Goal: Task Accomplishment & Management: Use online tool/utility

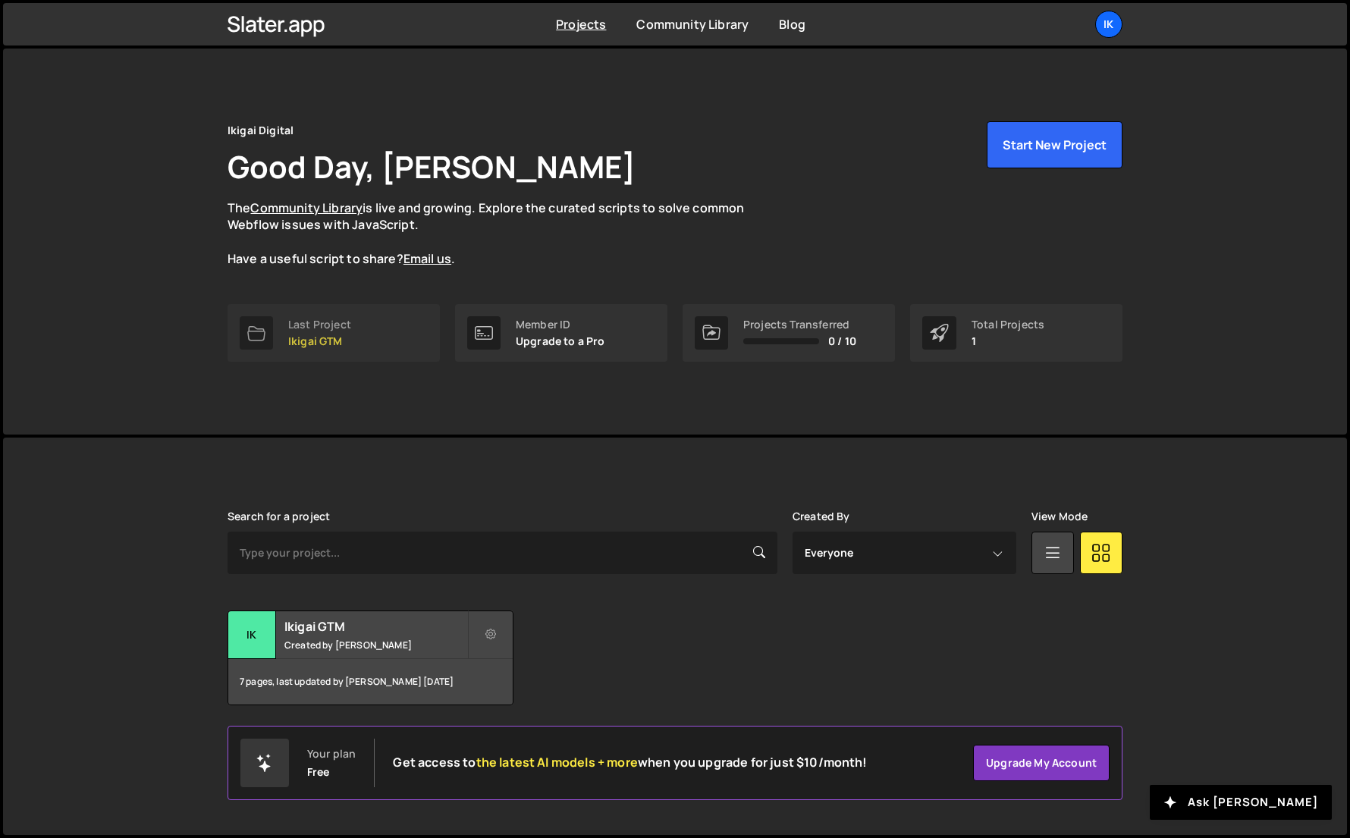
click at [351, 324] on link "Last Project Ikigai GTM" at bounding box center [334, 333] width 212 height 58
click at [328, 335] on p "Ikigai GTM" at bounding box center [319, 341] width 63 height 12
click at [494, 617] on button at bounding box center [491, 635] width 46 height 49
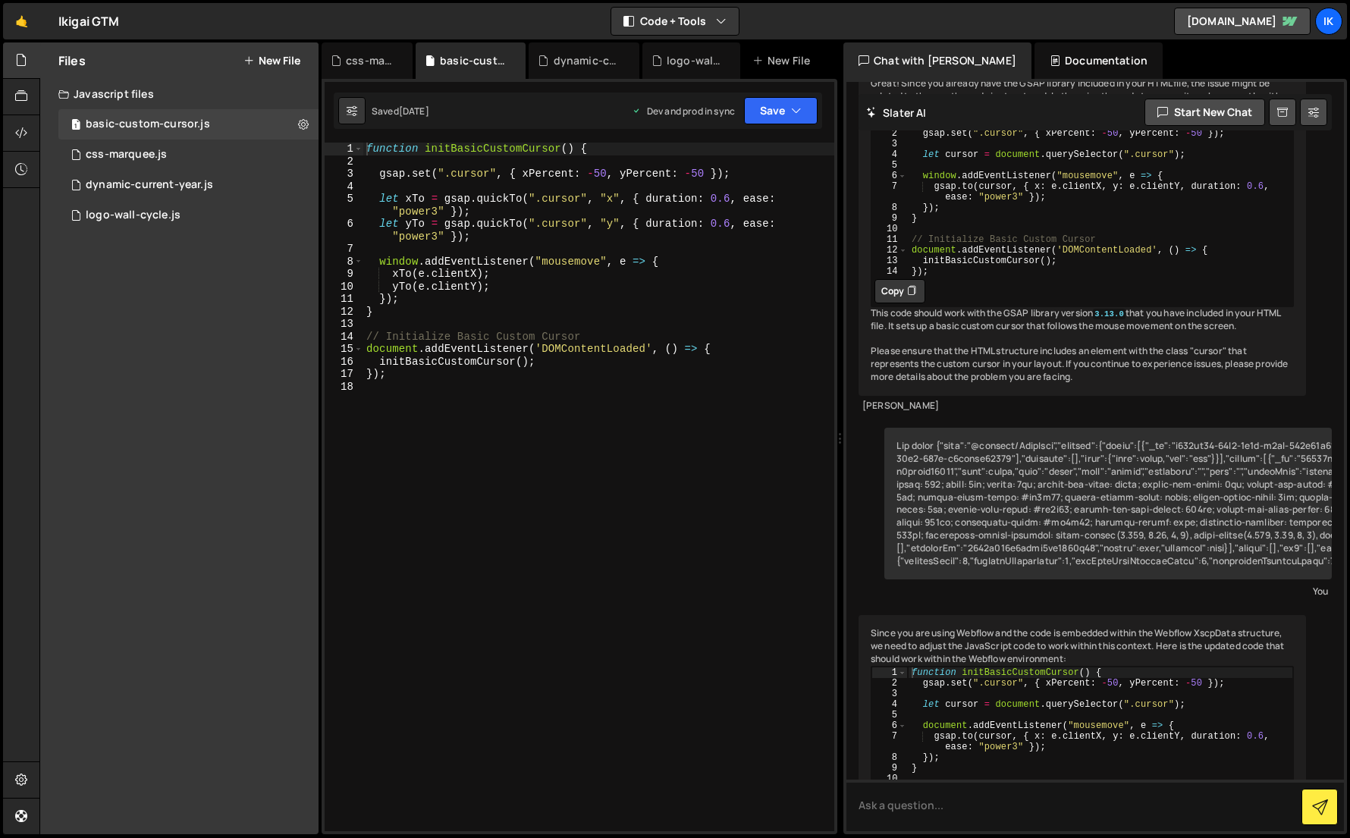
scroll to position [2976, 0]
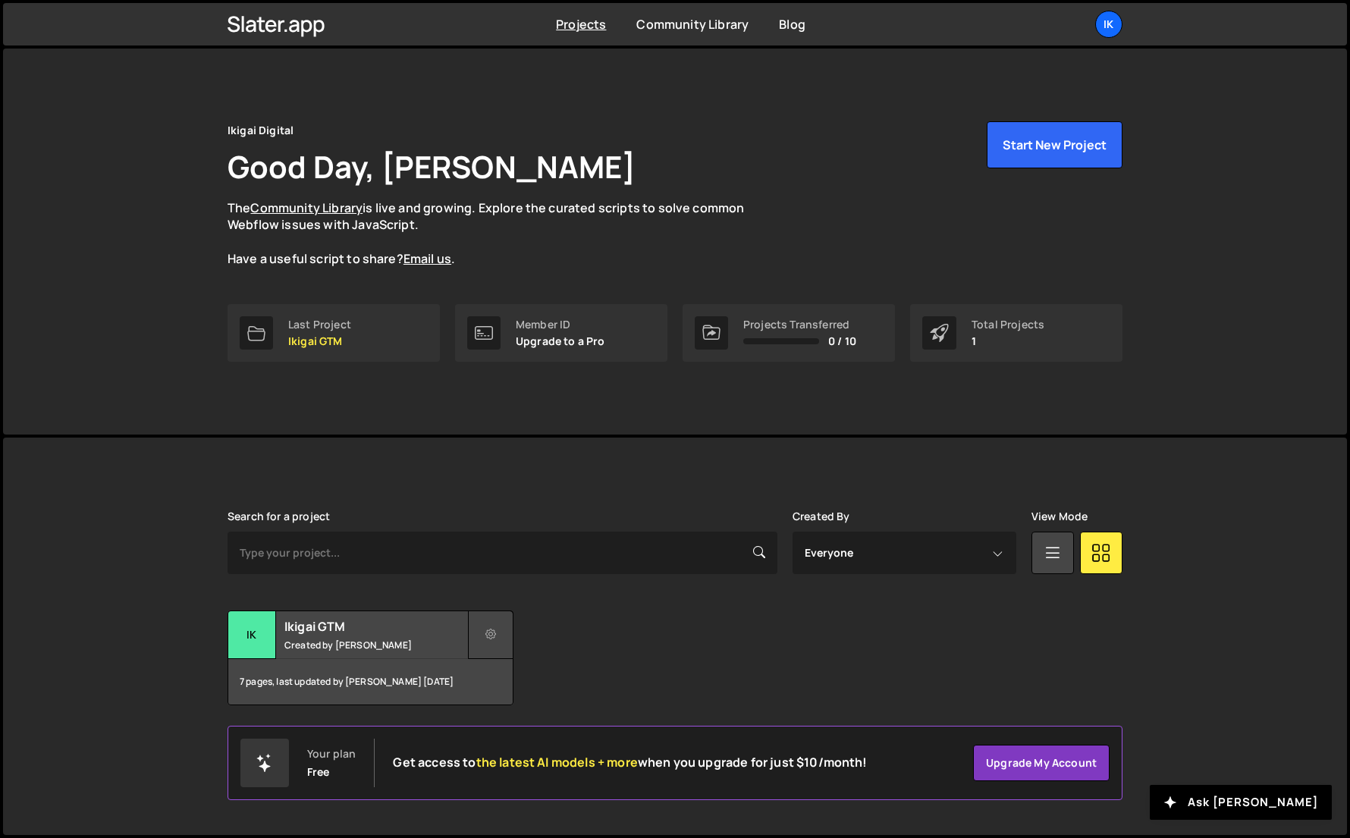
click at [501, 634] on button at bounding box center [491, 635] width 46 height 49
click at [498, 695] on link "Edit Project" at bounding box center [559, 696] width 180 height 24
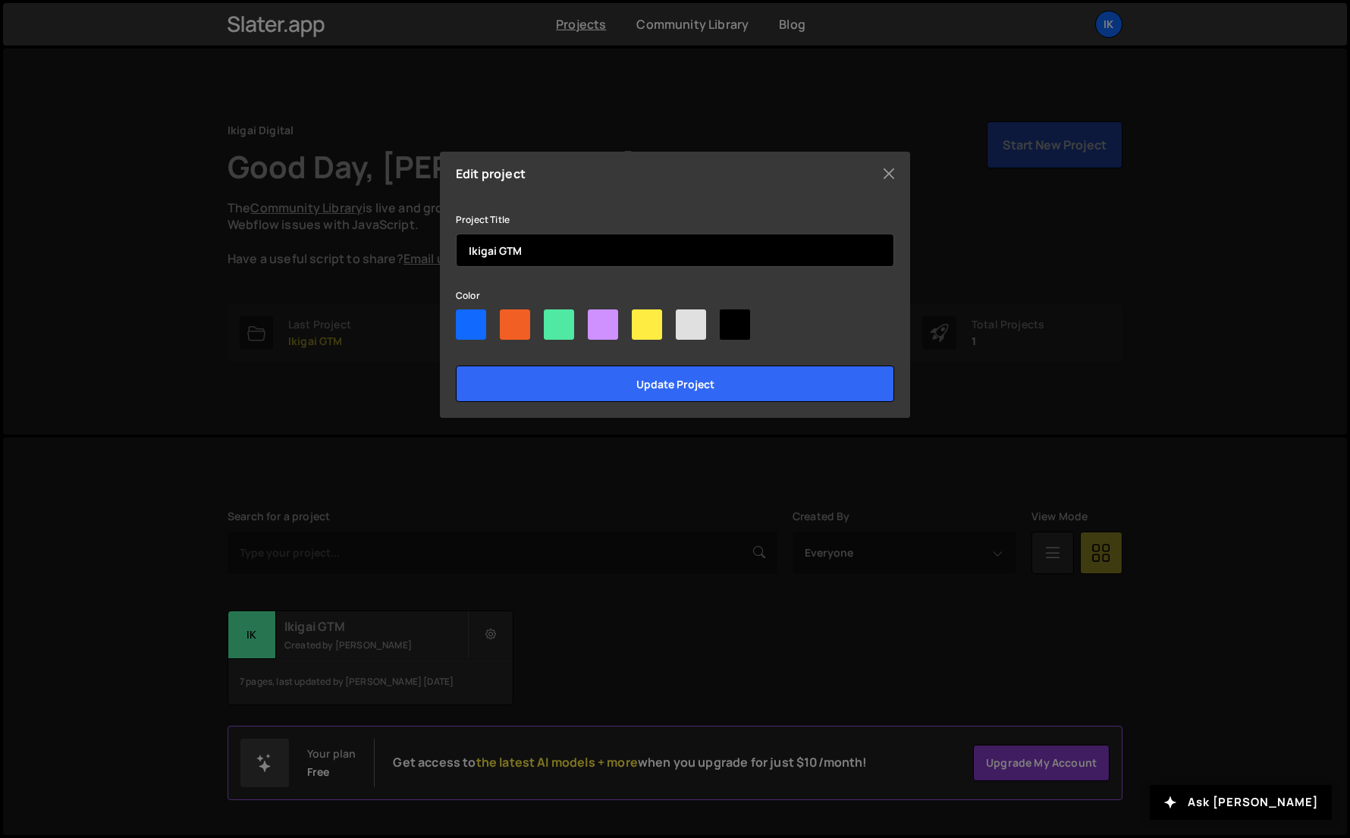
click at [505, 246] on input "Ikigai GTM" at bounding box center [675, 250] width 438 height 33
type input "Ikigai Growth Marketing"
click at [570, 328] on div at bounding box center [559, 324] width 30 height 30
click at [554, 319] on input"] "radio" at bounding box center [549, 314] width 10 height 10
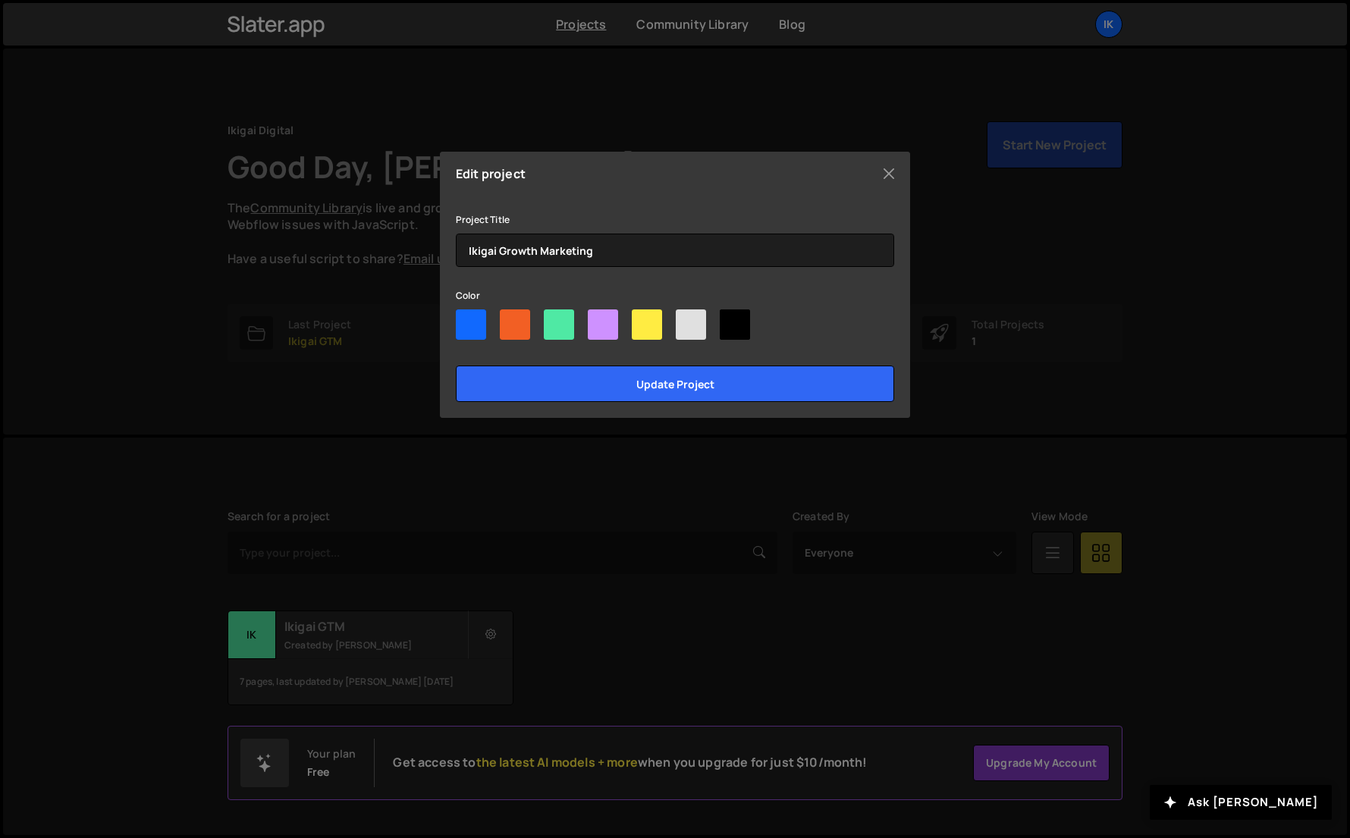
radio input"] "true"
click at [740, 327] on div at bounding box center [735, 324] width 30 height 30
click at [730, 319] on input"] "radio" at bounding box center [725, 314] width 10 height 10
radio input"] "true"
click at [566, 318] on div at bounding box center [559, 324] width 30 height 30
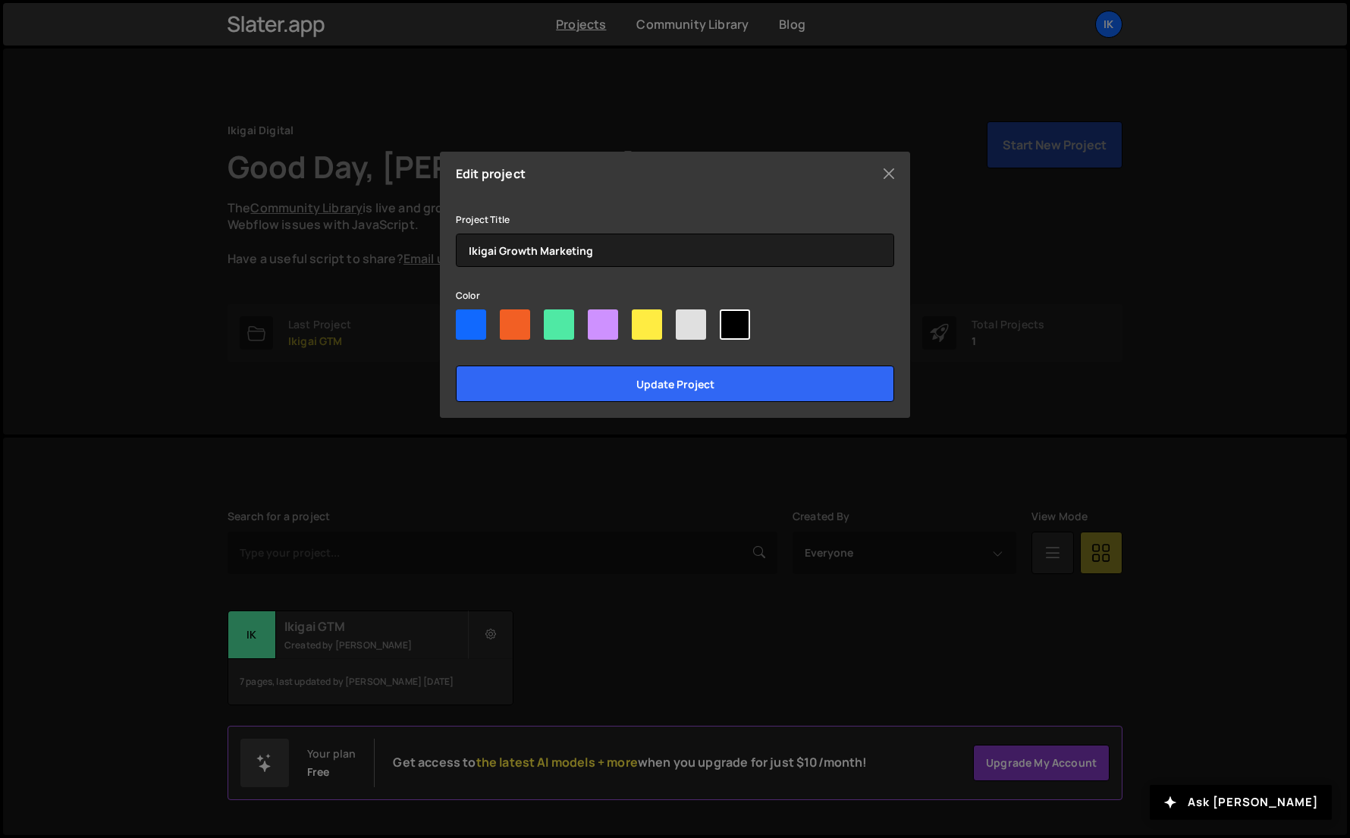
click at [554, 318] on input"] "radio" at bounding box center [549, 314] width 10 height 10
radio input"] "true"
click at [567, 402] on div "Edit project Project Title Ikigai Growth Marketing Color Update project" at bounding box center [675, 285] width 470 height 266
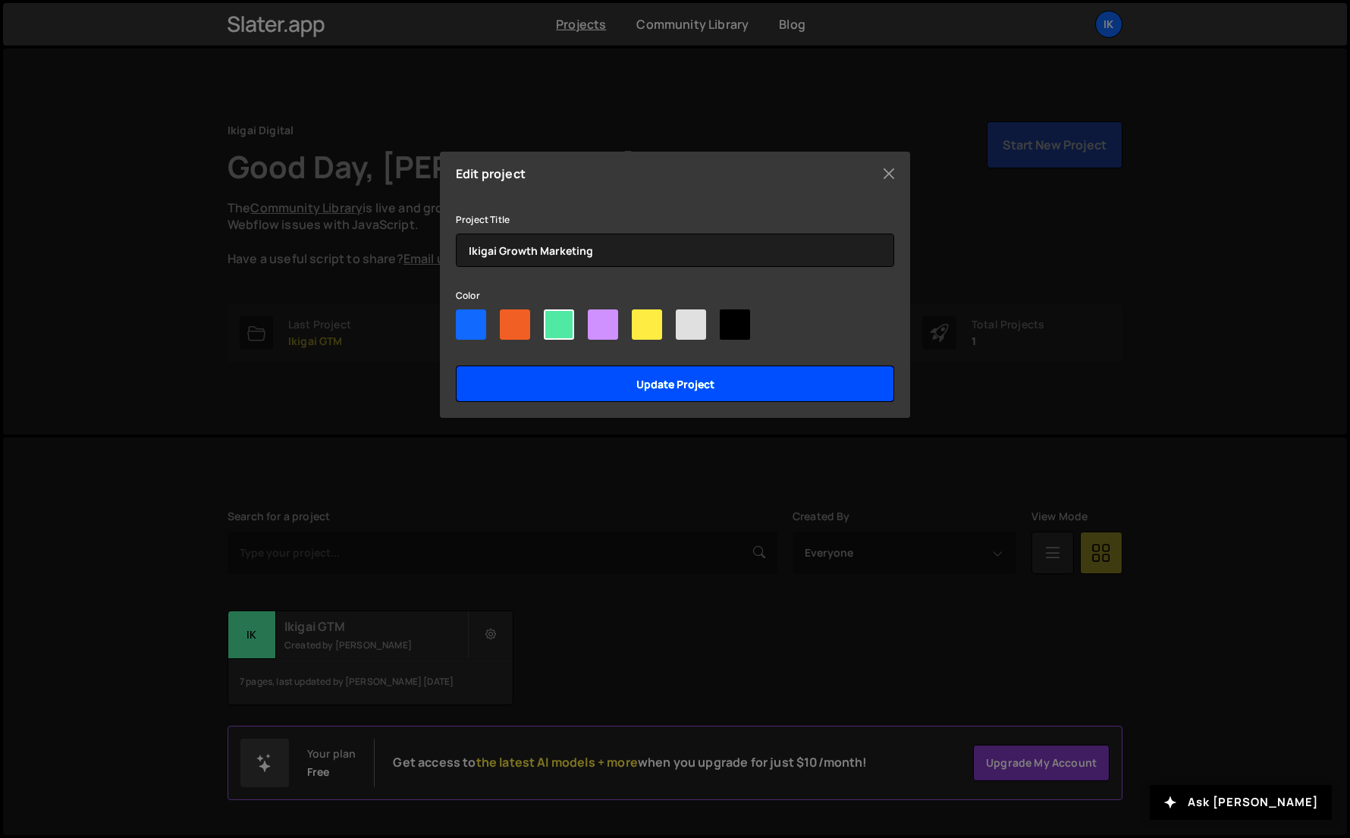
click at [569, 388] on input "Update project" at bounding box center [675, 384] width 438 height 36
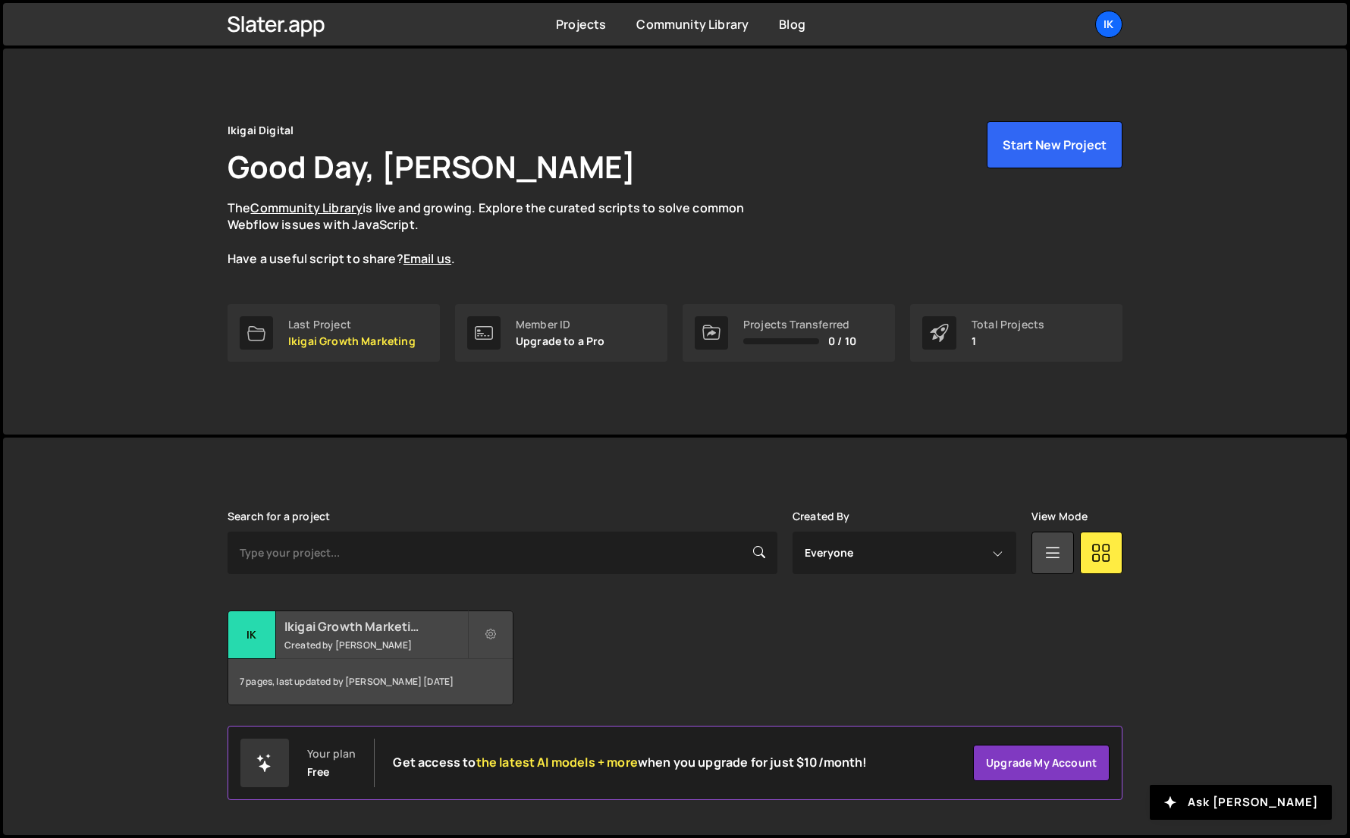
click at [409, 651] on div "Ikigai Growth Marketing Created by Nathan Nicholls" at bounding box center [370, 634] width 284 height 47
click at [340, 657] on div "Ikigai Growth Marketing Created by Nathan Nicholls" at bounding box center [370, 634] width 284 height 47
click at [284, 608] on div "Search for a project Created By Everyone Nathan Nicholls View Mode Transfer Pro…" at bounding box center [675, 607] width 895 height 195
click at [255, 632] on div "Ik" at bounding box center [252, 635] width 48 height 48
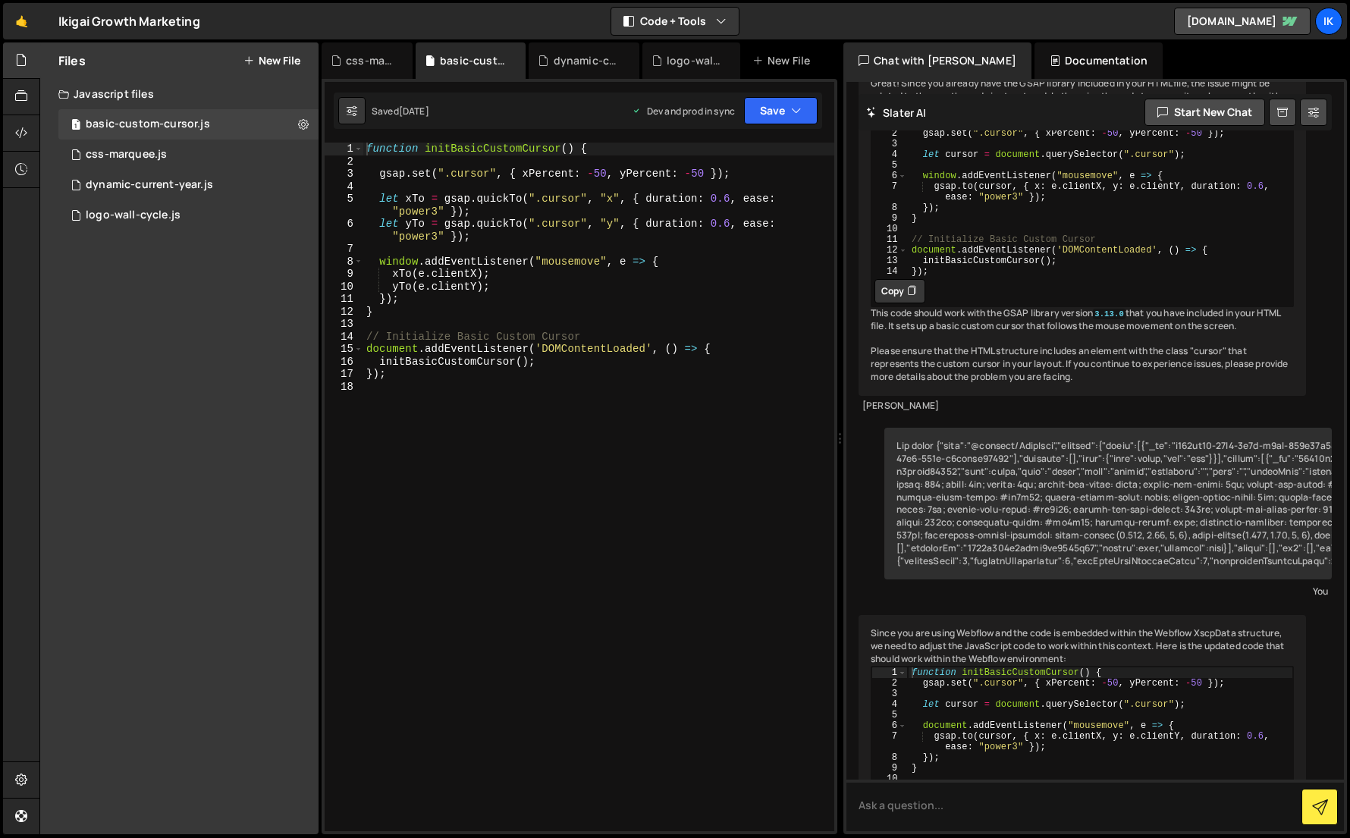
scroll to position [2976, 0]
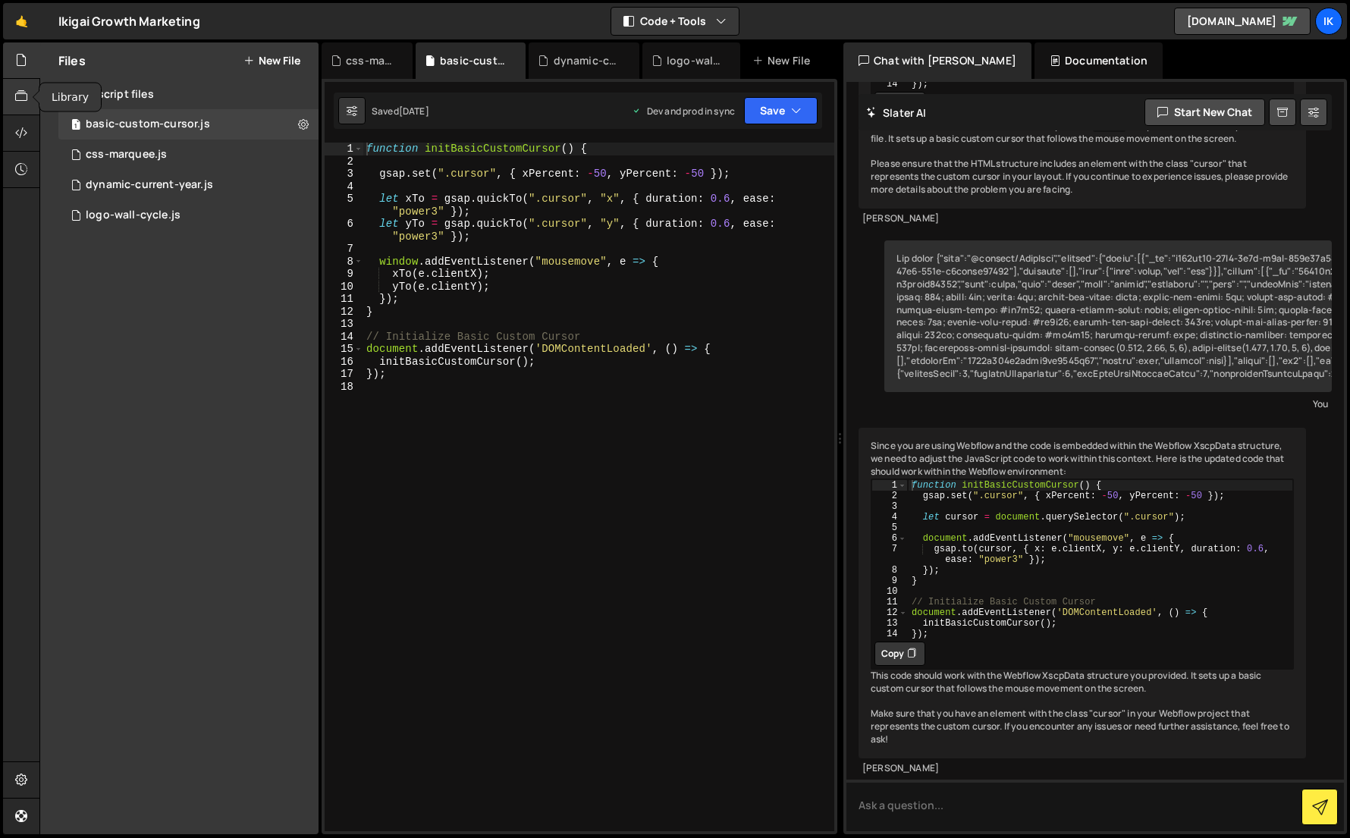
click at [16, 92] on icon at bounding box center [21, 96] width 12 height 17
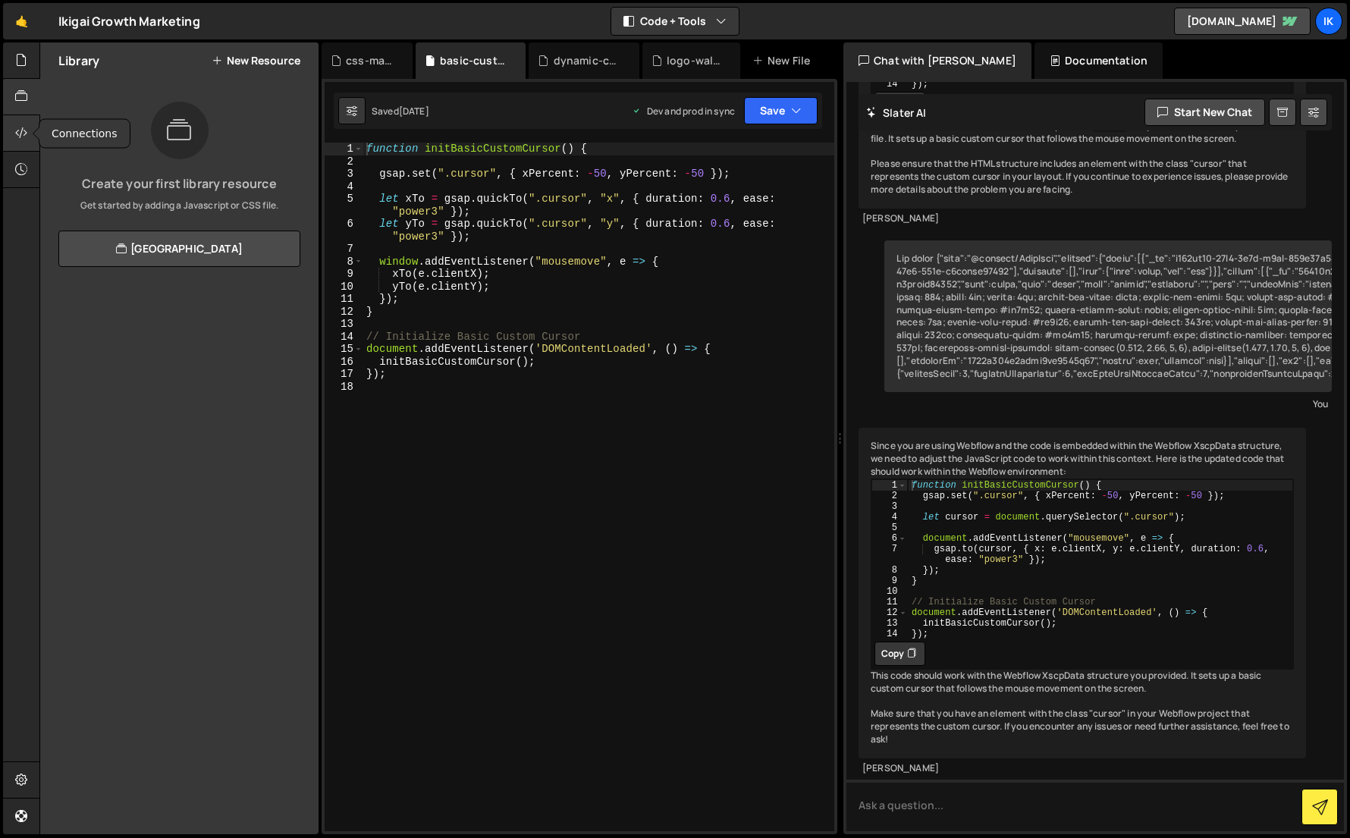
click at [16, 125] on icon at bounding box center [21, 132] width 12 height 17
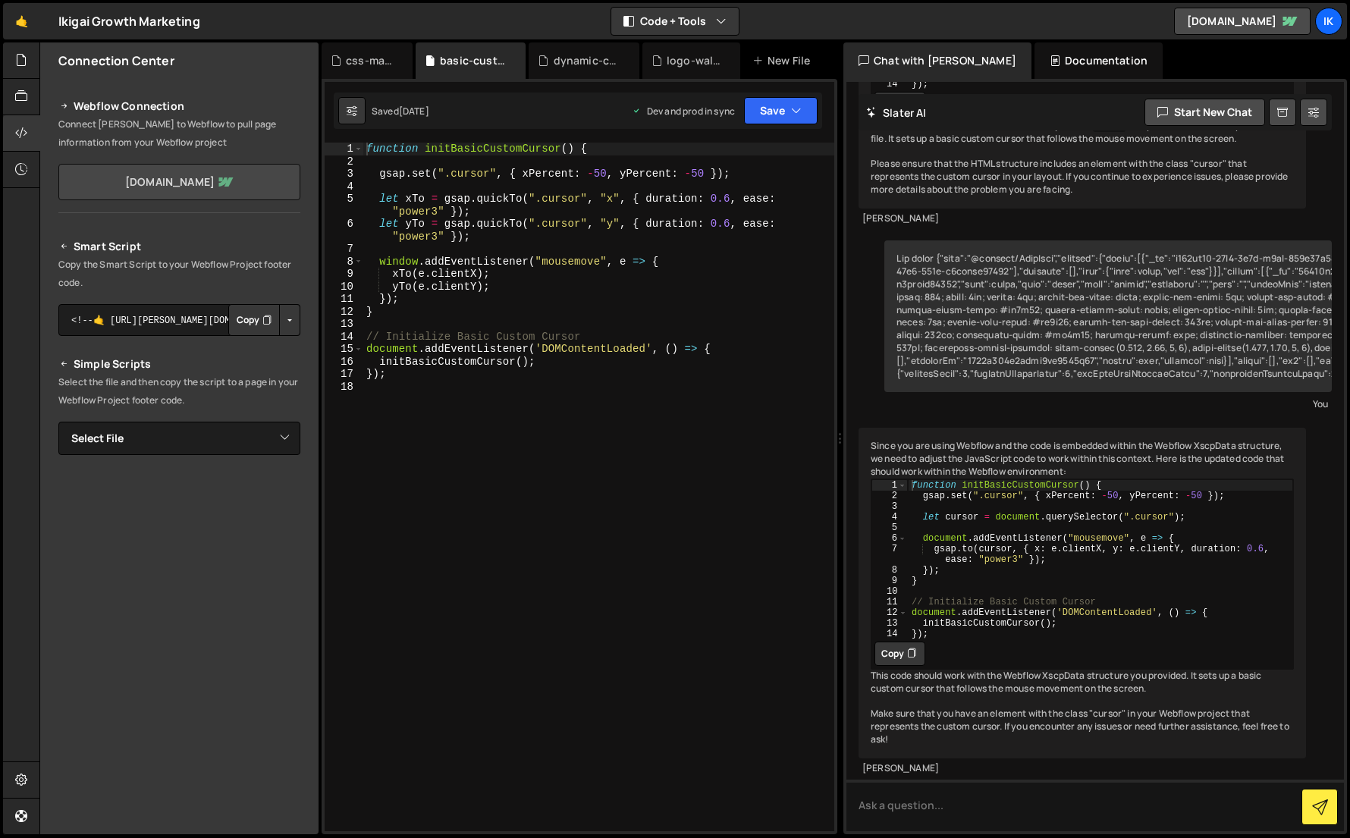
click at [144, 178] on link "ikigai-digital.webflow.io" at bounding box center [179, 182] width 242 height 36
click at [25, 86] on div at bounding box center [21, 97] width 37 height 36
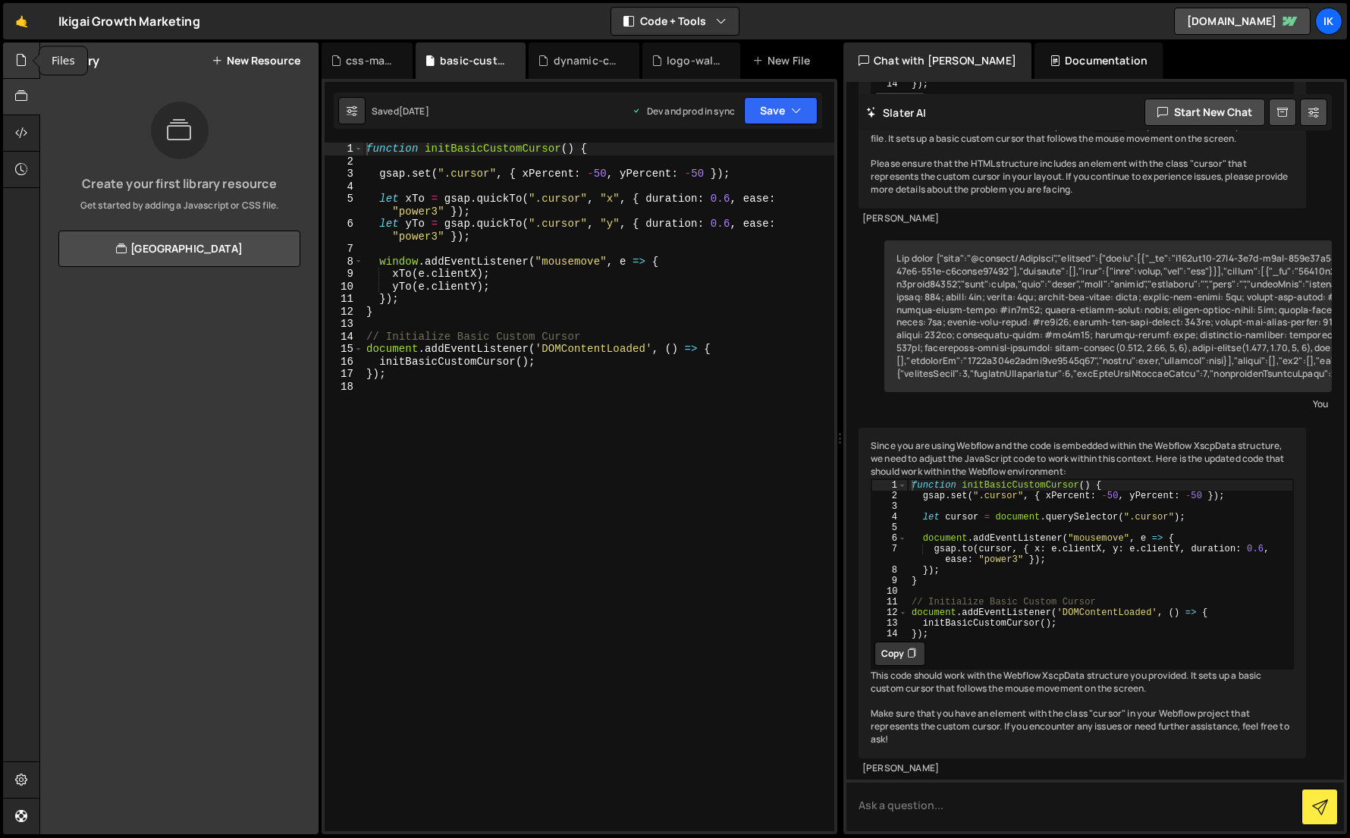
click at [22, 60] on icon at bounding box center [21, 60] width 12 height 17
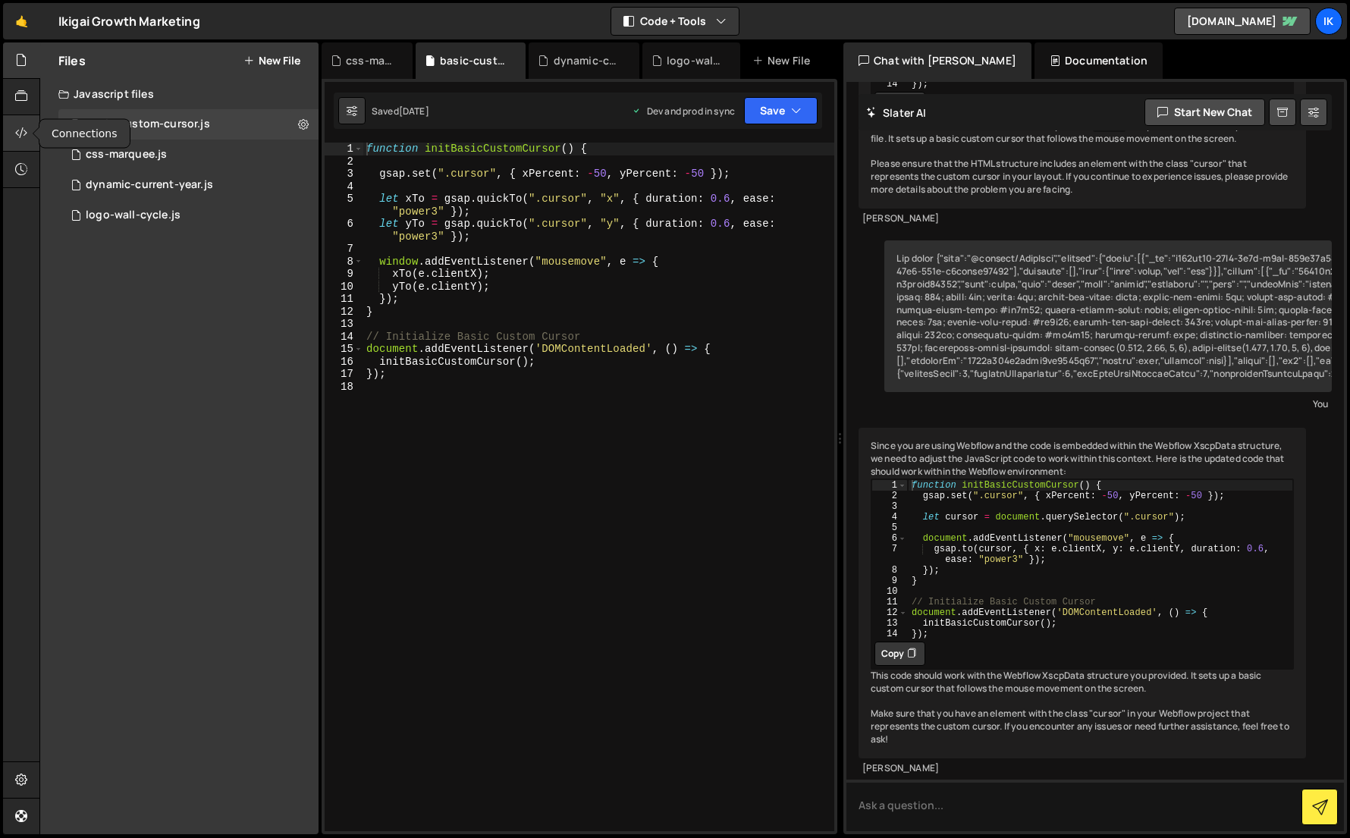
click at [31, 123] on div at bounding box center [21, 133] width 37 height 36
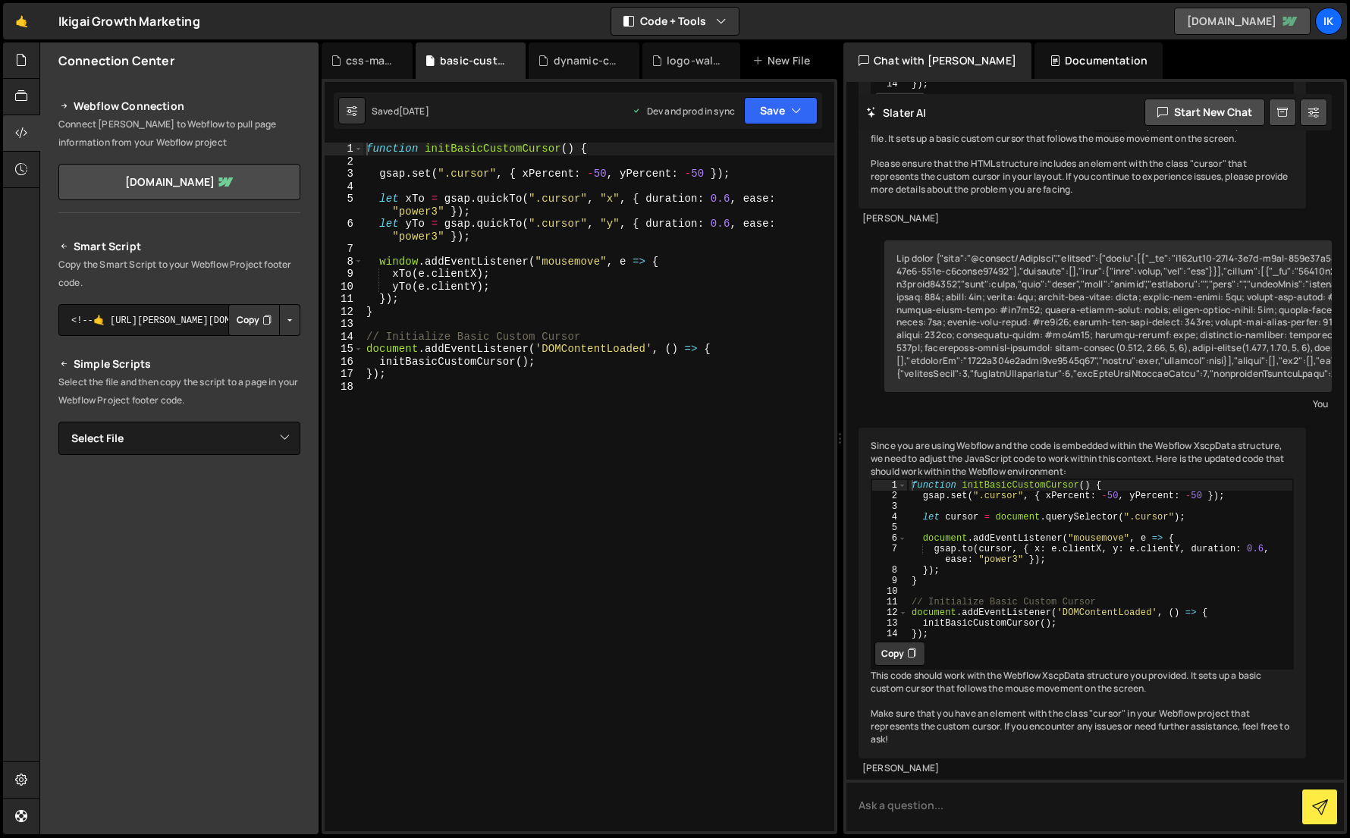
click at [1195, 9] on link "[DOMAIN_NAME]" at bounding box center [1242, 21] width 137 height 27
click at [1323, 24] on div "Ik" at bounding box center [1328, 21] width 27 height 27
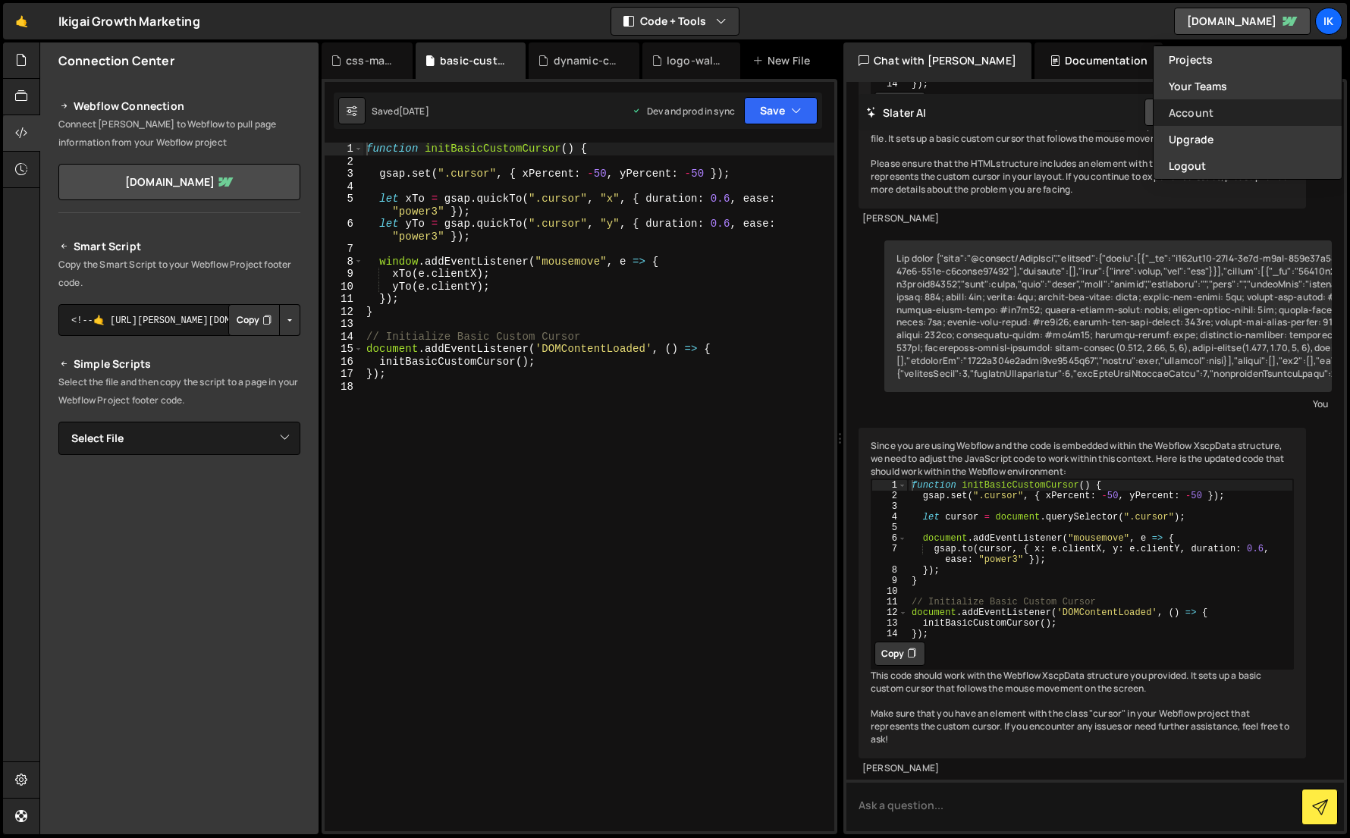
click at [1225, 108] on link "Account" at bounding box center [1248, 112] width 188 height 27
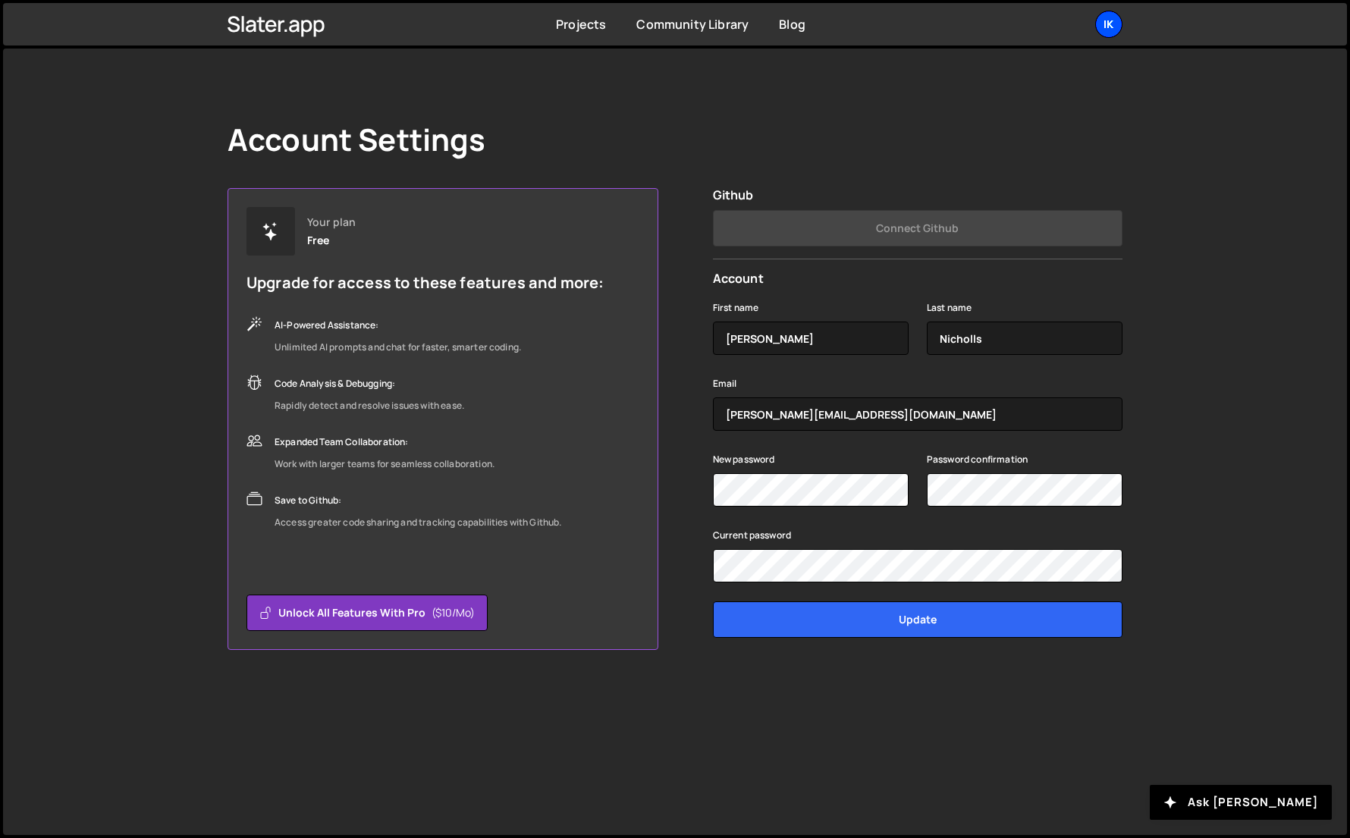
click at [1116, 24] on div "Ik" at bounding box center [1108, 24] width 27 height 27
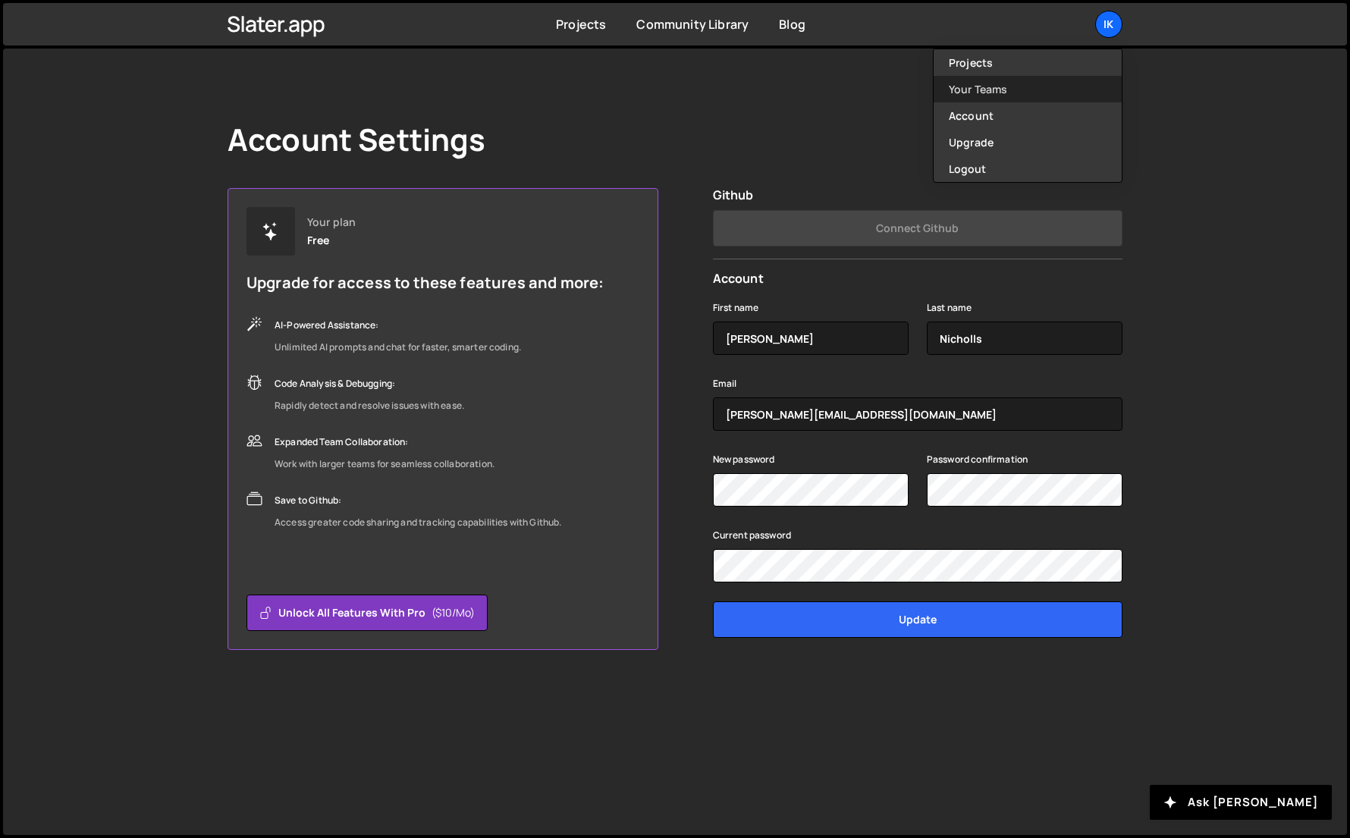
click at [977, 76] on link "Your Teams" at bounding box center [1028, 89] width 188 height 27
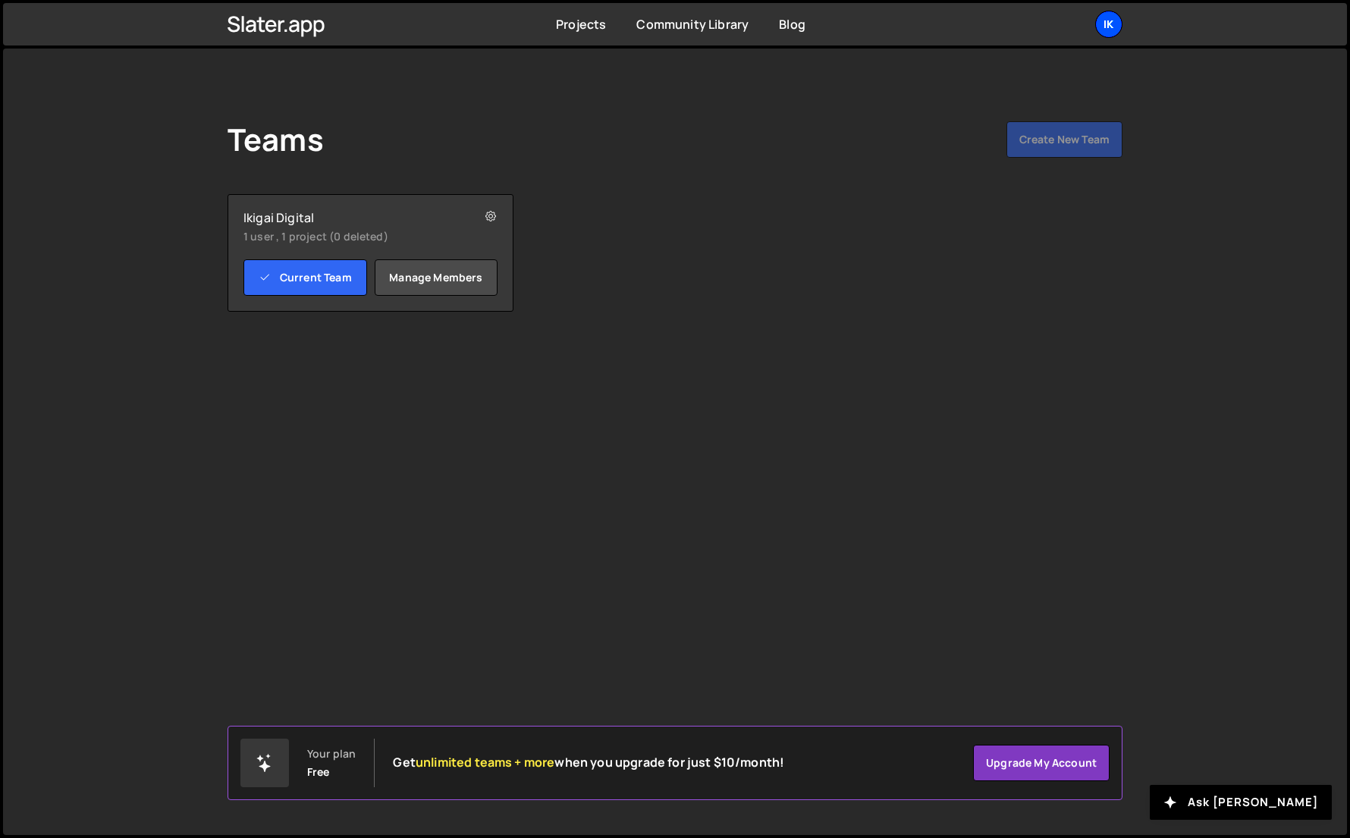
click at [1110, 20] on div "Ik" at bounding box center [1108, 24] width 27 height 27
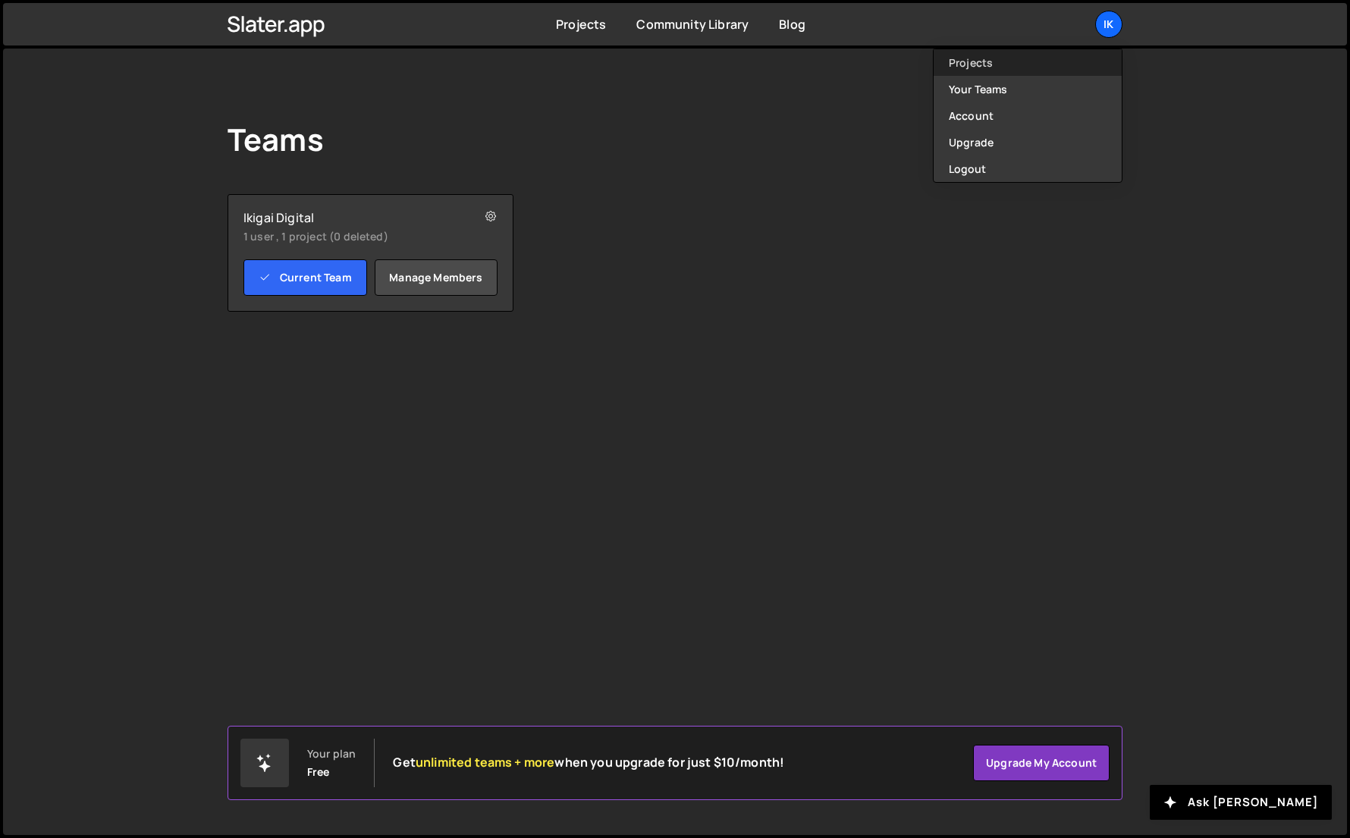
click at [1046, 62] on link "Projects" at bounding box center [1028, 62] width 188 height 27
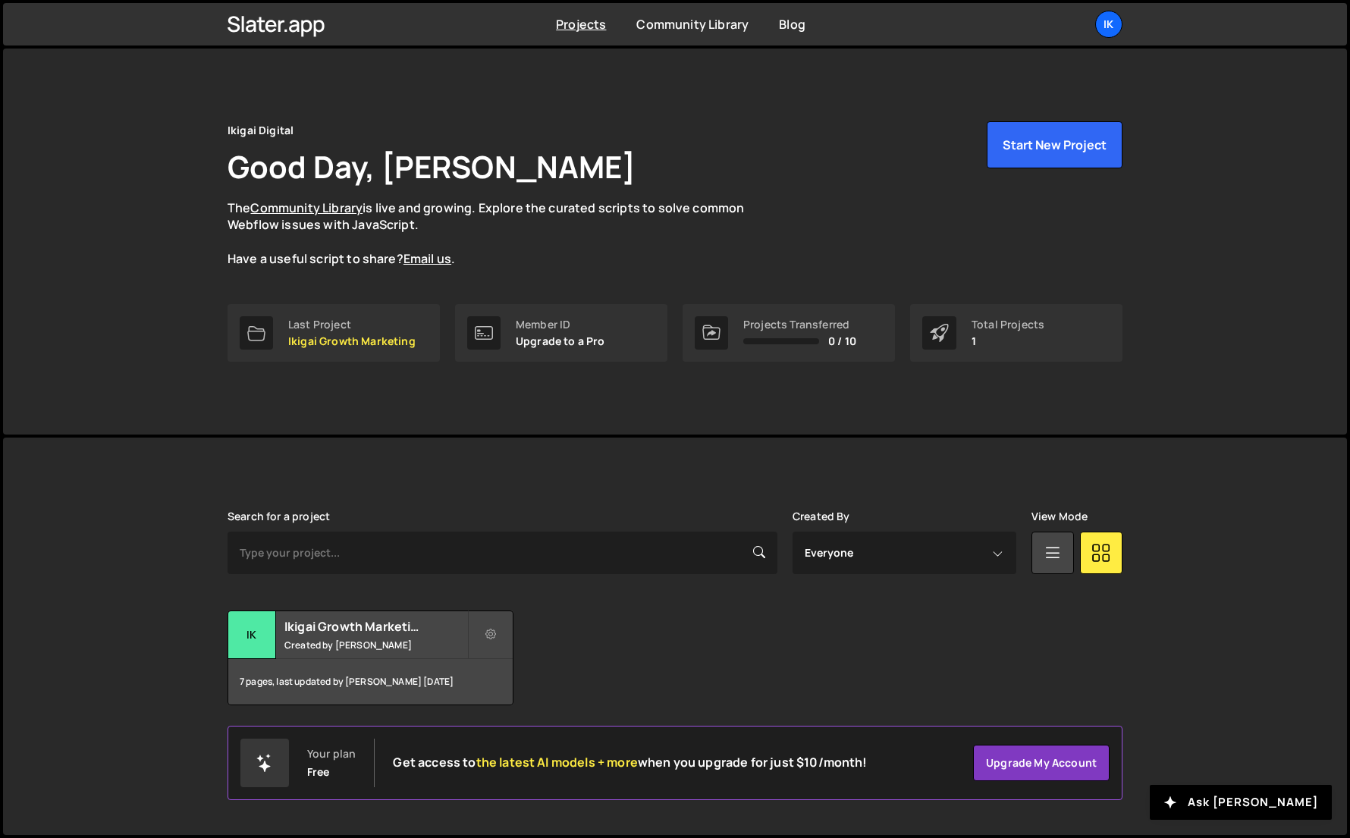
click at [275, 593] on div "Search for a project Created By Everyone [PERSON_NAME] View Mode Transfer Proje…" at bounding box center [675, 607] width 895 height 195
click at [272, 617] on div "Ik" at bounding box center [252, 635] width 48 height 48
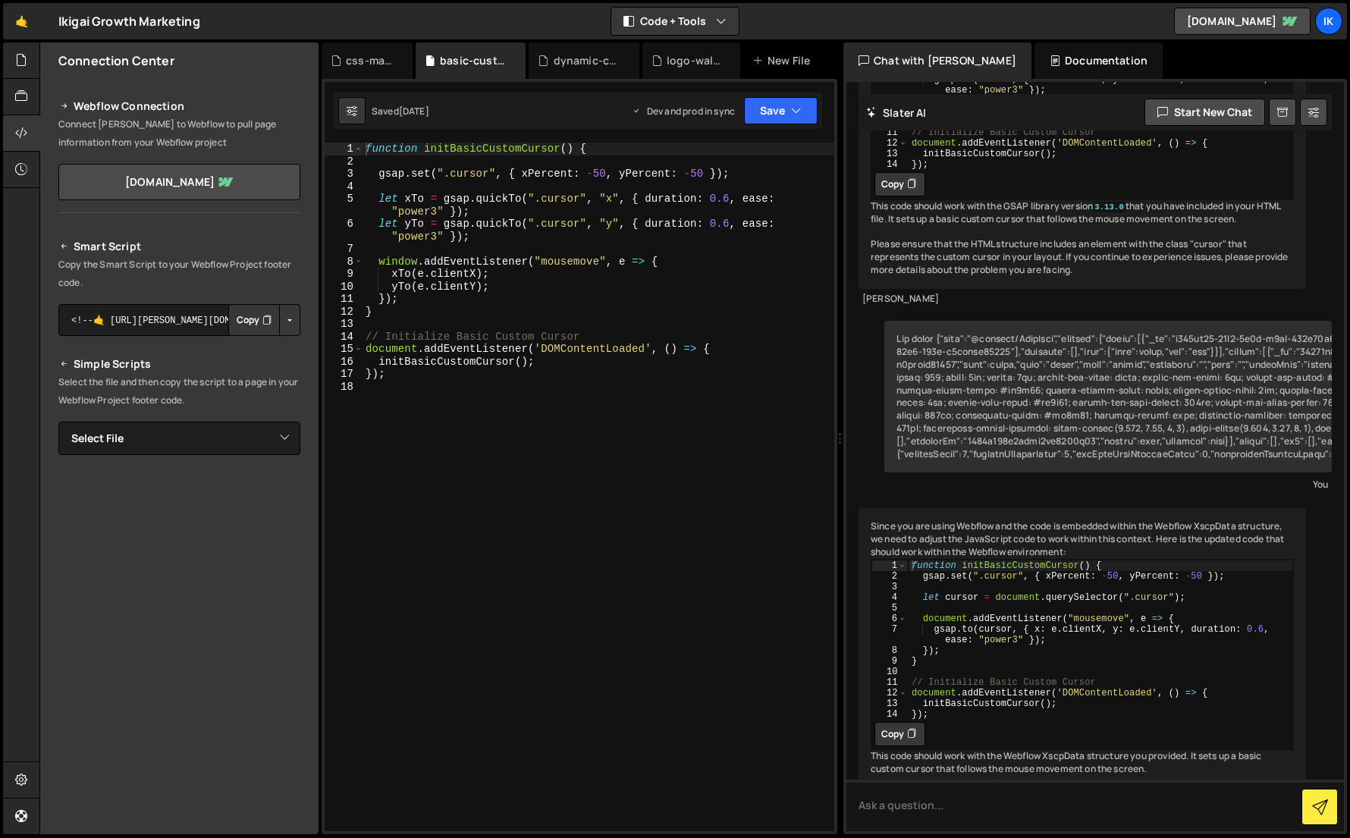
scroll to position [2976, 0]
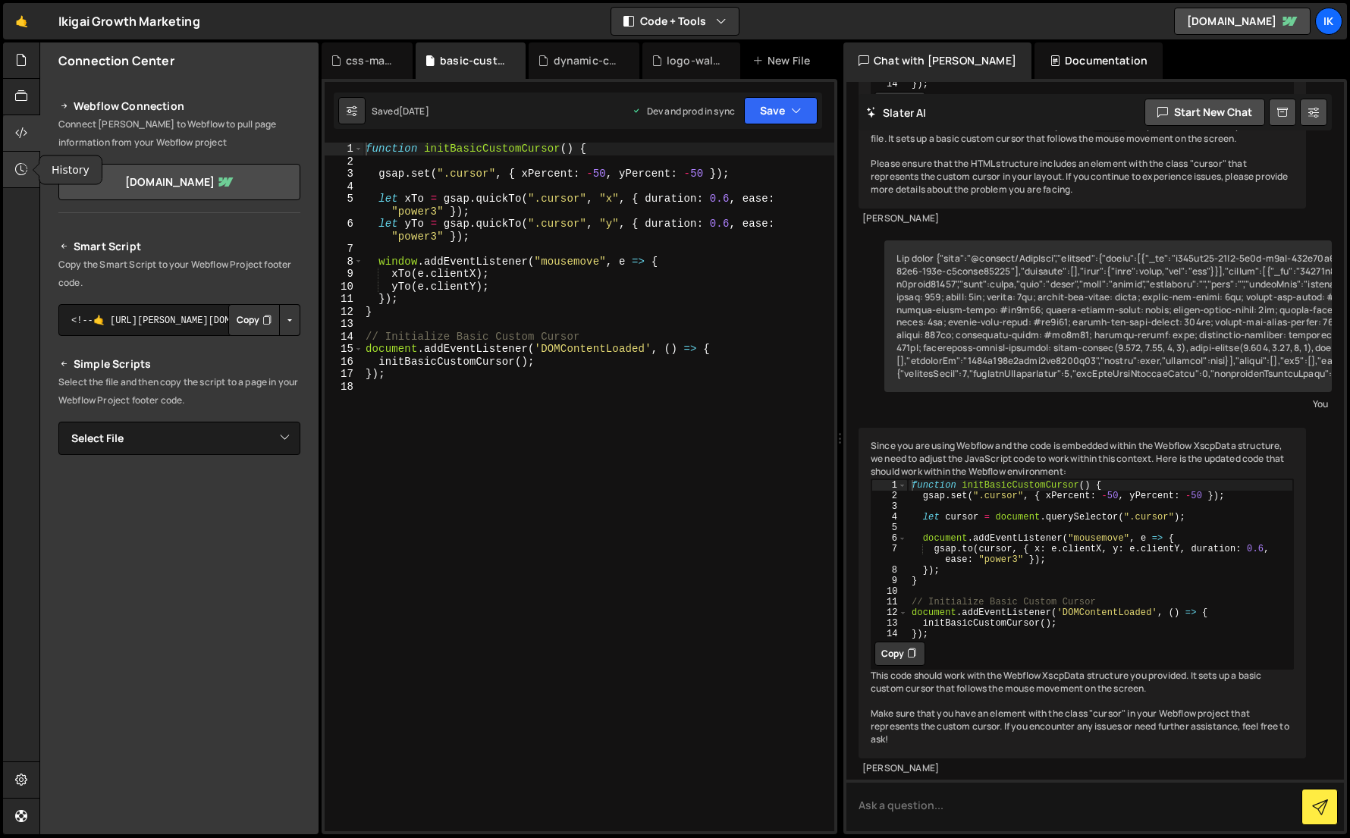
click at [14, 174] on div at bounding box center [21, 170] width 37 height 36
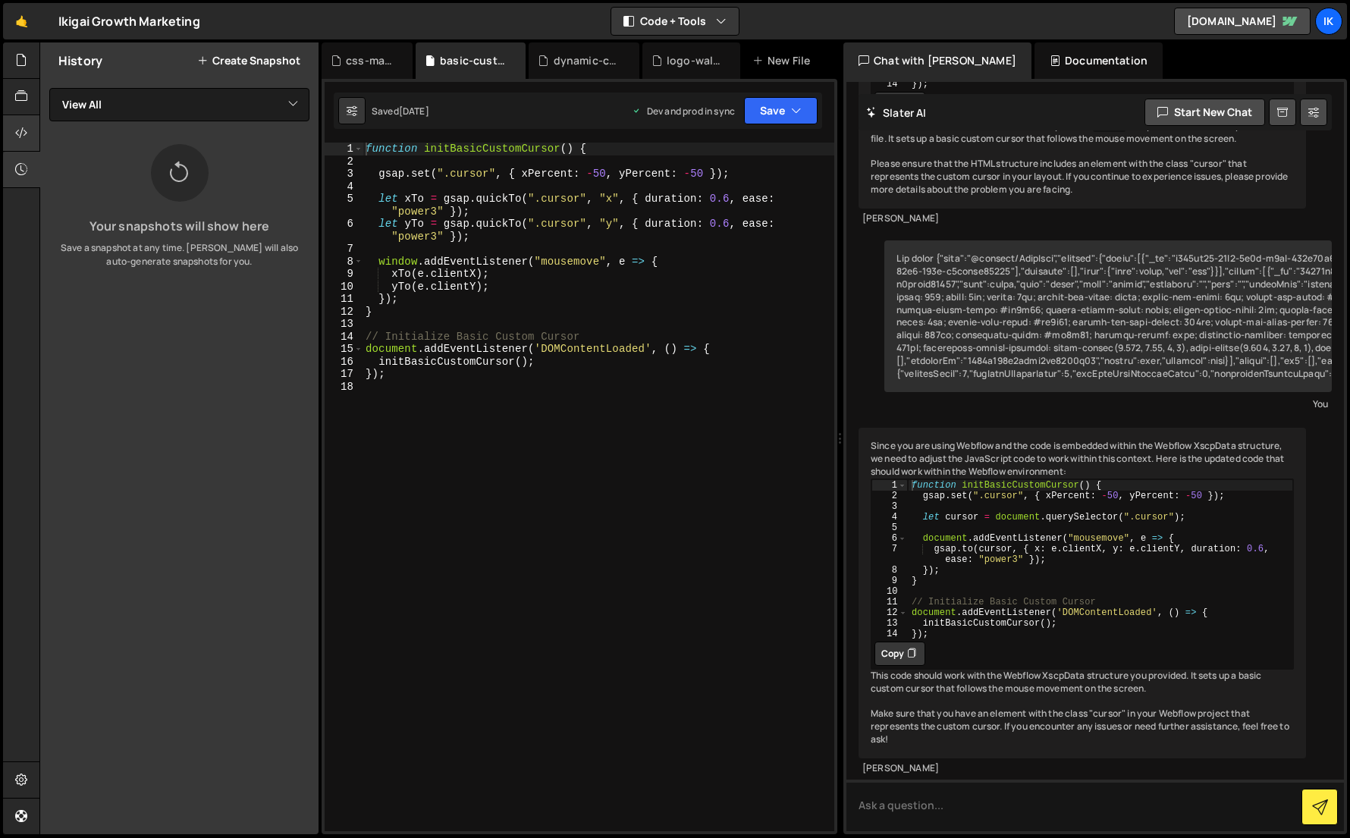
click at [22, 127] on icon at bounding box center [21, 132] width 12 height 17
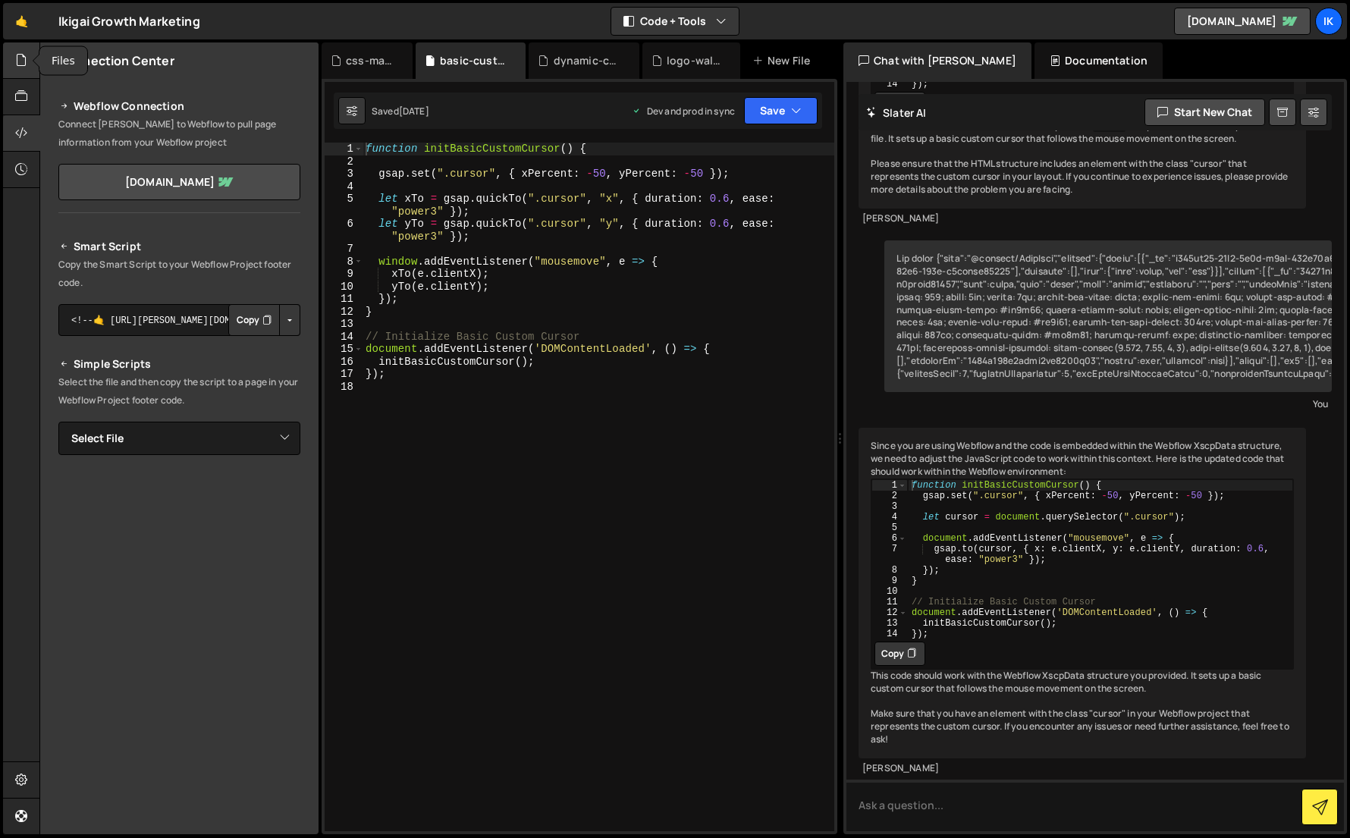
click at [17, 64] on icon at bounding box center [21, 60] width 12 height 17
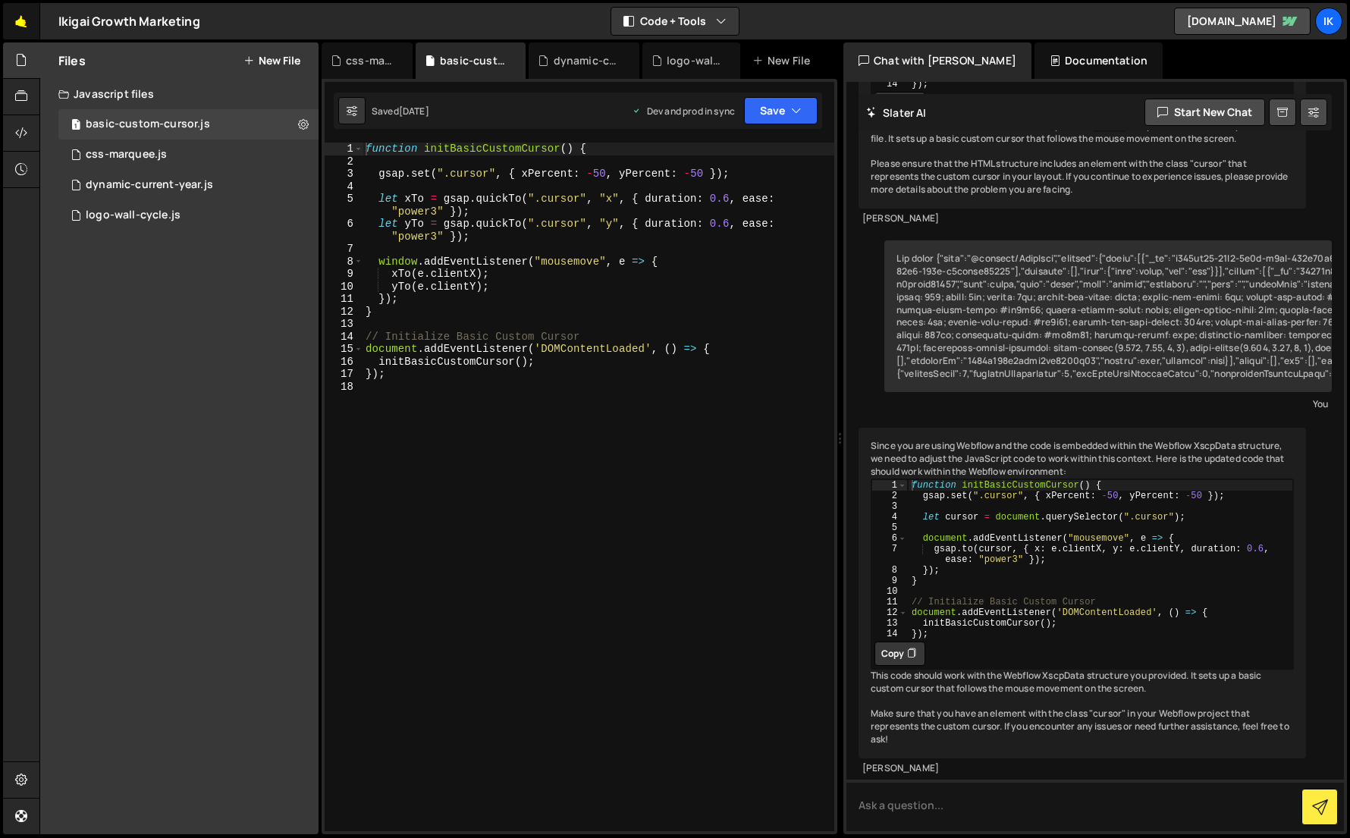
click at [10, 23] on link "🤙" at bounding box center [21, 21] width 37 height 36
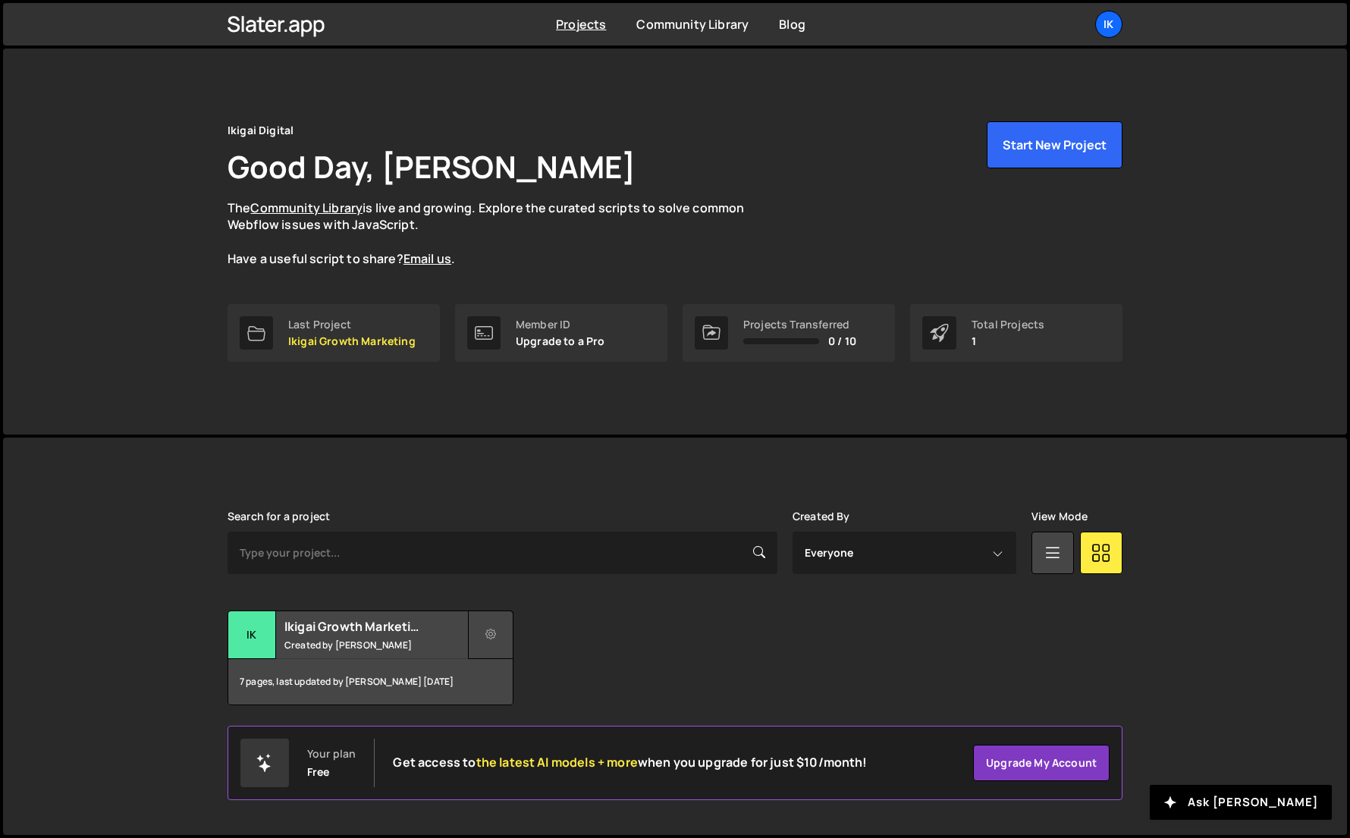
click at [491, 640] on icon at bounding box center [490, 634] width 11 height 15
click at [512, 709] on link "Delete Project" at bounding box center [559, 720] width 180 height 24
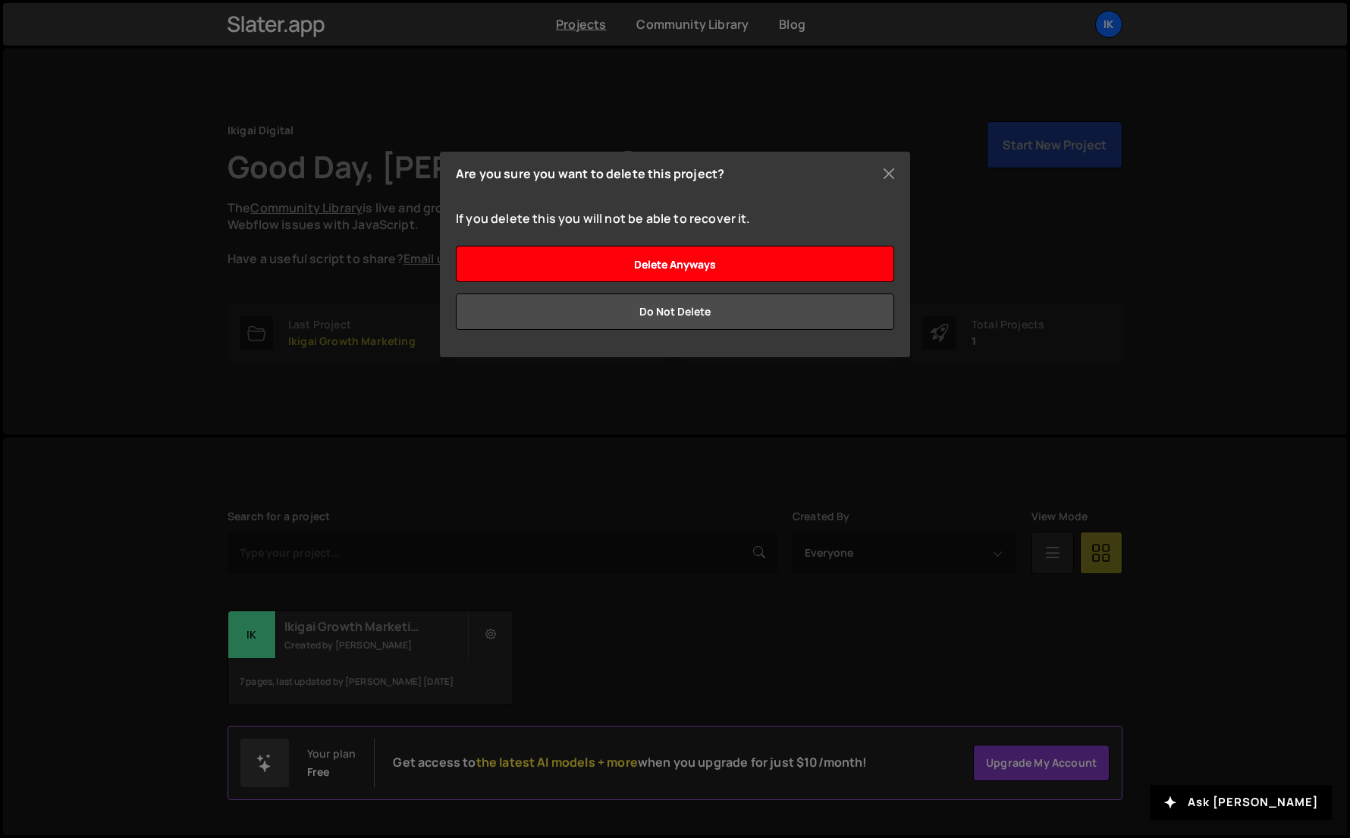
click at [700, 260] on input "Delete anyways" at bounding box center [675, 264] width 438 height 36
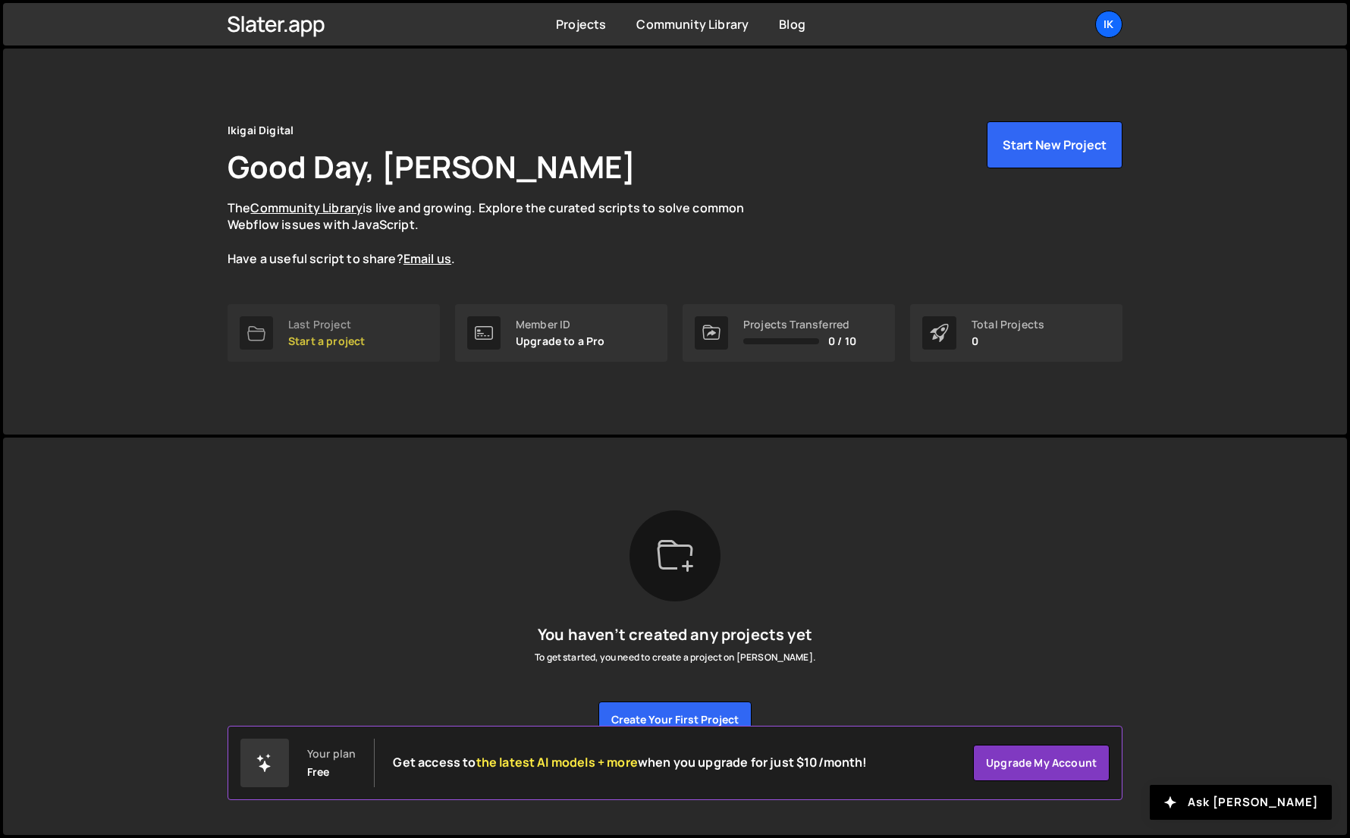
click at [369, 337] on link "Last Project Start a project" at bounding box center [334, 333] width 212 height 58
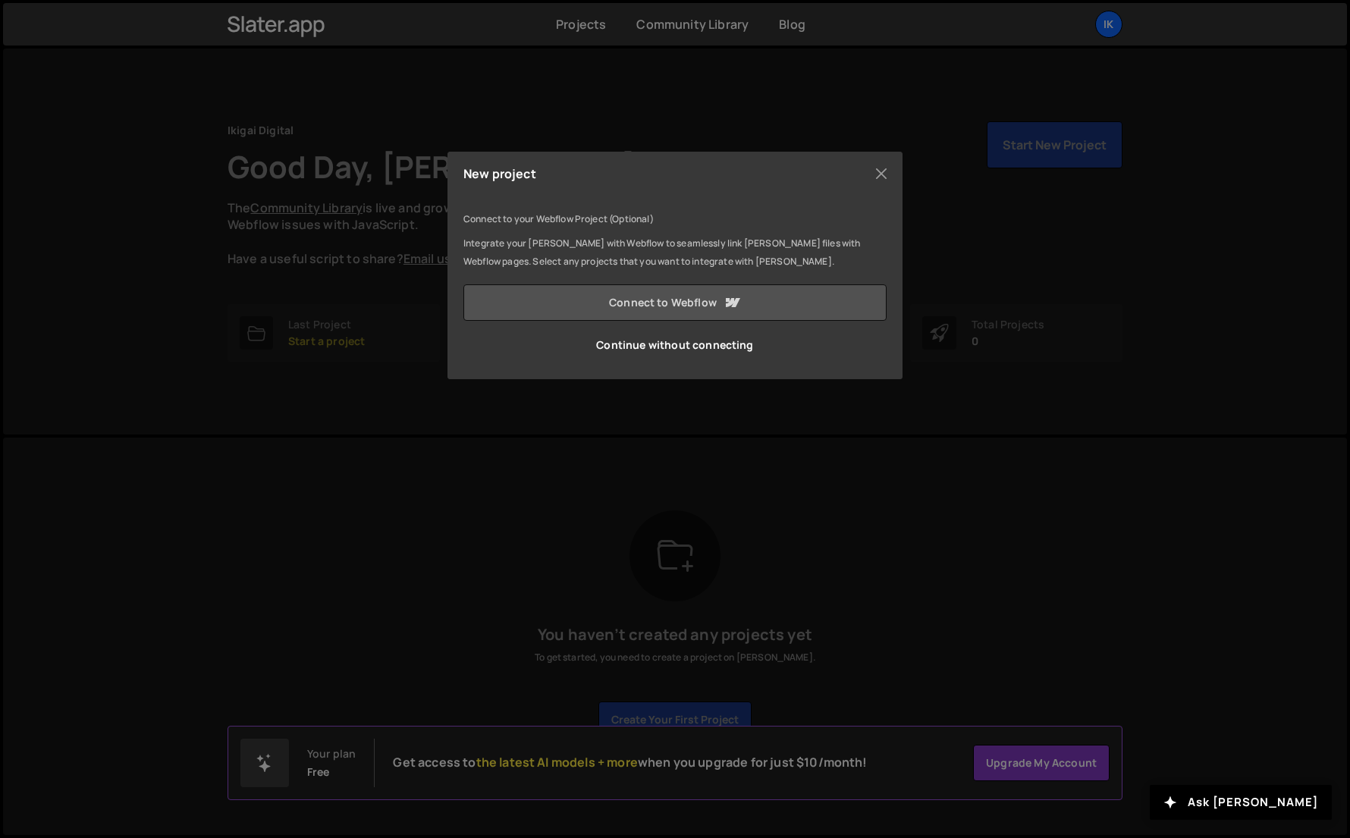
click at [632, 311] on link "Connect to Webflow" at bounding box center [674, 302] width 423 height 36
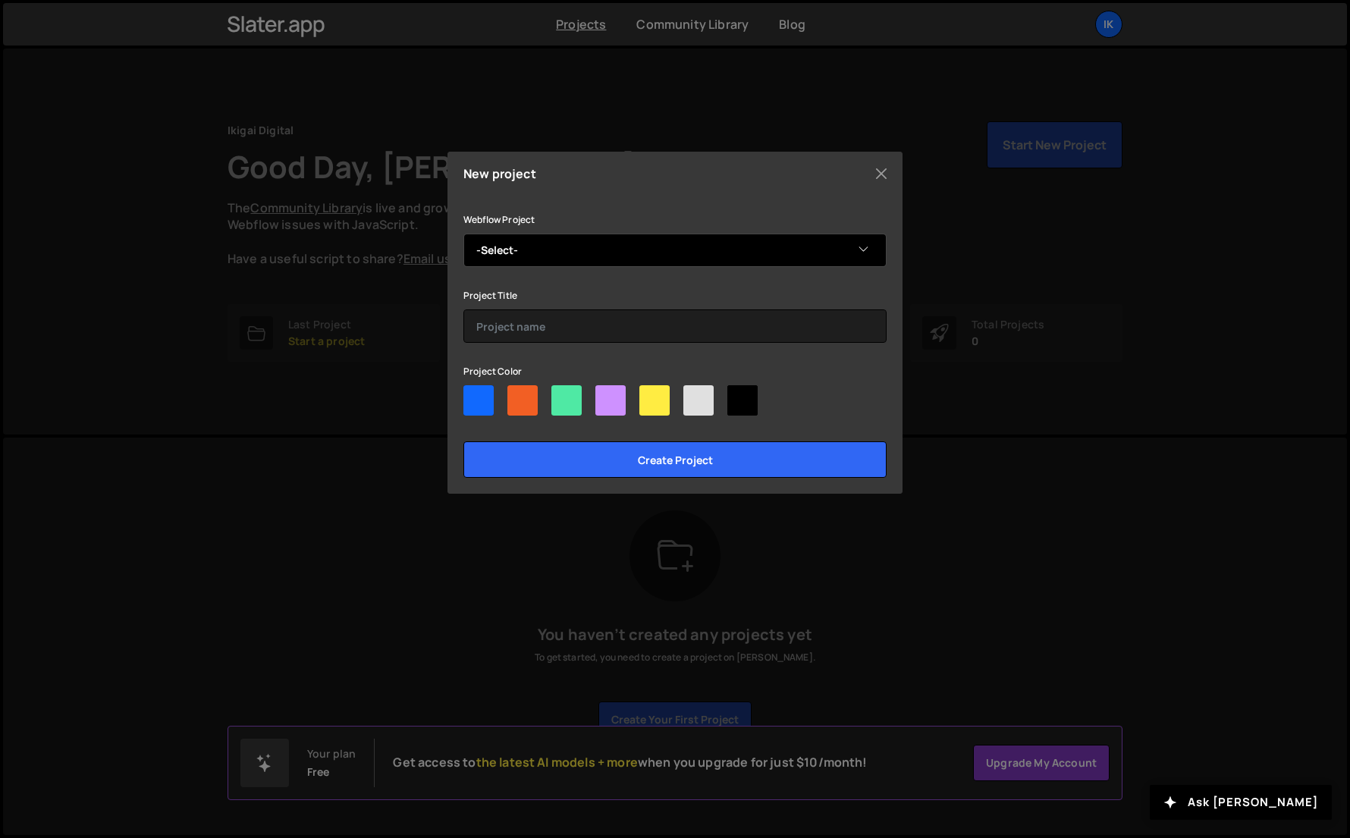
click at [564, 240] on select "-Select- ikigai Growth Marketing Consultancy" at bounding box center [674, 250] width 423 height 33
select select "68c5421f8a596f31bd649218"
click at [463, 234] on select "-Select- ikigai Growth Marketing Consultancy" at bounding box center [674, 250] width 423 height 33
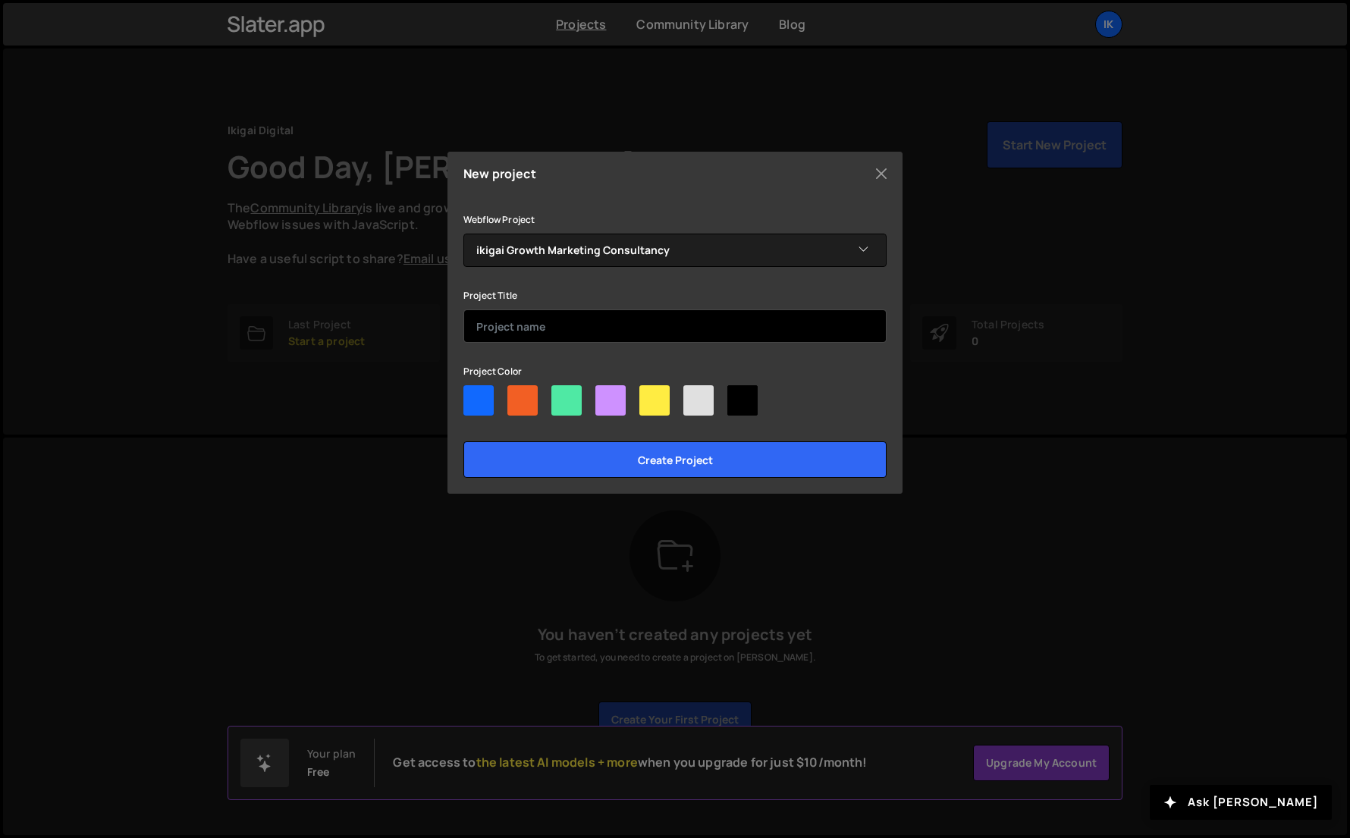
click at [550, 325] on input "text" at bounding box center [674, 325] width 423 height 33
drag, startPoint x: 550, startPoint y: 325, endPoint x: 512, endPoint y: 314, distance: 39.6
click at [512, 314] on input "Ikigai" at bounding box center [674, 325] width 423 height 33
type input "Ikigai"
click at [542, 304] on div "Project Title Ikigai" at bounding box center [674, 314] width 423 height 57
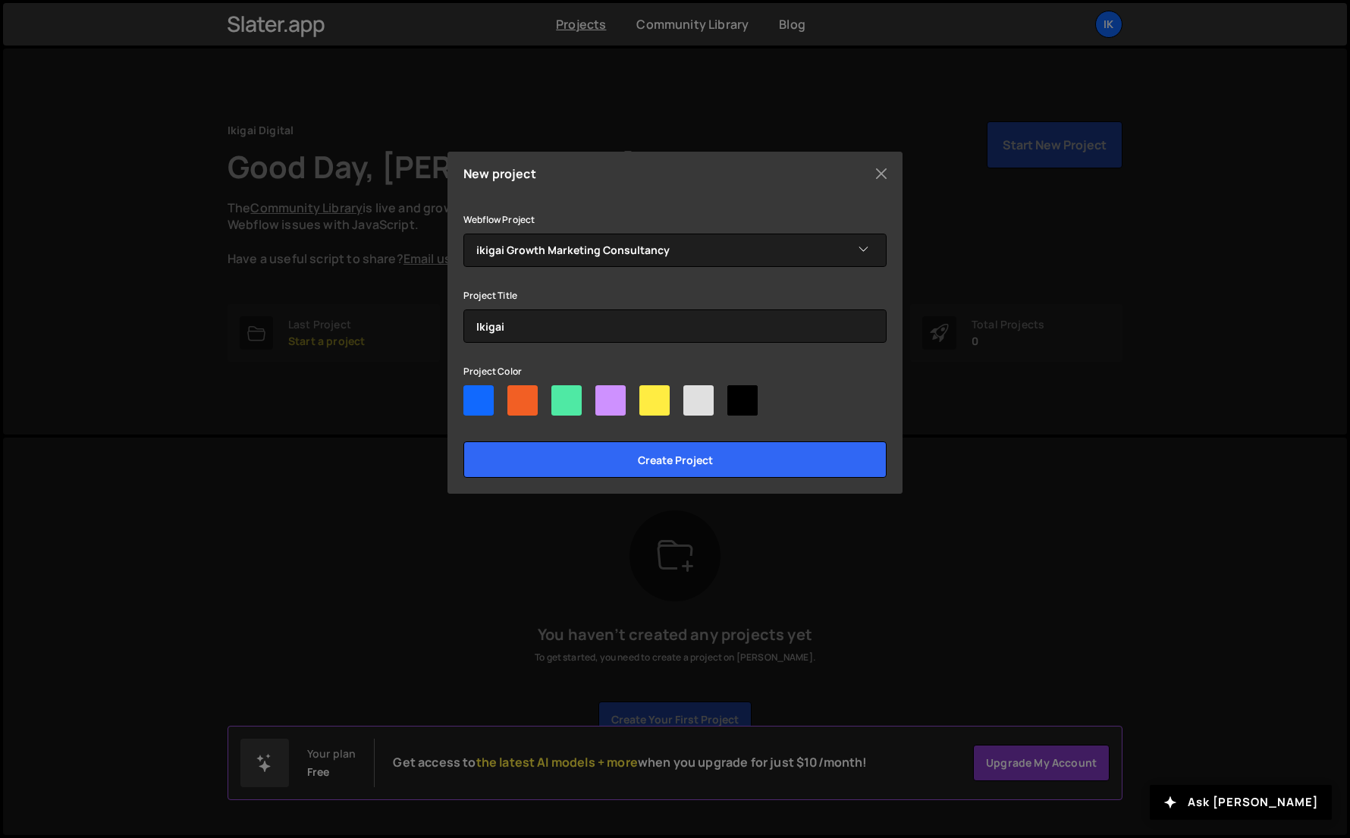
drag, startPoint x: 512, startPoint y: 314, endPoint x: 562, endPoint y: 408, distance: 106.5
click at [562, 408] on div at bounding box center [566, 400] width 30 height 30
click at [561, 395] on input"] "radio" at bounding box center [556, 390] width 10 height 10
radio input"] "true"
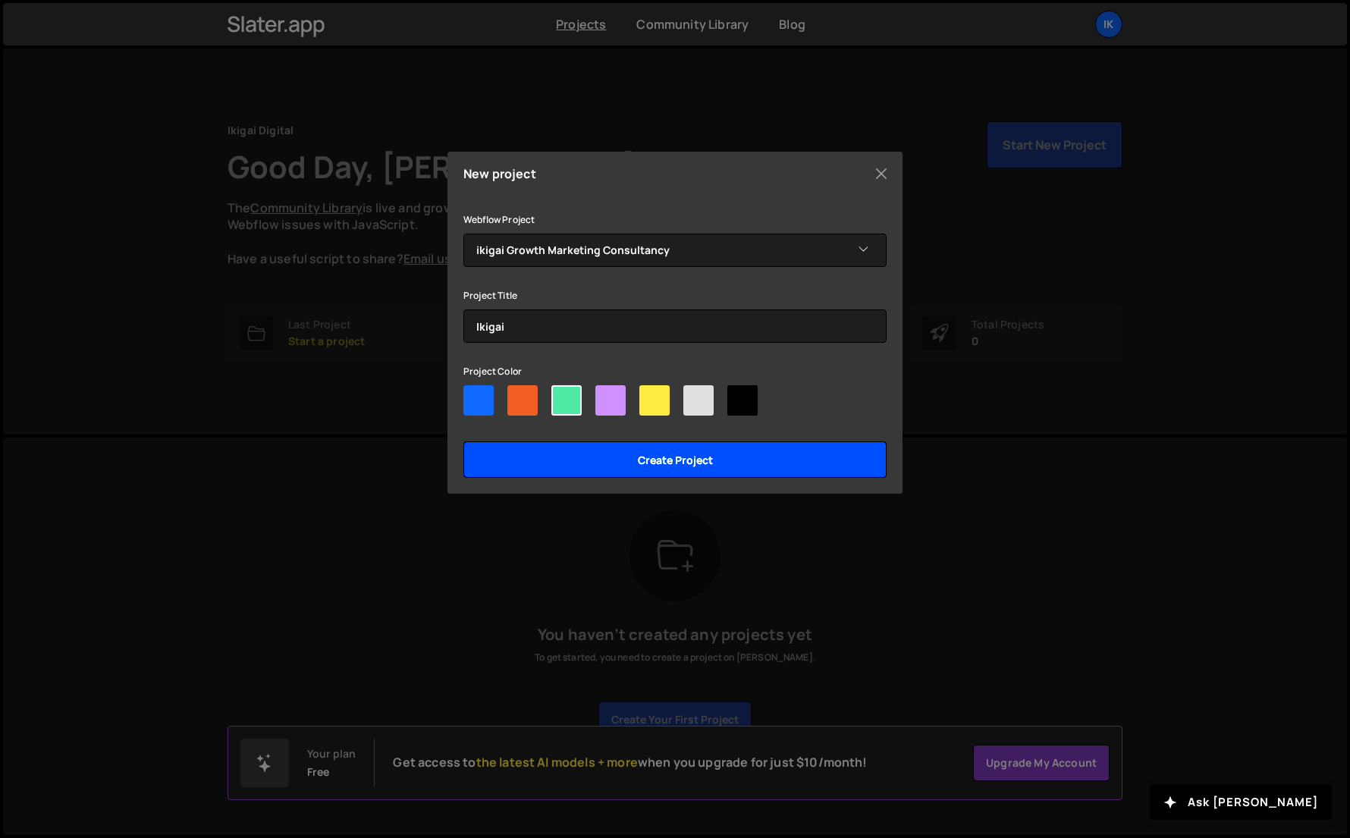
drag, startPoint x: 562, startPoint y: 408, endPoint x: 560, endPoint y: 449, distance: 41.0
click at [560, 449] on input "Create project" at bounding box center [674, 459] width 423 height 36
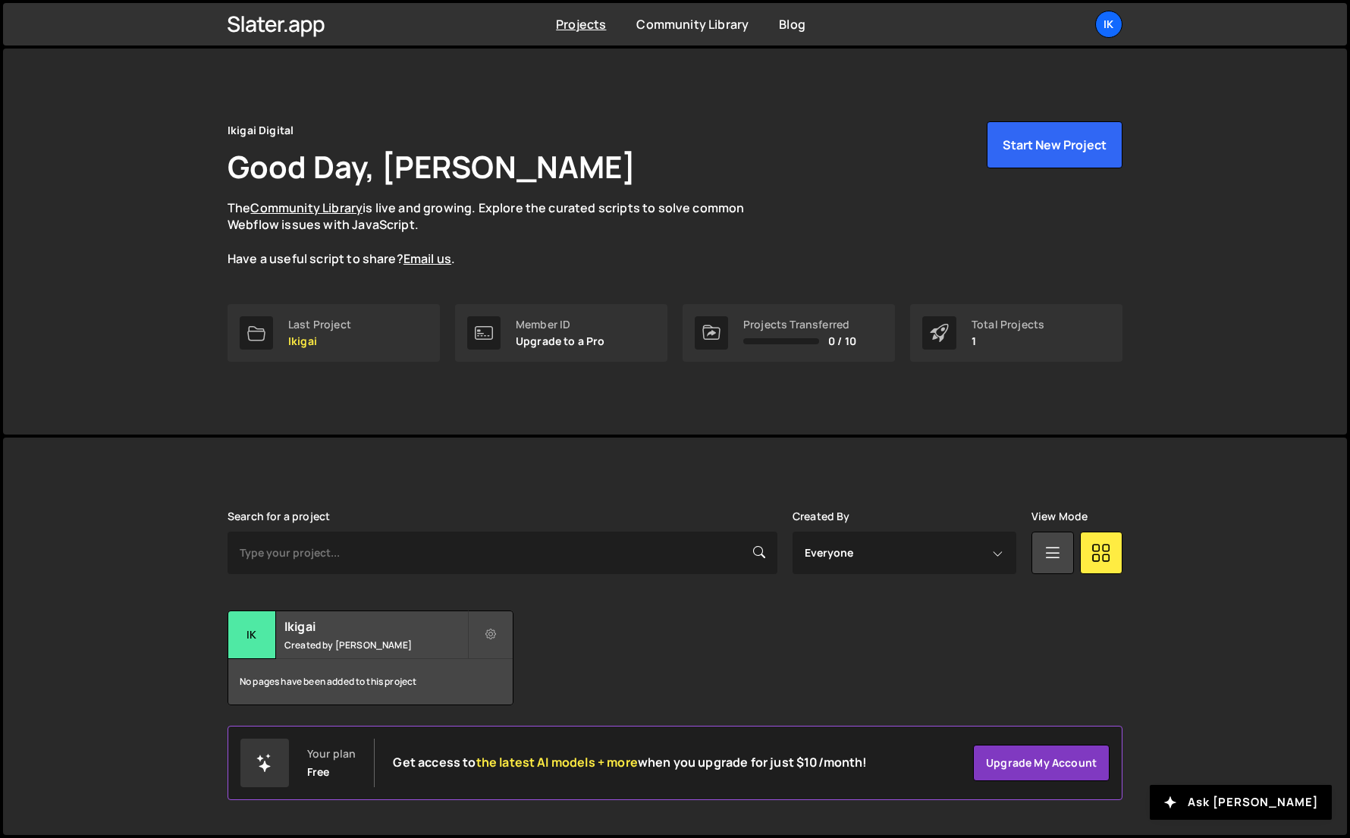
click at [324, 347] on link "Last Project Ikigai" at bounding box center [334, 333] width 212 height 58
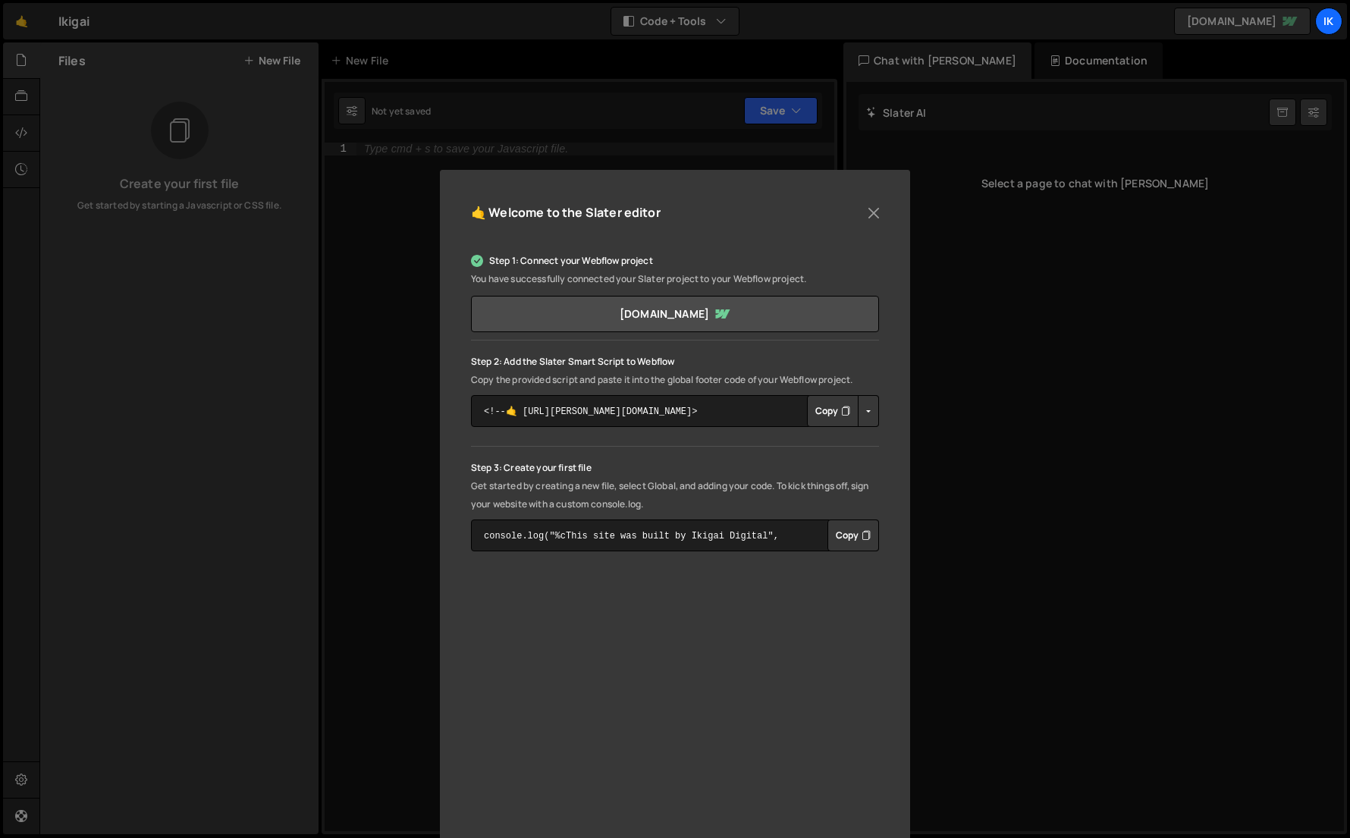
click at [833, 413] on button "Copy" at bounding box center [833, 411] width 52 height 32
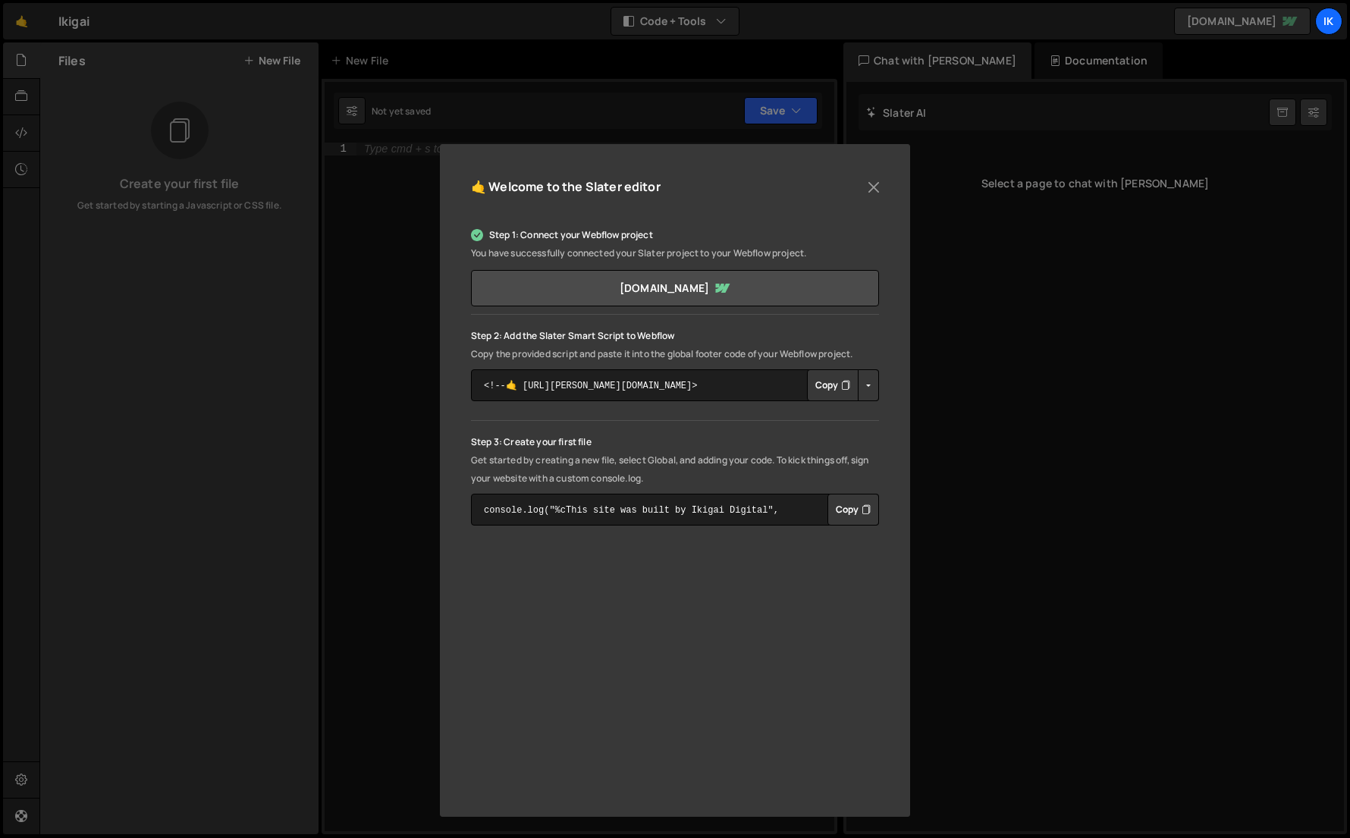
click at [353, 300] on div "🤙 Welcome to the [PERSON_NAME] editor Step 1: Connect your Webflow project You …" at bounding box center [675, 419] width 1350 height 838
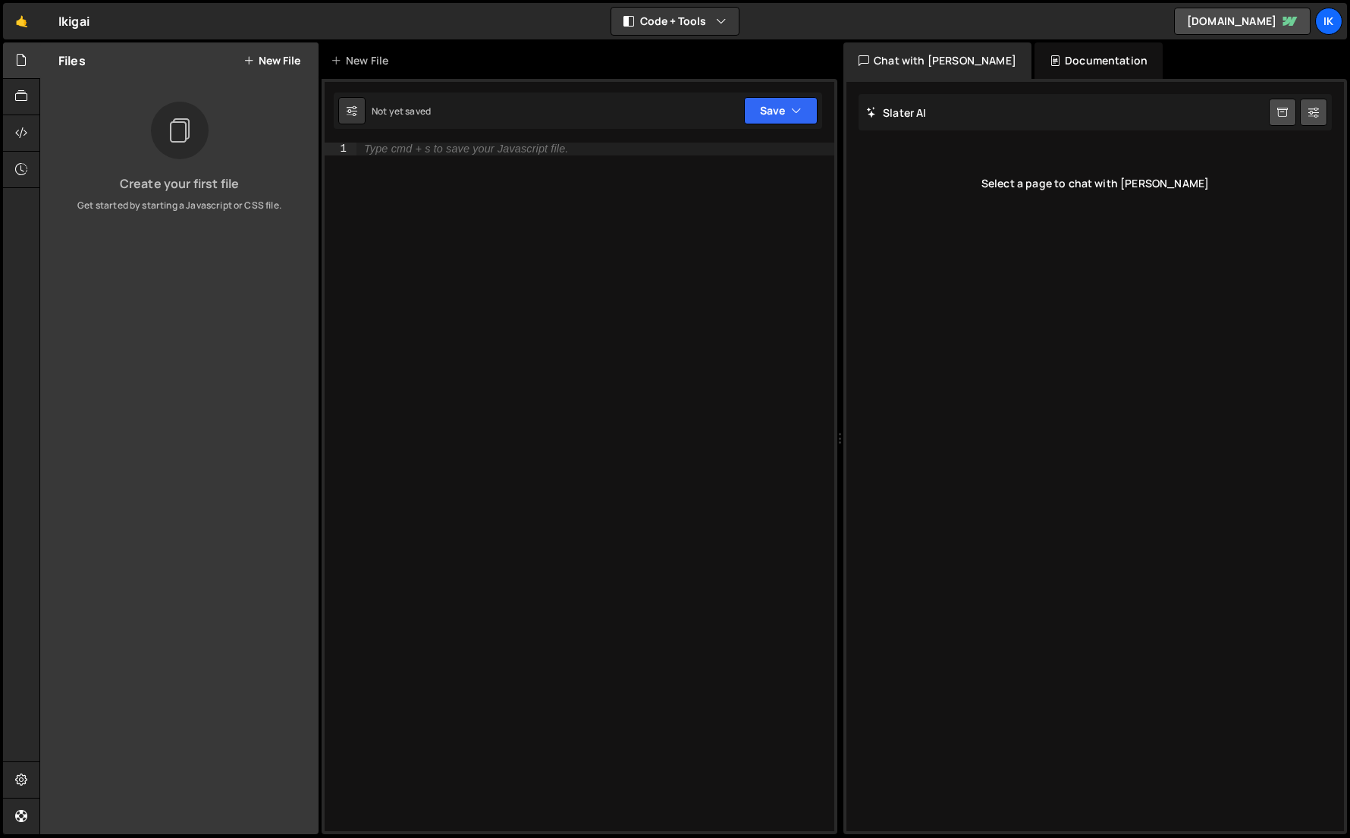
click at [284, 55] on button "New File" at bounding box center [271, 61] width 57 height 12
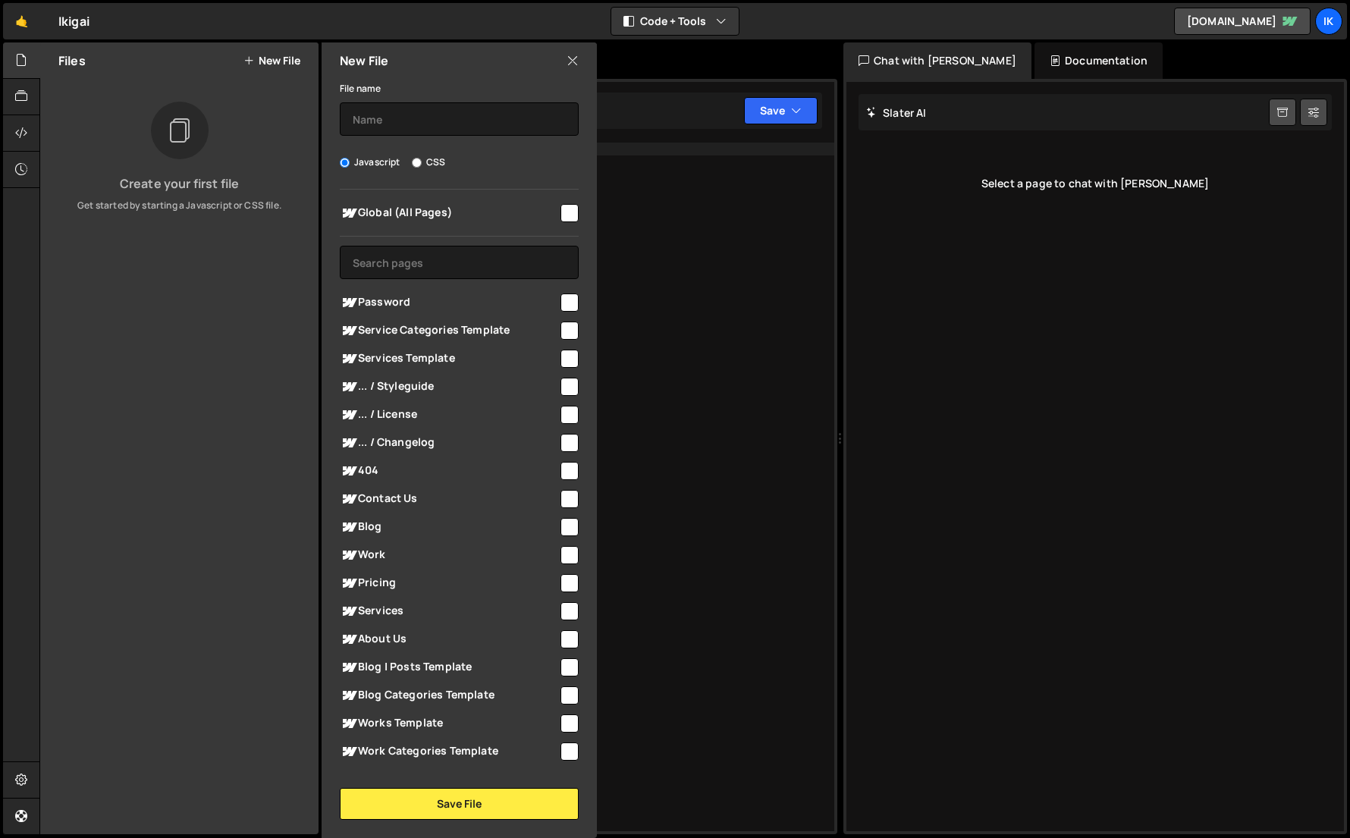
click at [565, 213] on input "checkbox" at bounding box center [569, 213] width 18 height 18
checkbox input "true"
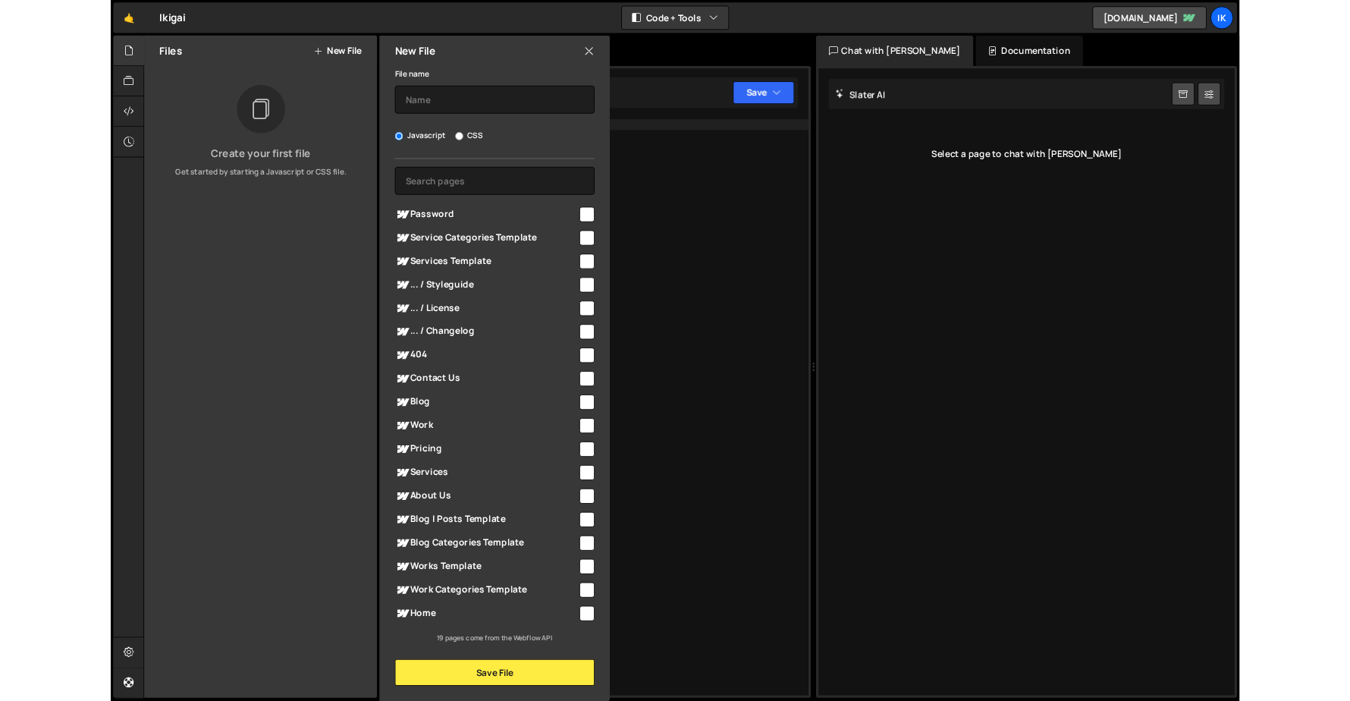
scroll to position [0, 0]
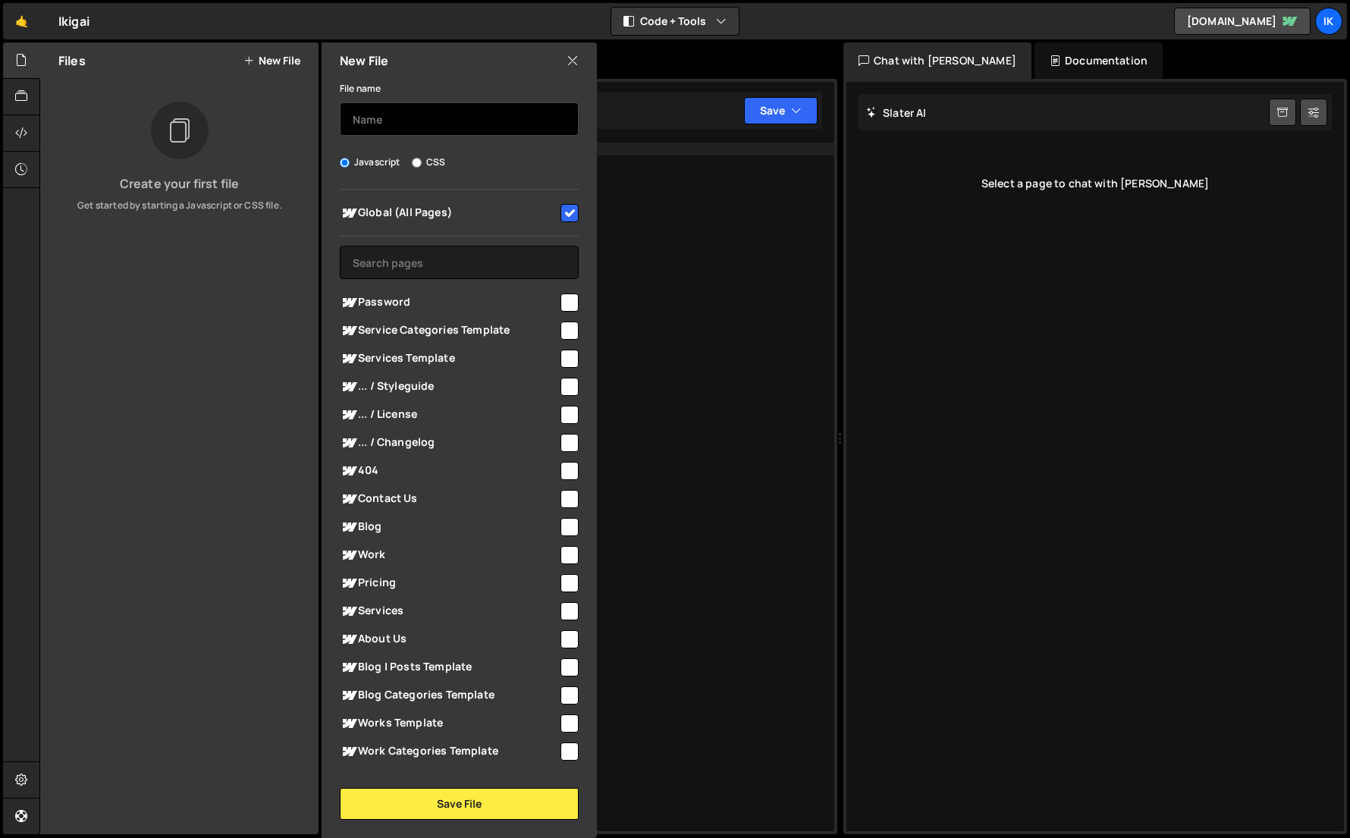
click at [428, 124] on input "text" at bounding box center [459, 118] width 239 height 33
type input "css-marquee"
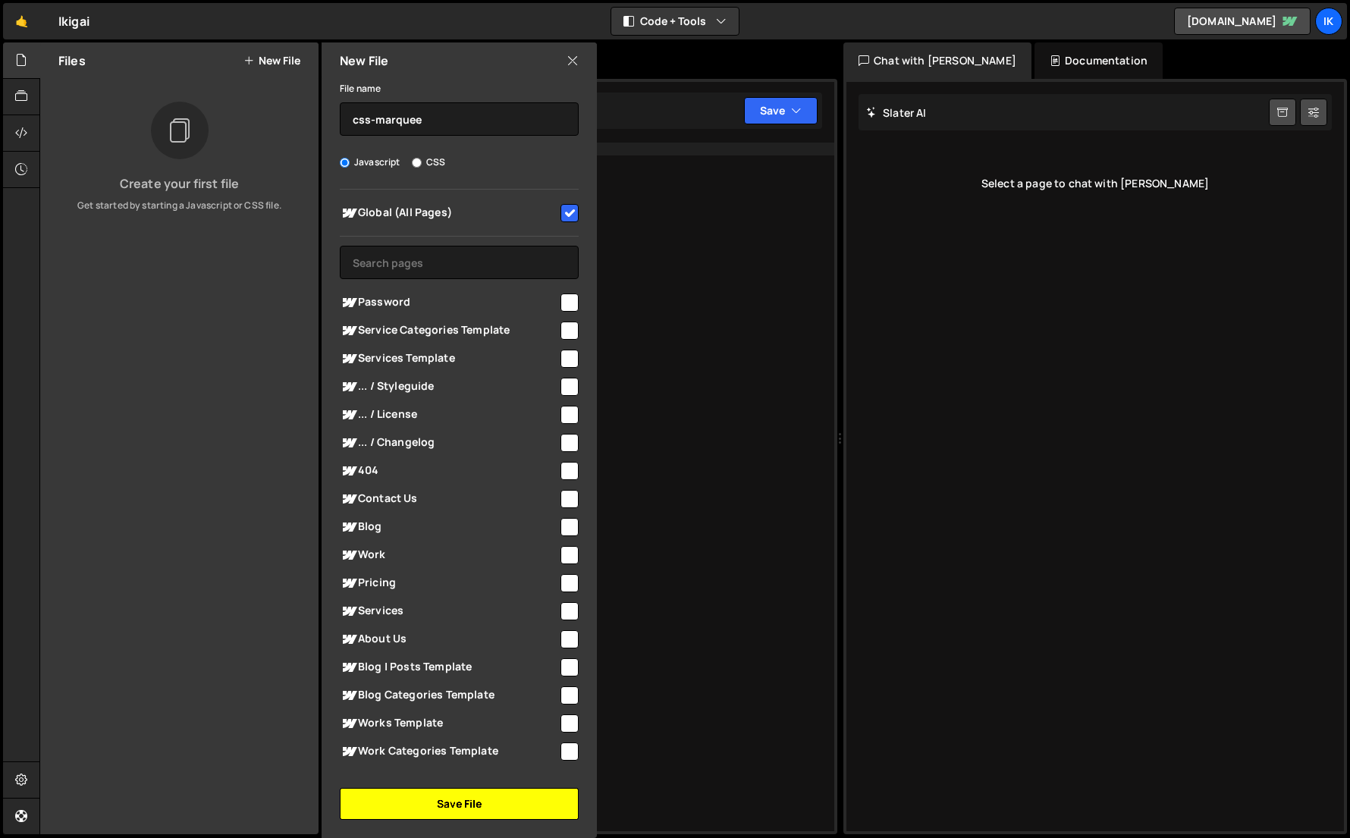
click at [425, 817] on button "Save File" at bounding box center [459, 804] width 239 height 32
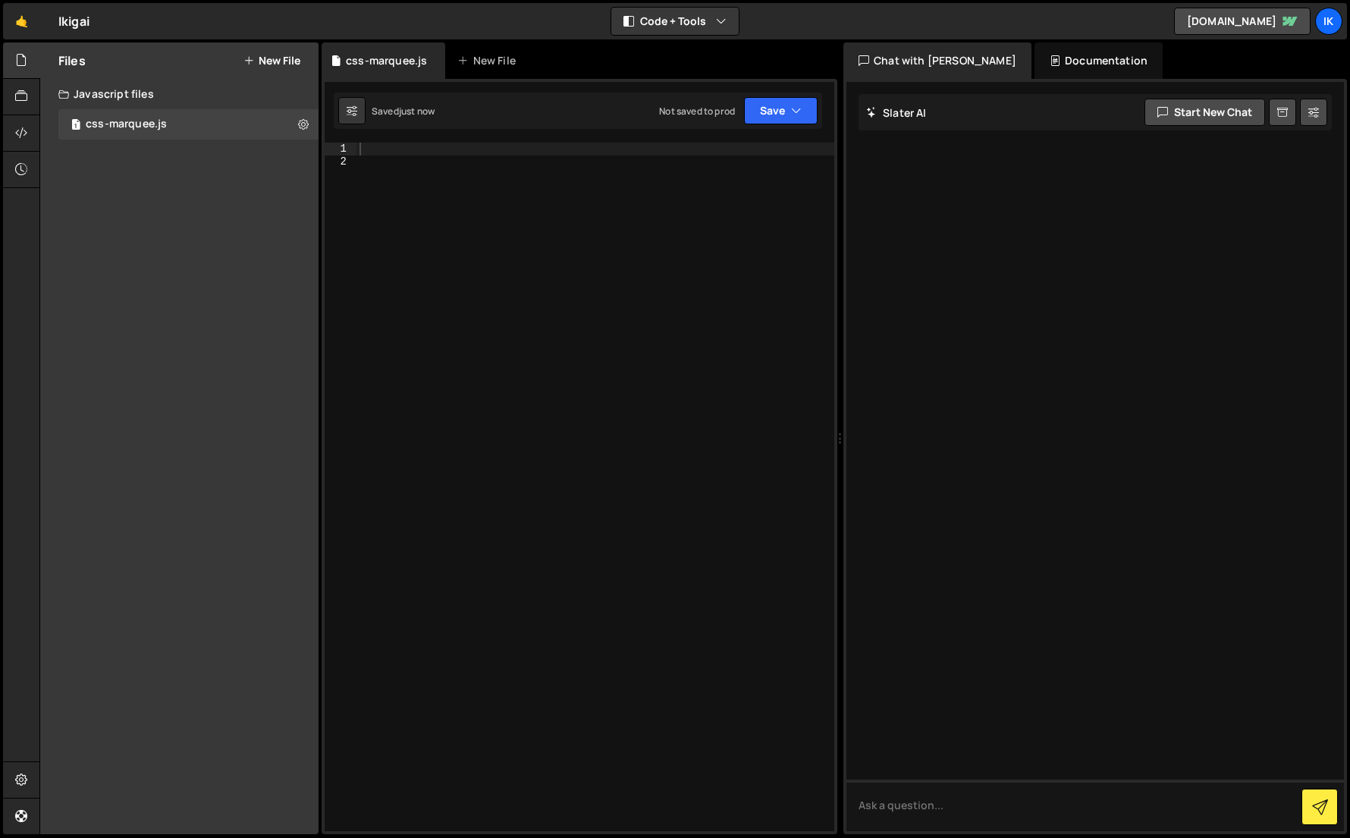
click at [519, 425] on div at bounding box center [595, 500] width 478 height 714
paste textarea "});"
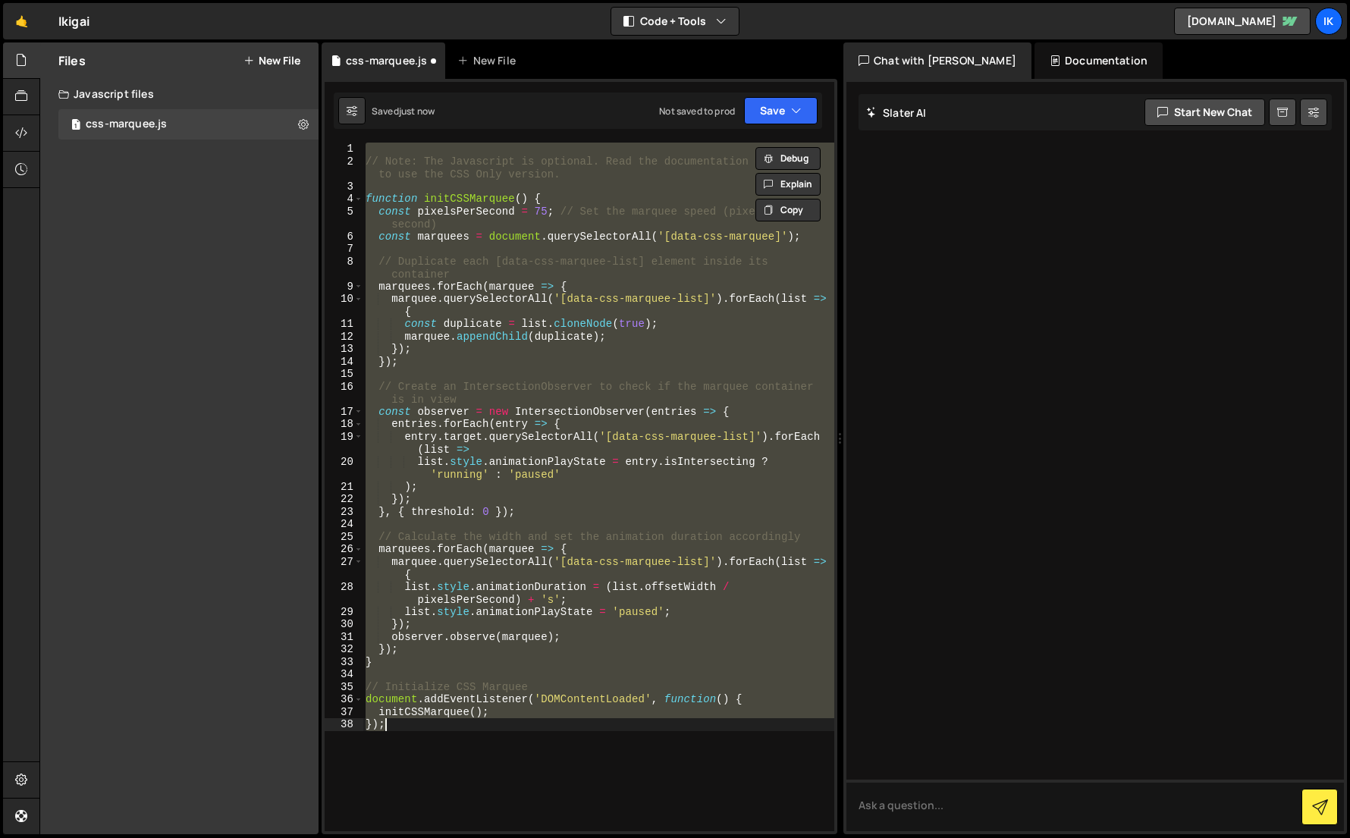
paste textarea
type textarea "});"
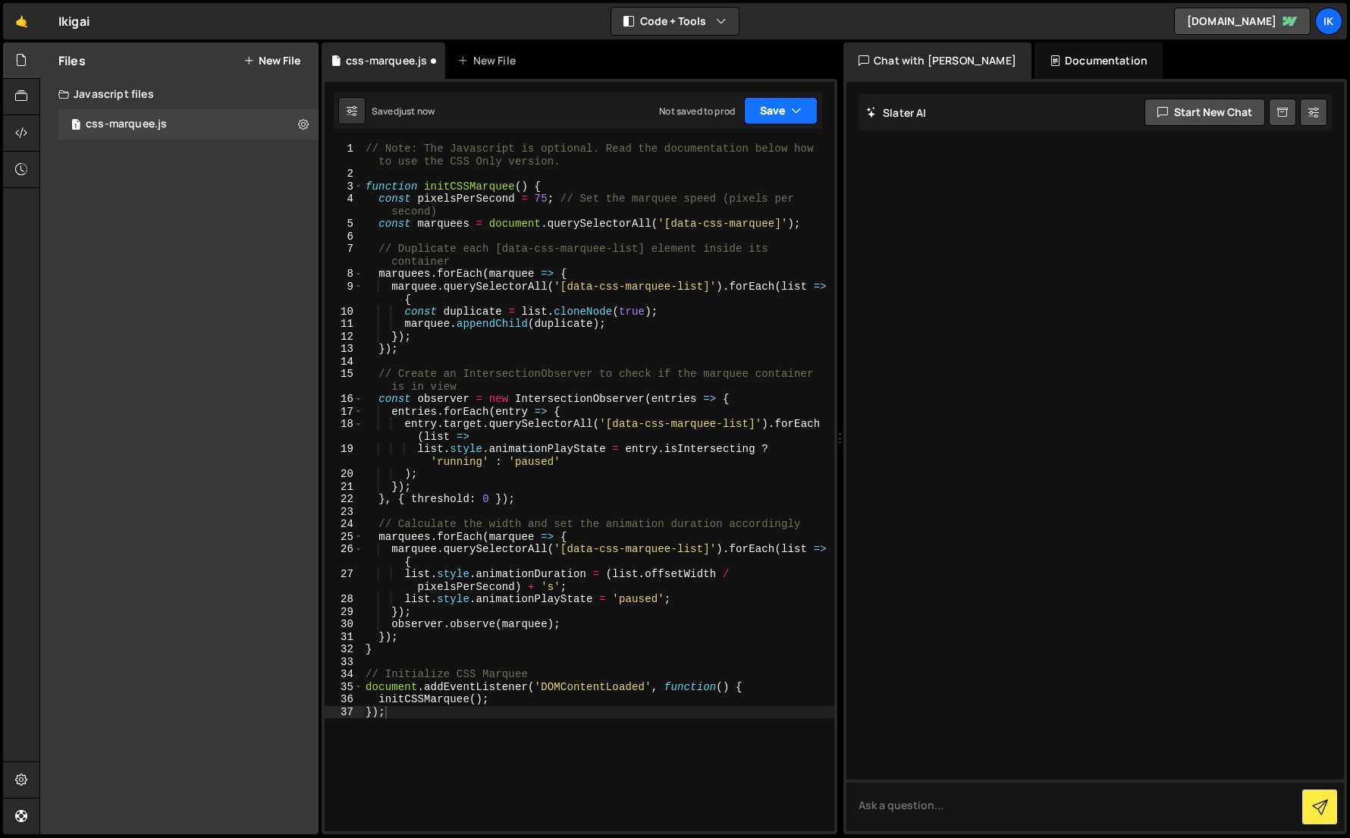
click at [773, 108] on button "Save" at bounding box center [781, 110] width 74 height 27
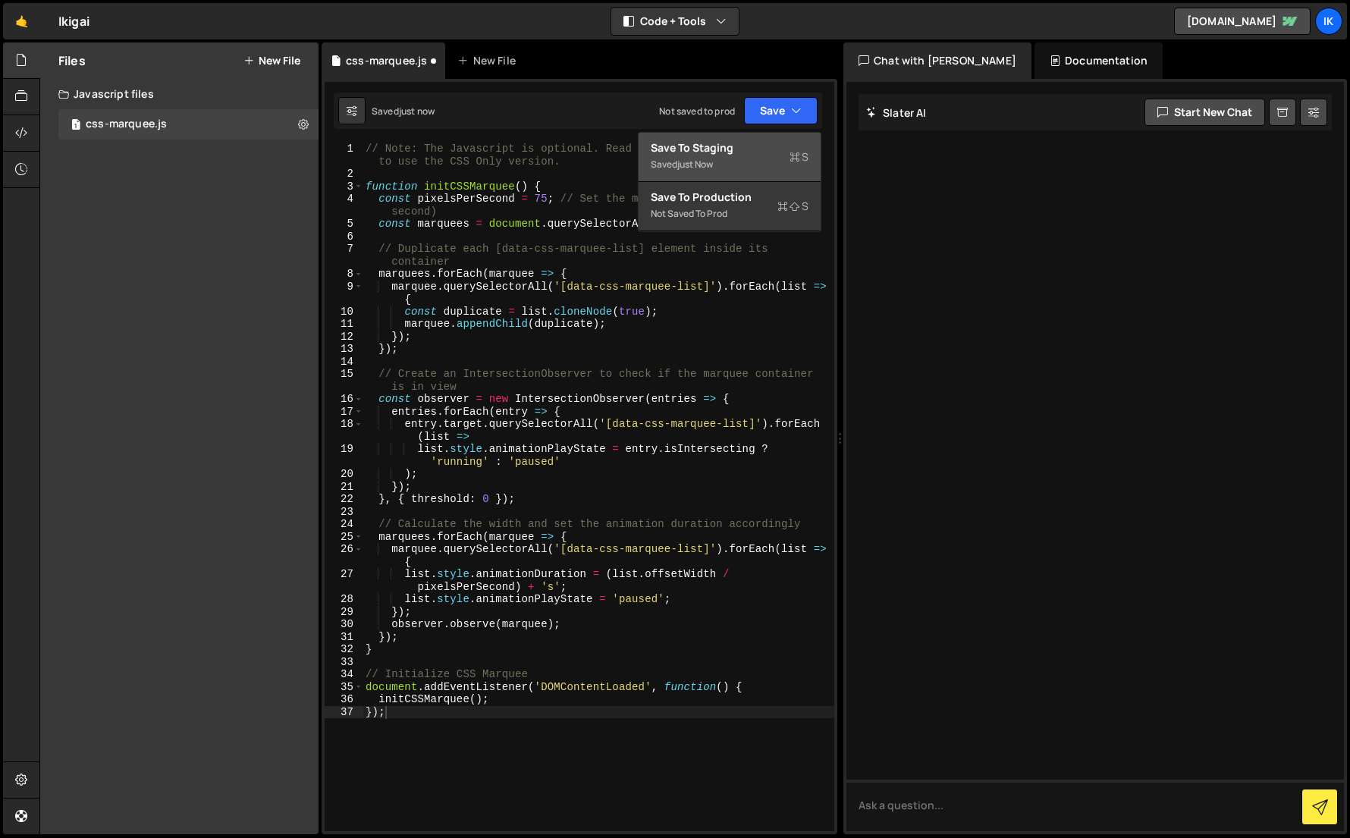
click at [731, 147] on div "Save to Staging S" at bounding box center [730, 147] width 158 height 15
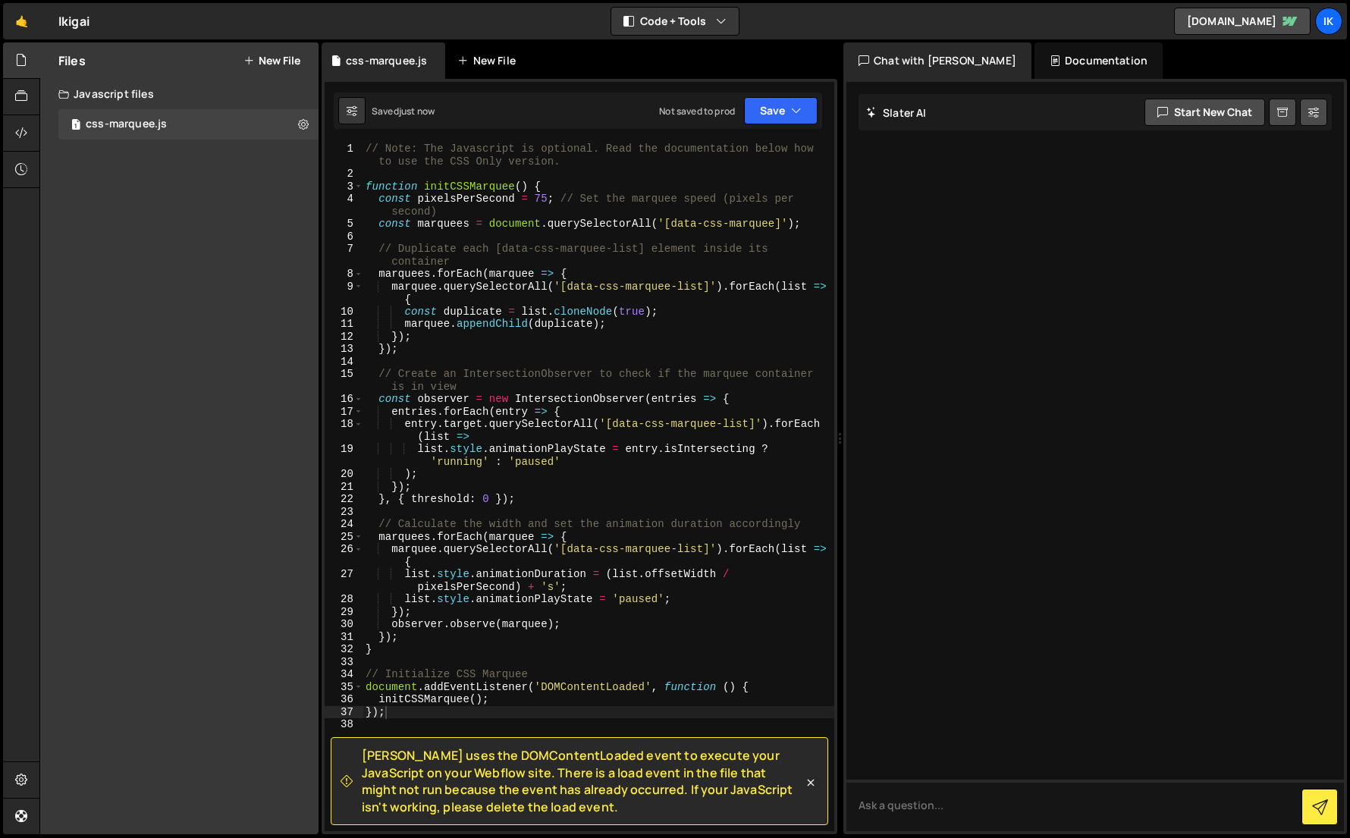
click at [482, 61] on div "New File" at bounding box center [489, 60] width 64 height 15
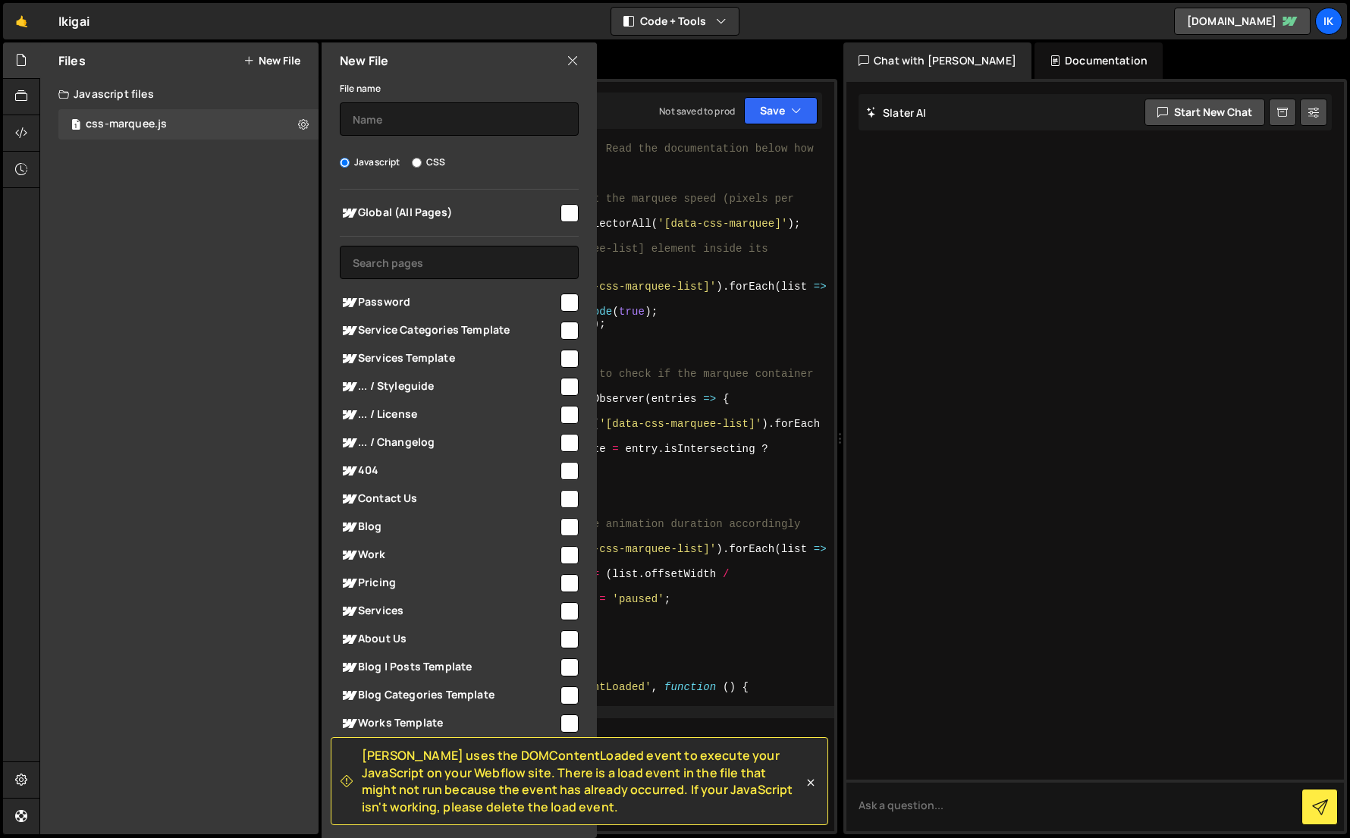
click at [427, 157] on label "CSS" at bounding box center [428, 162] width 33 height 15
click at [422, 158] on input "CSS" at bounding box center [417, 163] width 10 height 10
radio input "true"
click at [563, 209] on input "checkbox" at bounding box center [569, 213] width 18 height 18
checkbox input "true"
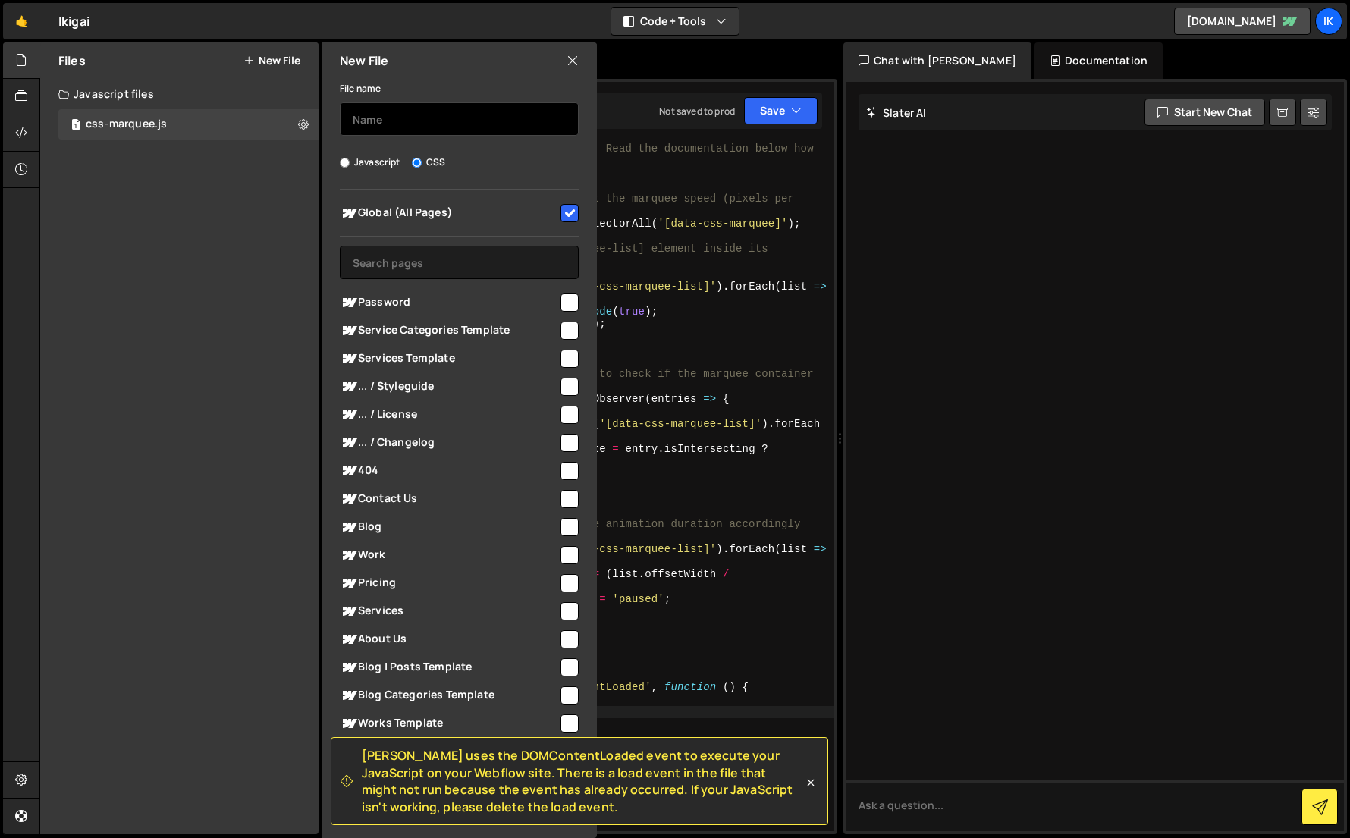
click at [414, 115] on input "text" at bounding box center [459, 118] width 239 height 33
type input "css-marquee"
click at [813, 780] on icon at bounding box center [811, 782] width 7 height 7
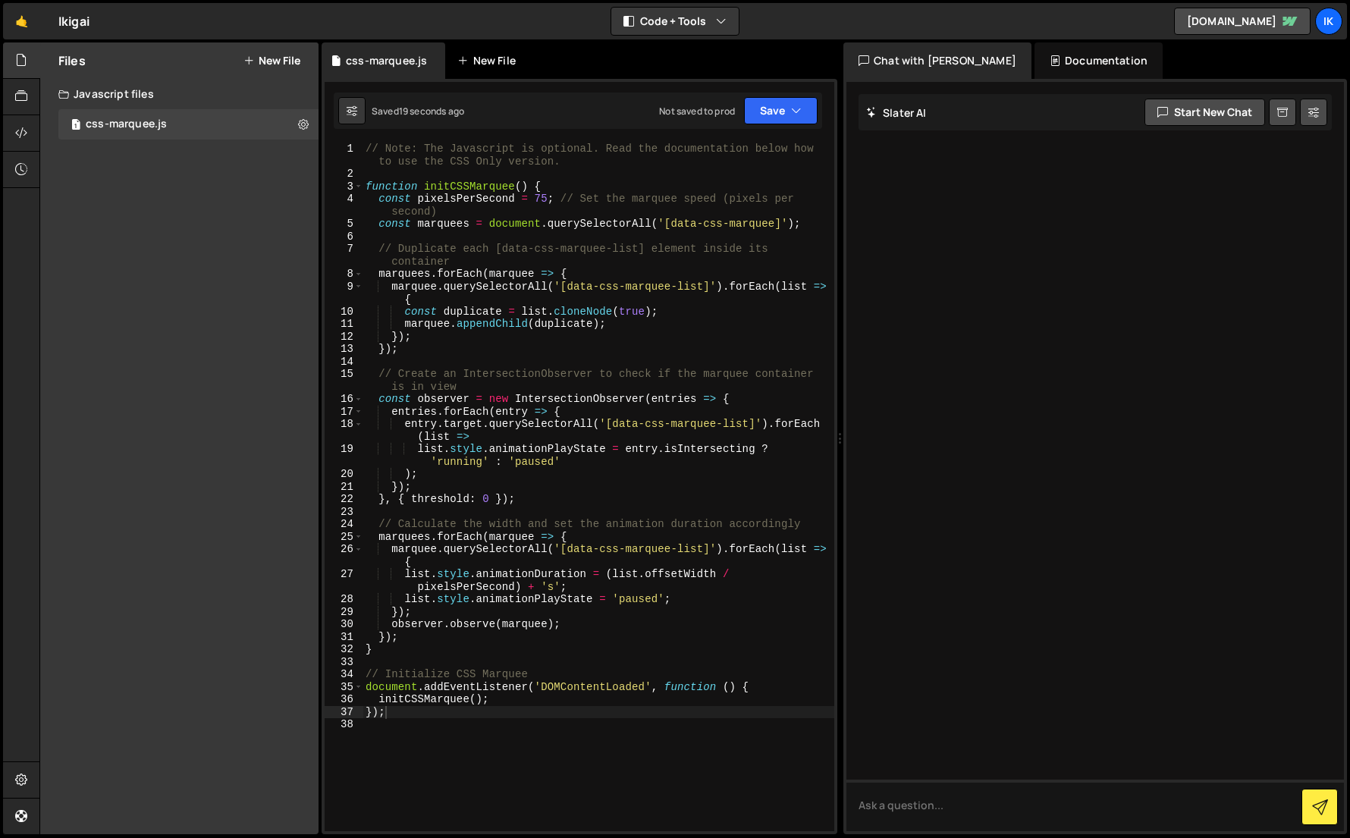
click at [490, 56] on div "New File" at bounding box center [489, 60] width 64 height 15
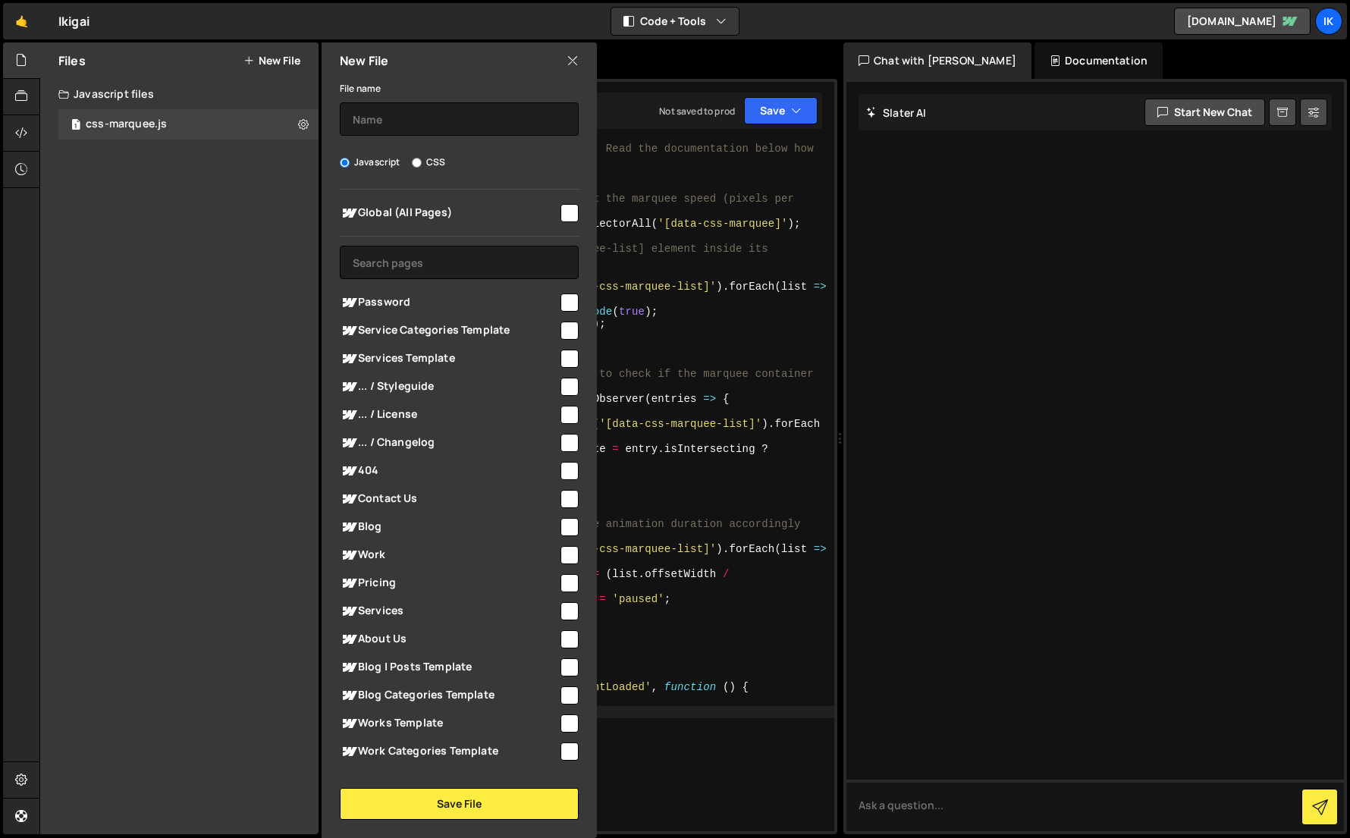
click at [417, 164] on input "CSS" at bounding box center [417, 163] width 10 height 10
radio input "true"
click at [547, 210] on span "Global (All Pages)" at bounding box center [449, 213] width 218 height 18
checkbox input "true"
click at [464, 101] on div "File name" at bounding box center [459, 107] width 239 height 57
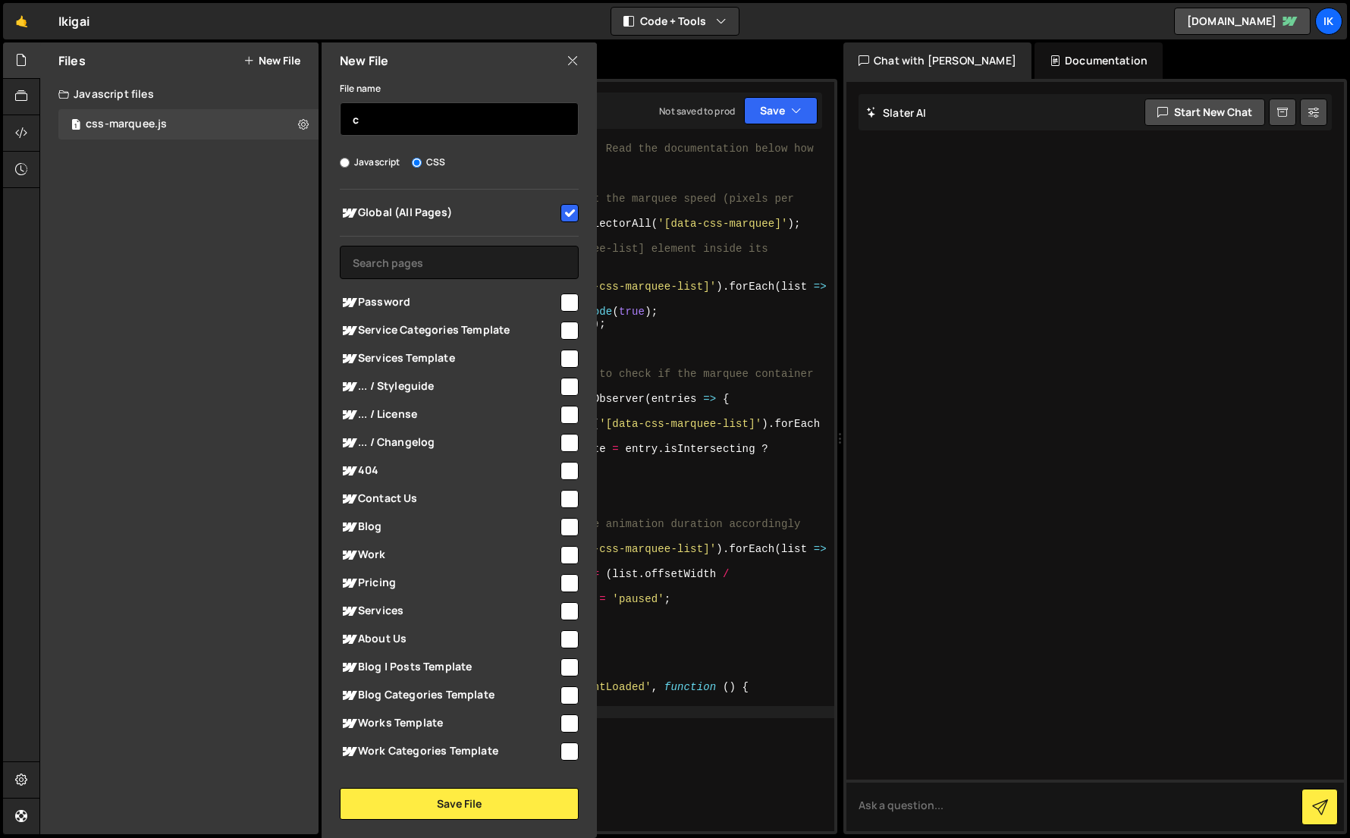
click at [463, 117] on input "c" at bounding box center [459, 118] width 239 height 33
type input "css-marquee"
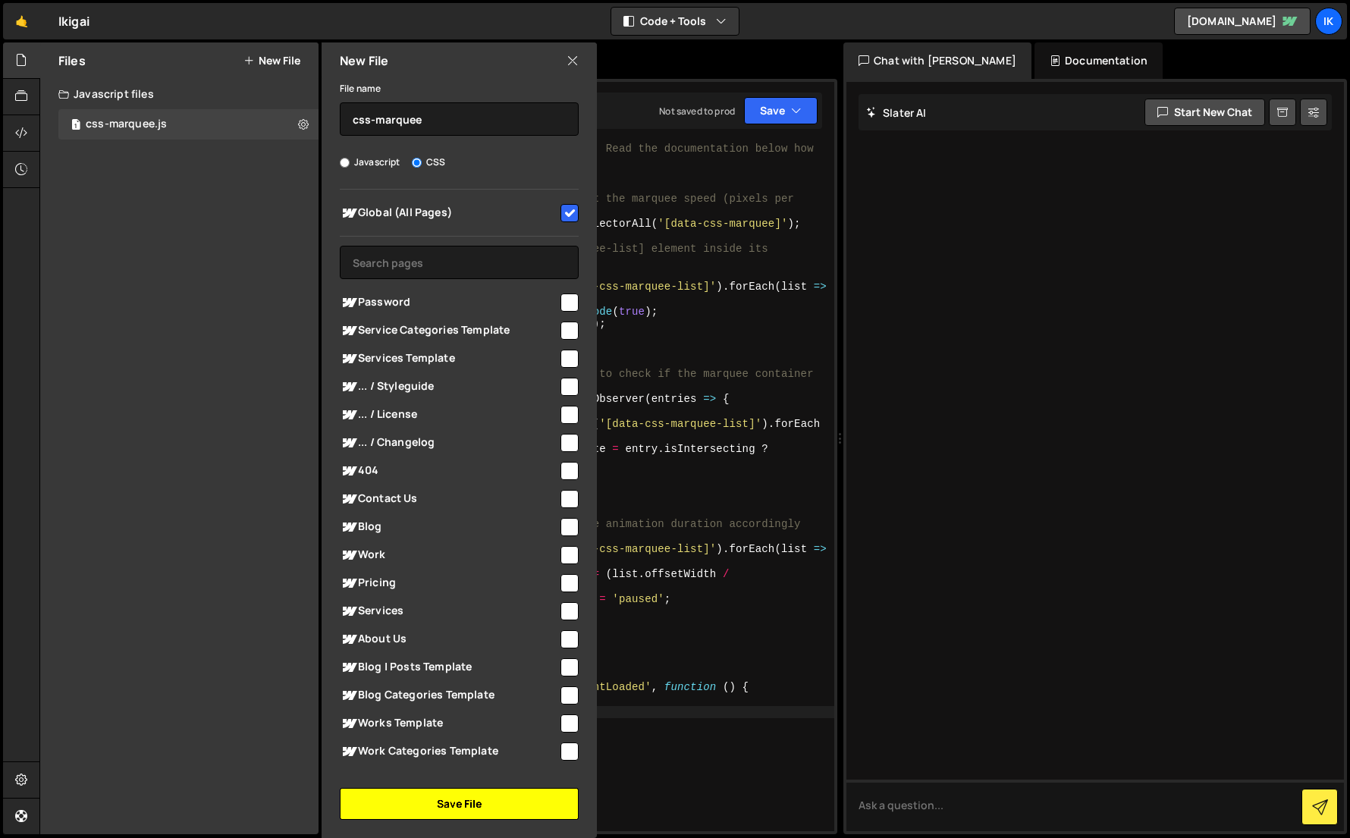
click at [417, 802] on button "Save File" at bounding box center [459, 804] width 239 height 32
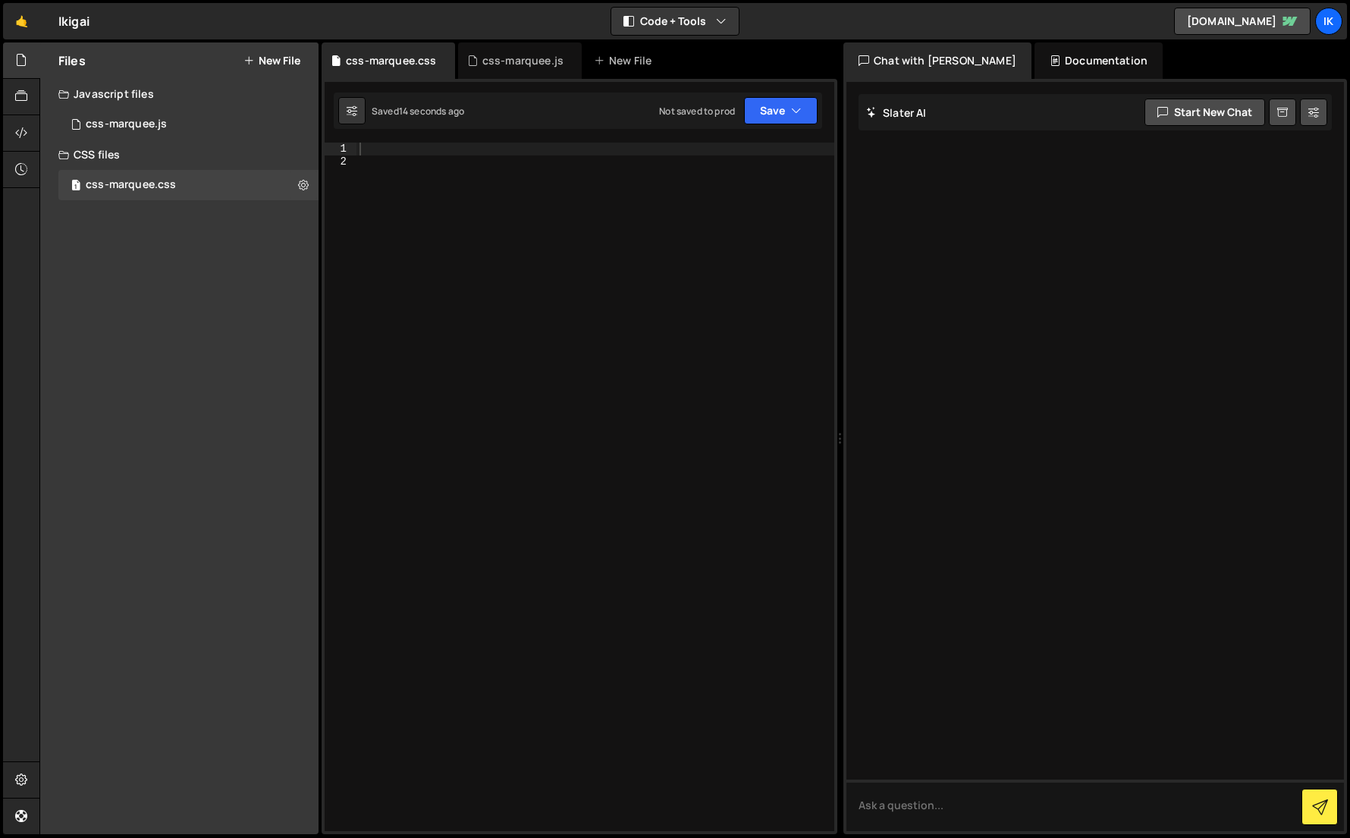
click at [385, 268] on div at bounding box center [595, 500] width 478 height 714
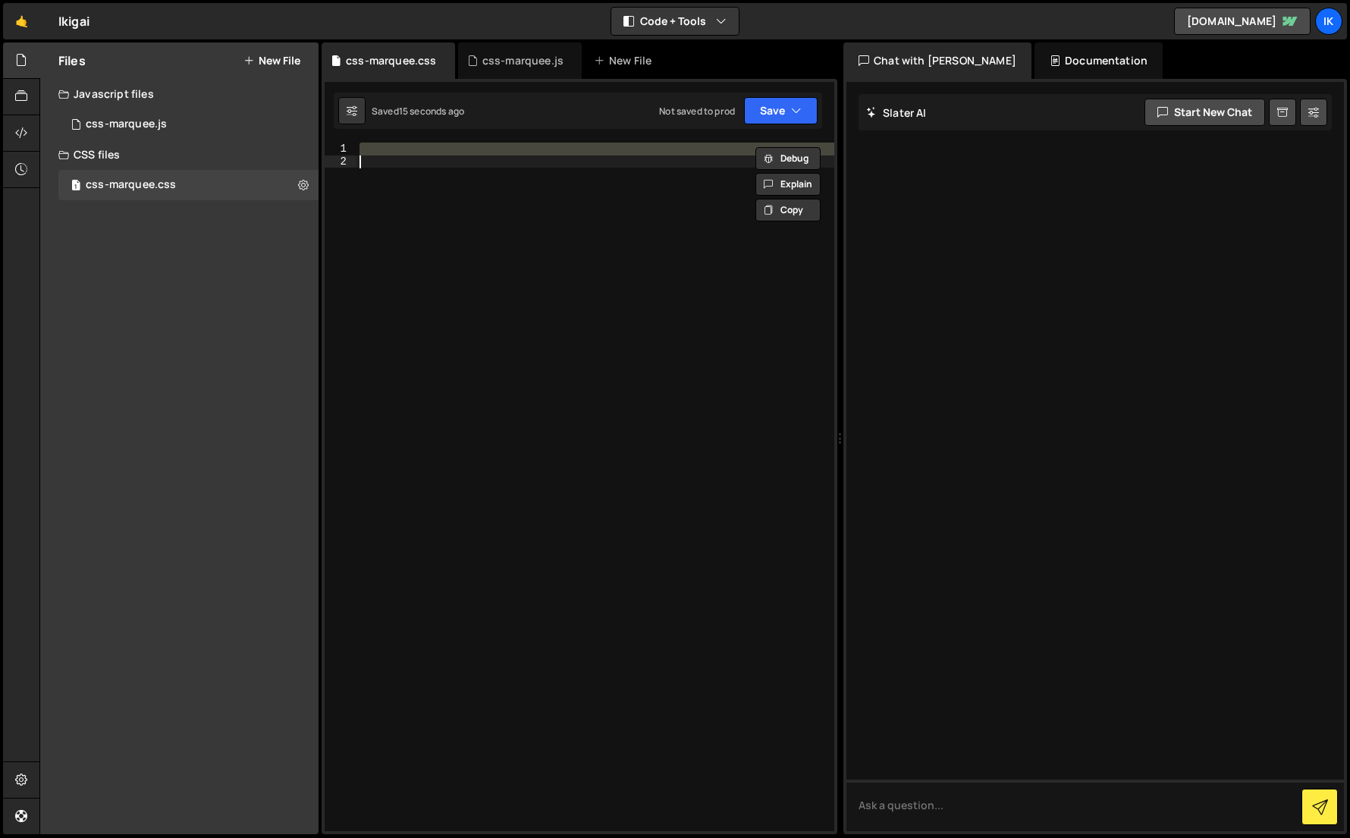
paste textarea "}"
type textarea "}"
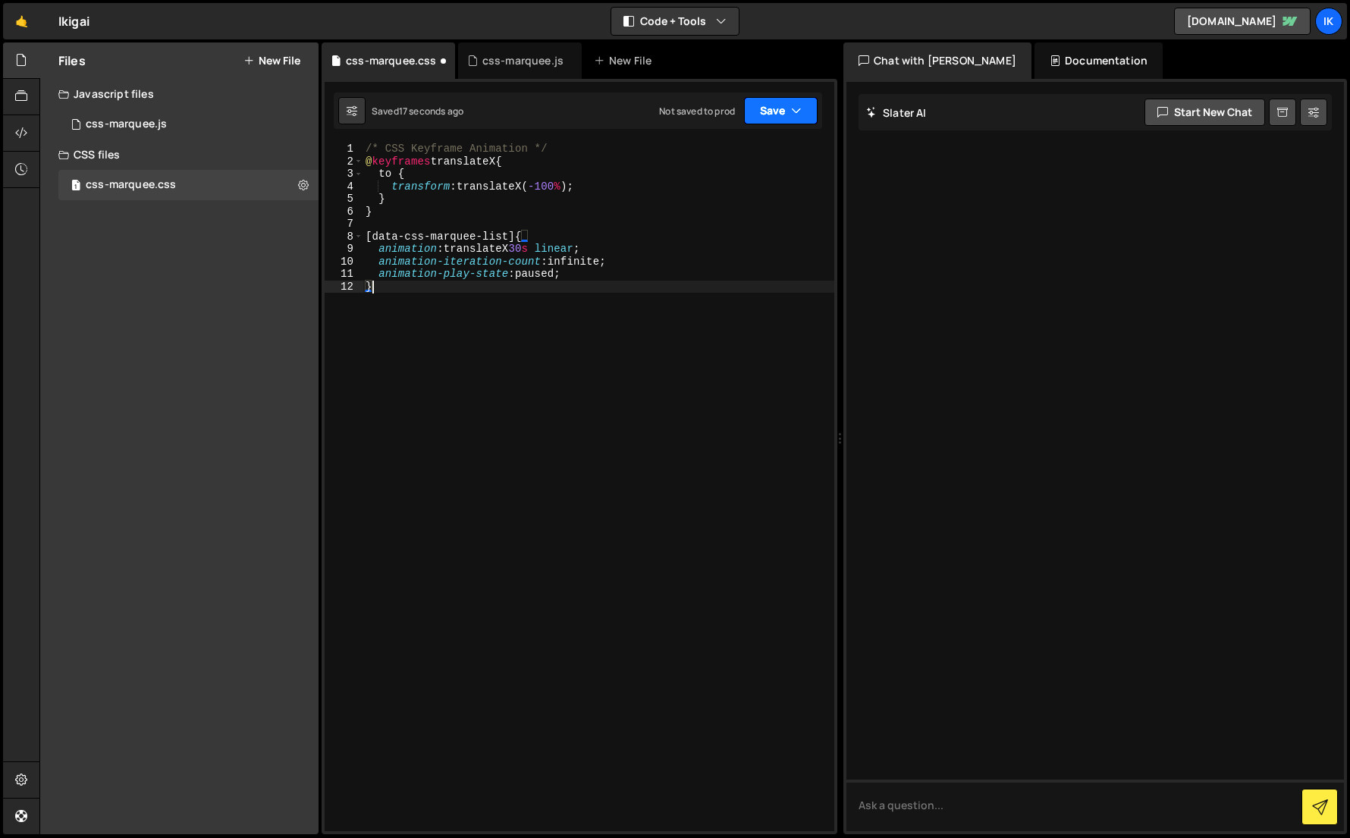
click at [782, 112] on button "Save" at bounding box center [781, 110] width 74 height 27
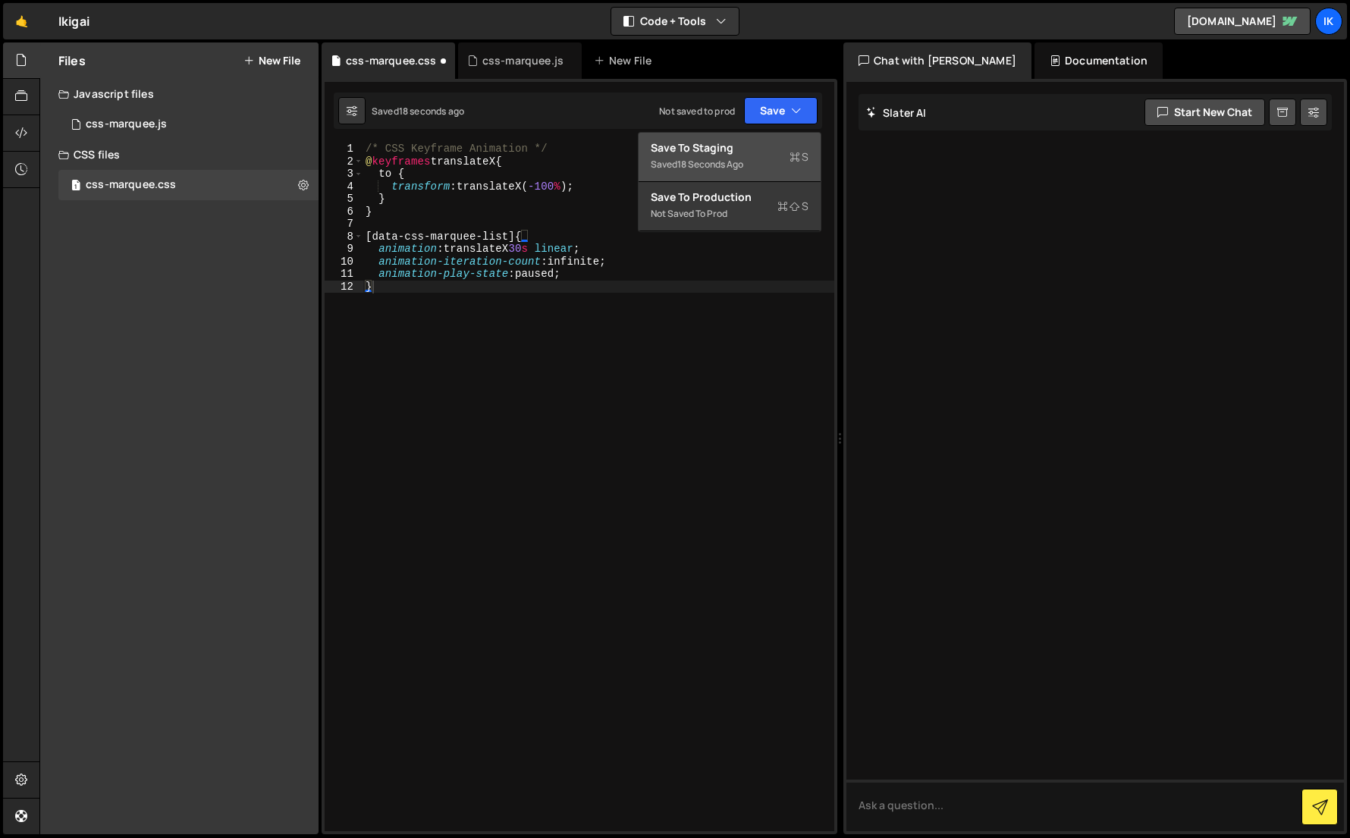
click at [730, 165] on div "18 seconds ago" at bounding box center [710, 164] width 66 height 13
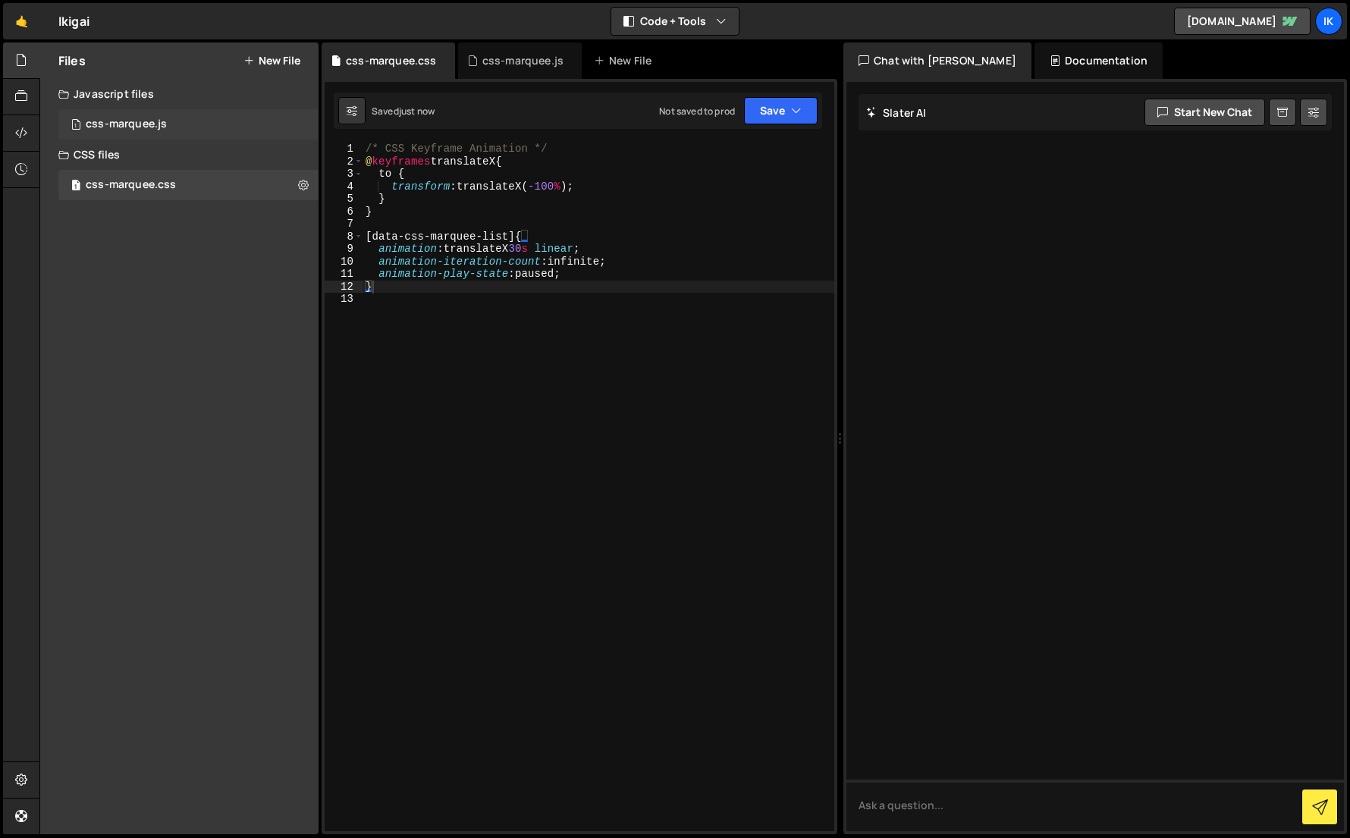
click at [159, 122] on div "css-marquee.js" at bounding box center [126, 125] width 81 height 14
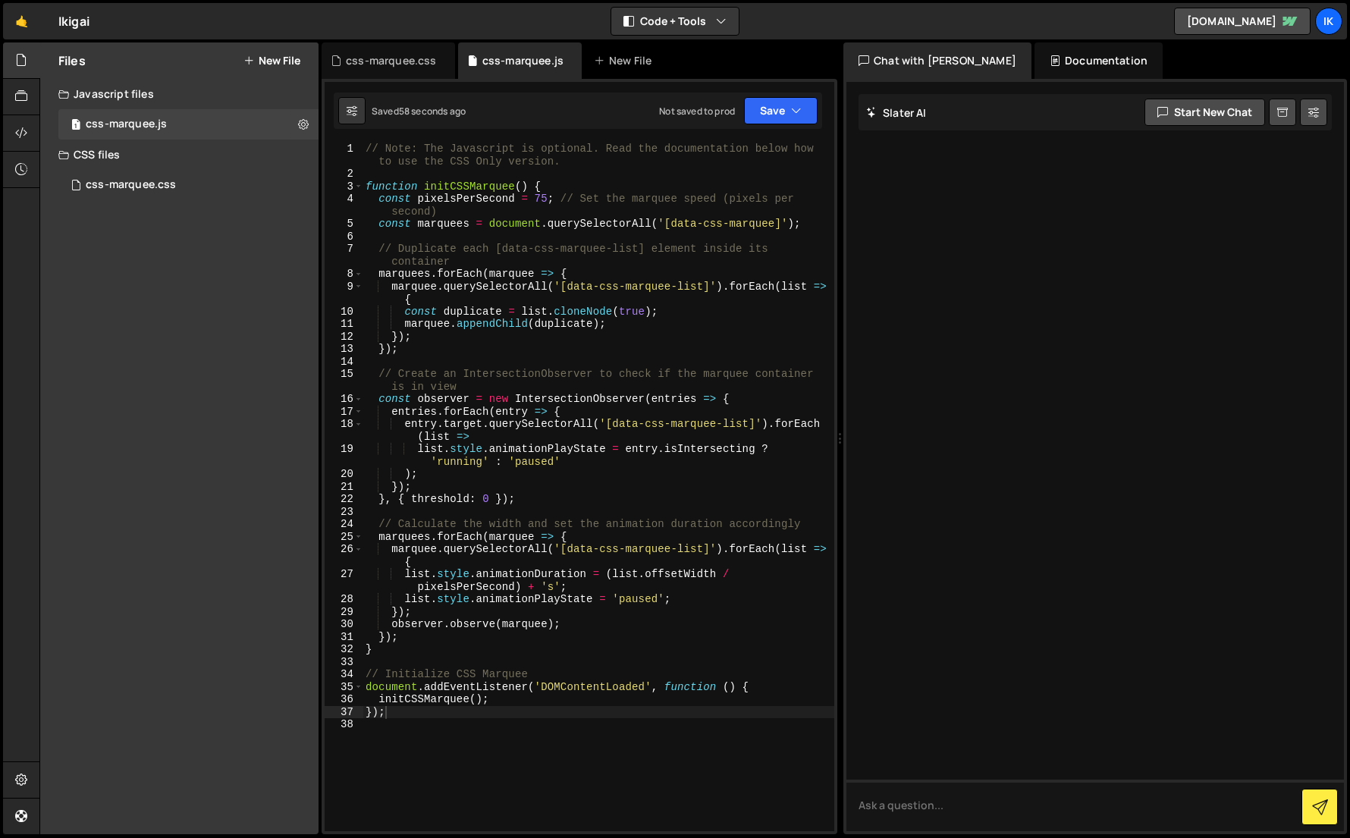
click at [137, 102] on div "Javascript files" at bounding box center [179, 94] width 278 height 30
click at [21, 104] on icon at bounding box center [21, 96] width 12 height 17
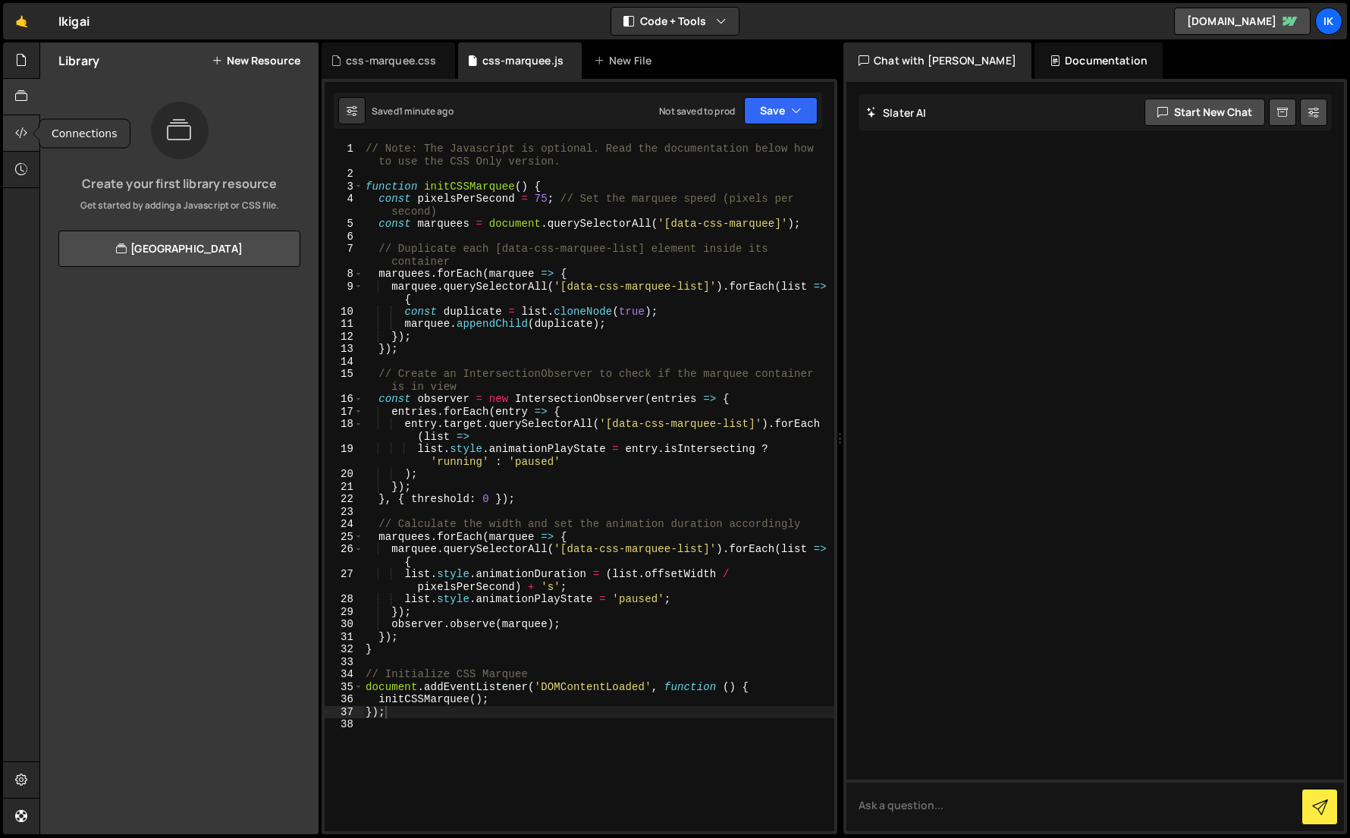
click at [21, 140] on icon at bounding box center [21, 132] width 12 height 17
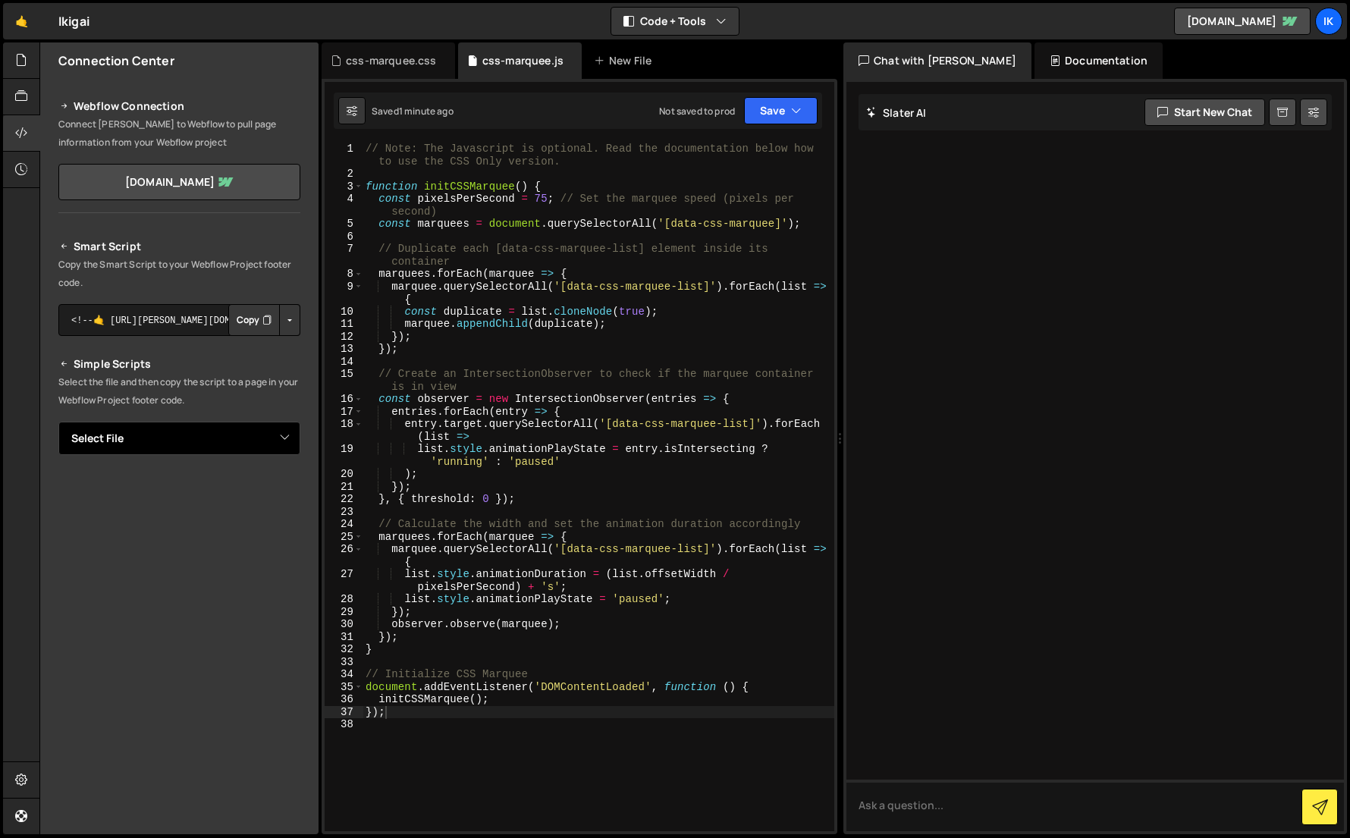
click at [149, 428] on select "Select File css-marquee.js css-marquee.css" at bounding box center [179, 438] width 242 height 33
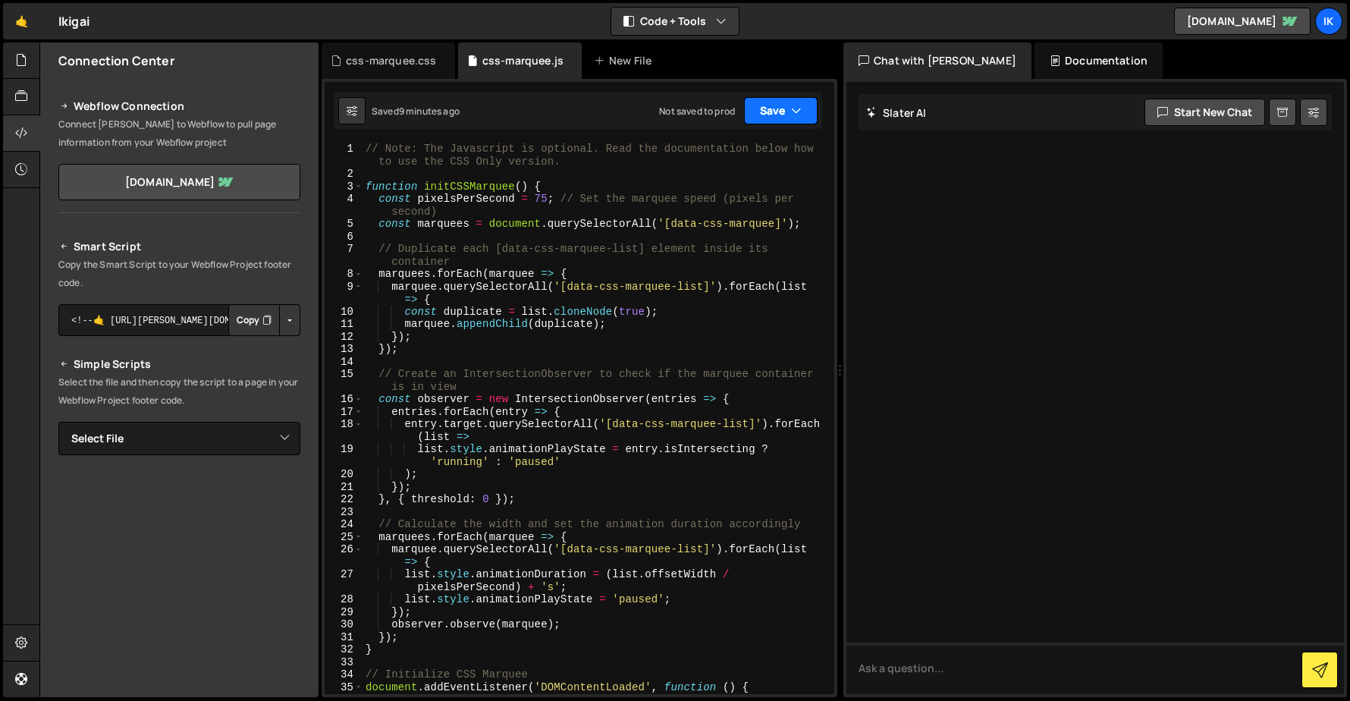
click at [767, 118] on button "Save" at bounding box center [781, 110] width 74 height 27
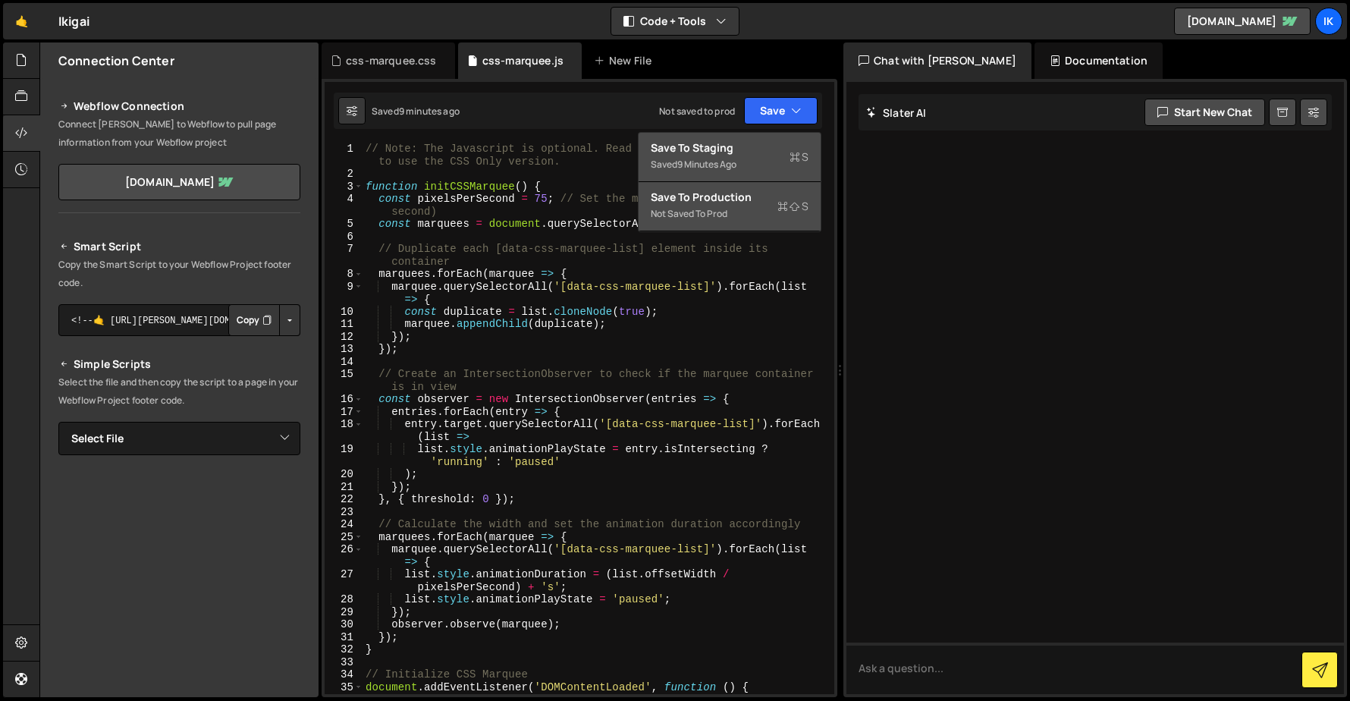
click at [708, 206] on div "Not saved to prod" at bounding box center [730, 214] width 158 height 18
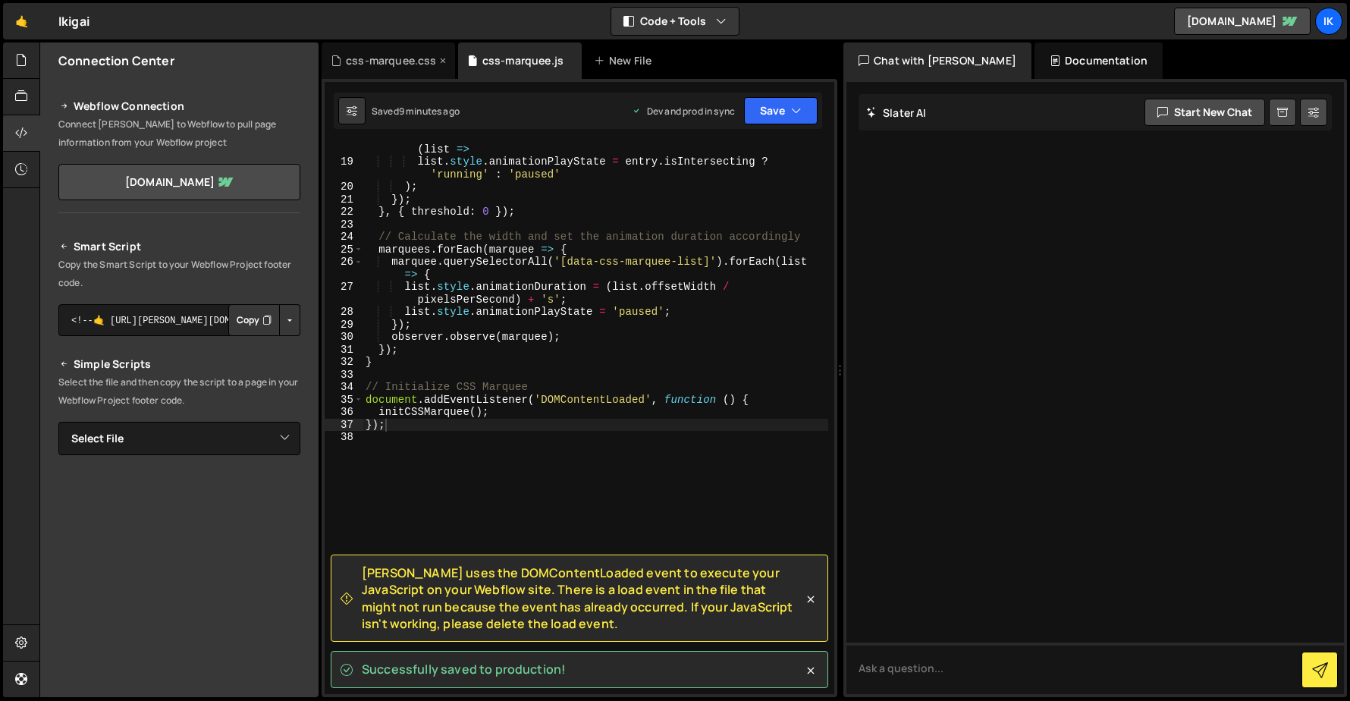
click at [400, 55] on div "css-marquee.css" at bounding box center [391, 60] width 90 height 15
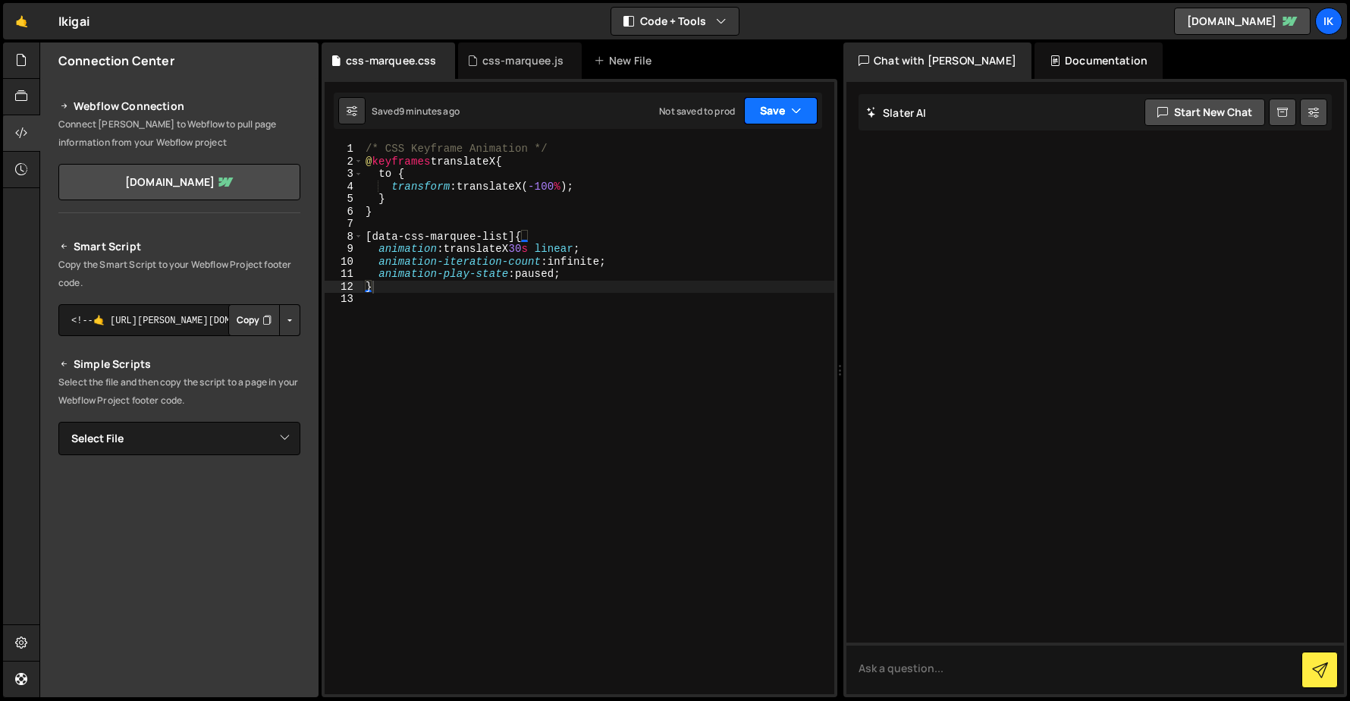
click at [804, 109] on button "Save" at bounding box center [781, 110] width 74 height 27
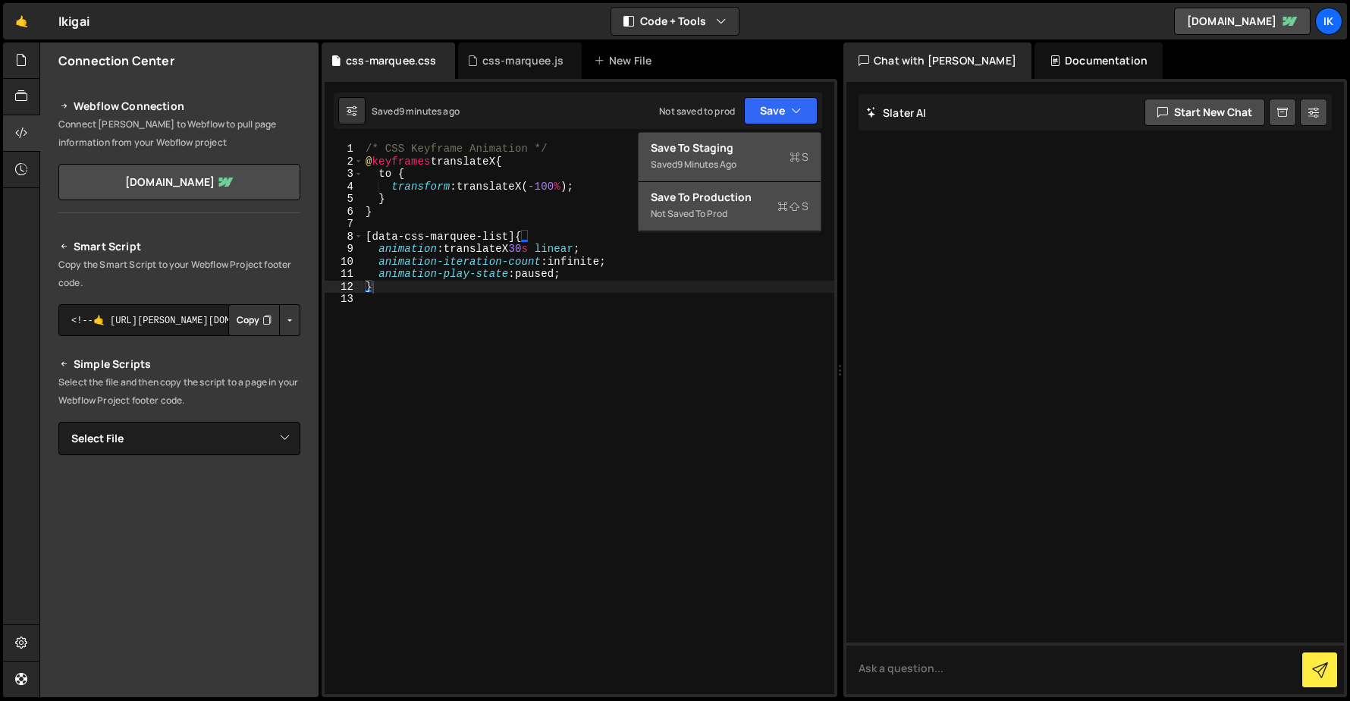
click at [738, 206] on div "Not saved to prod" at bounding box center [730, 214] width 158 height 18
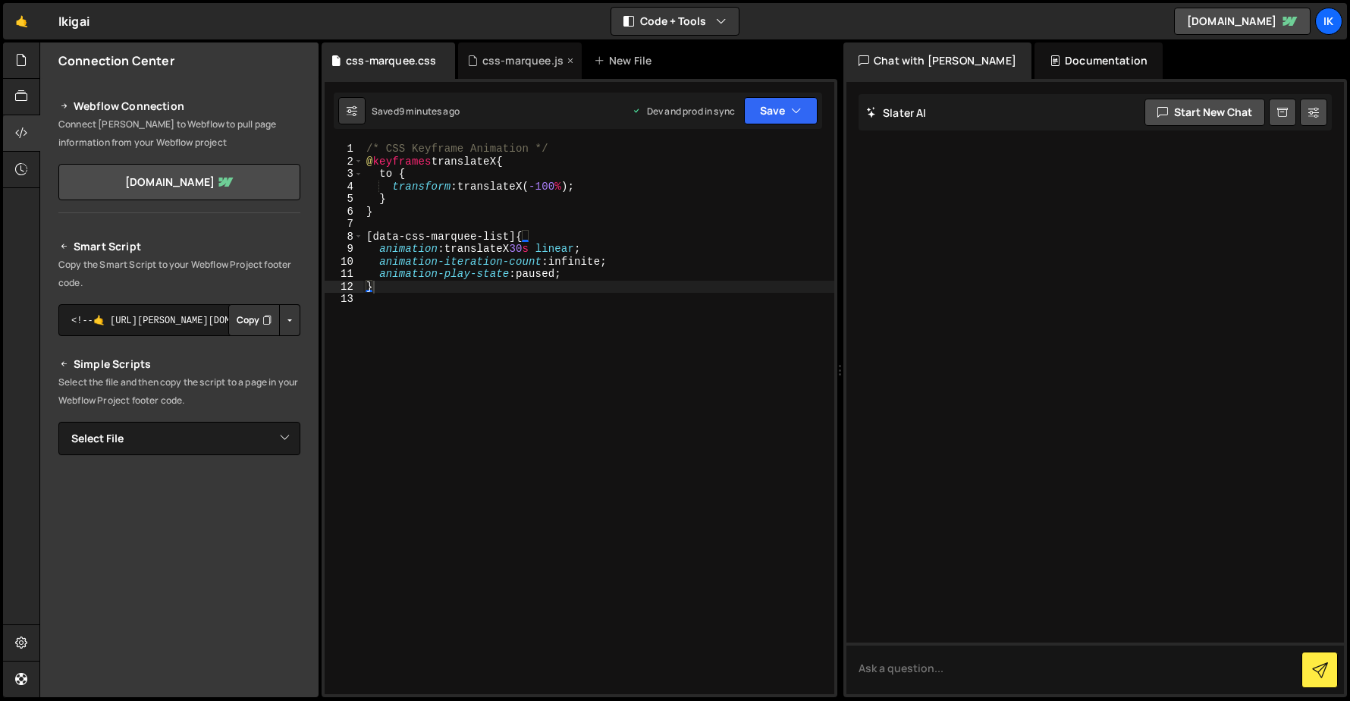
click at [507, 52] on div "css-marquee.js" at bounding box center [520, 60] width 124 height 36
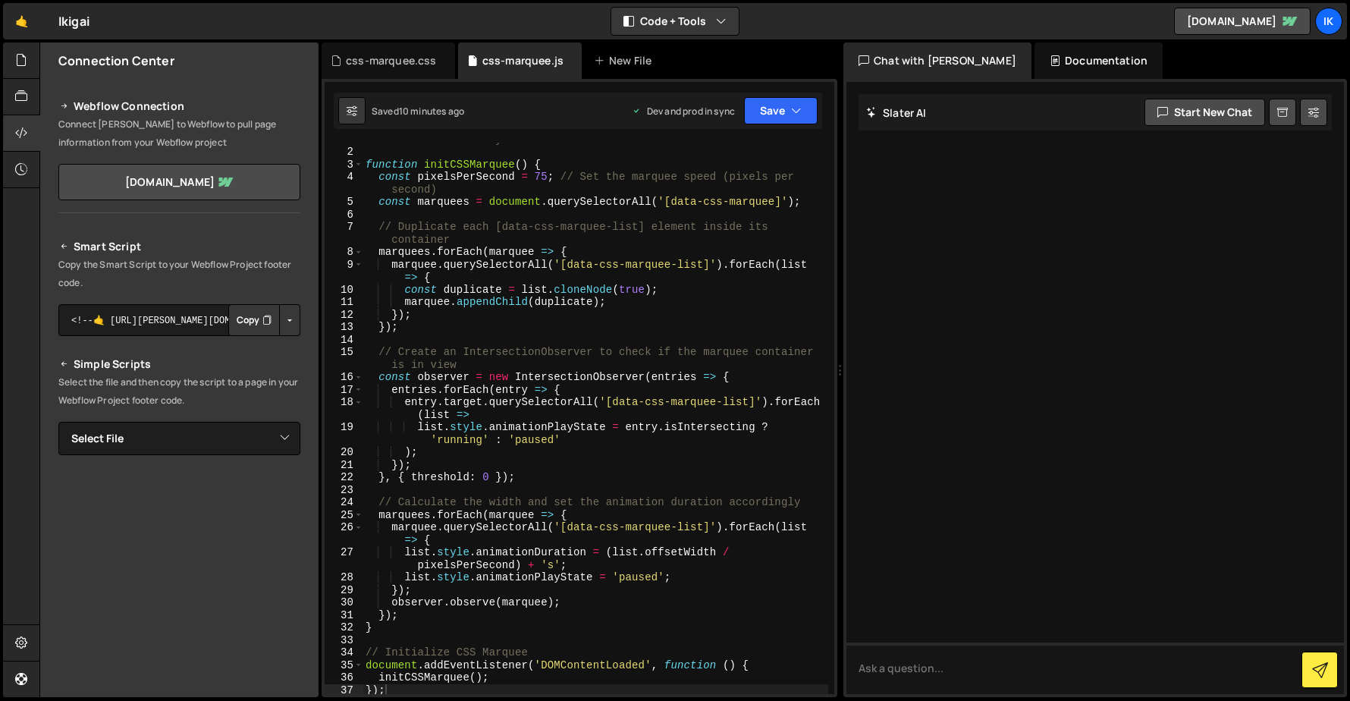
scroll to position [23, 0]
